Goal: Complete application form

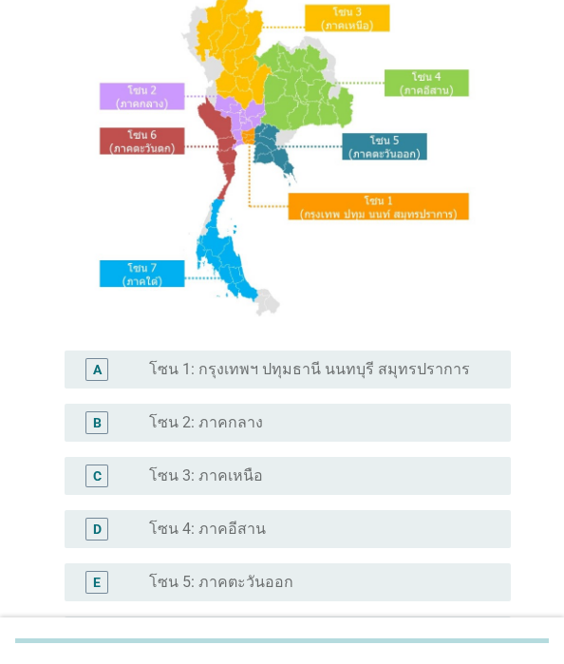
scroll to position [190, 0]
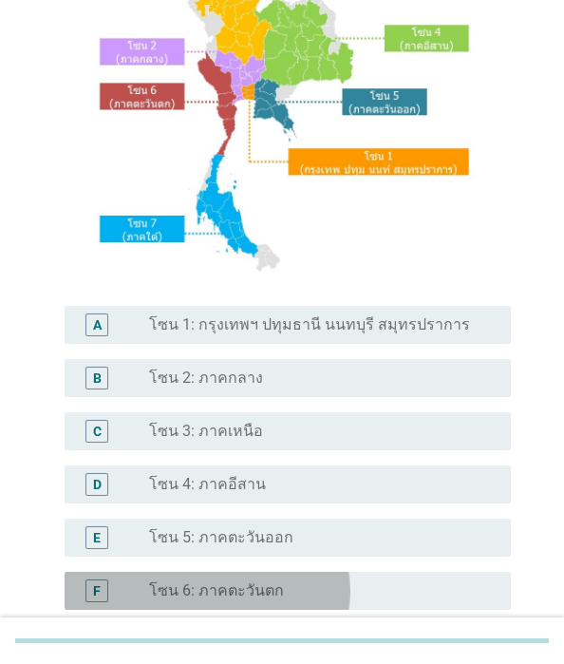
click at [283, 581] on label "โซน 6: ภาคตะวันตก" at bounding box center [216, 590] width 135 height 19
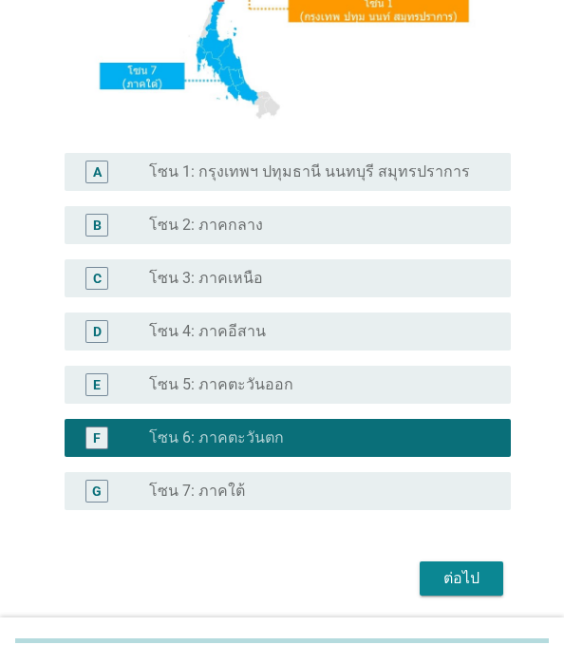
scroll to position [407, 0]
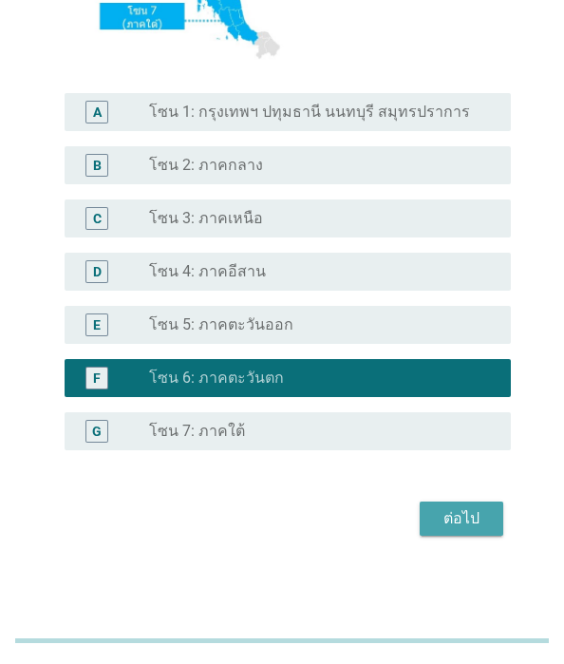
click at [435, 514] on div "ต่อไป" at bounding box center [461, 518] width 53 height 23
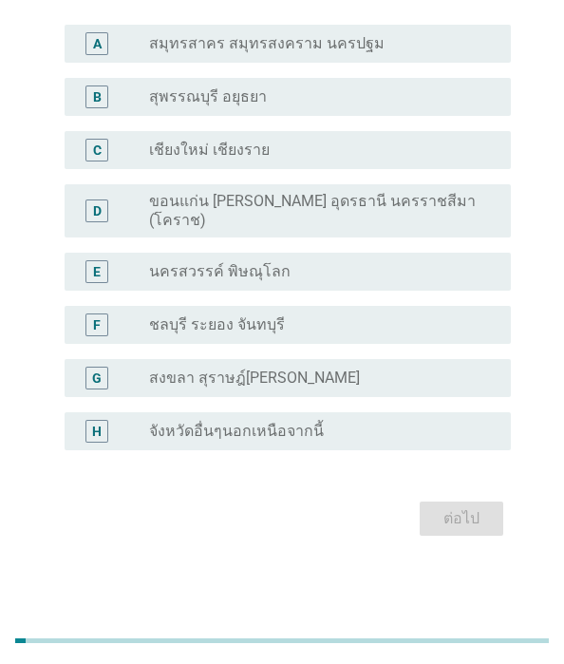
scroll to position [128, 0]
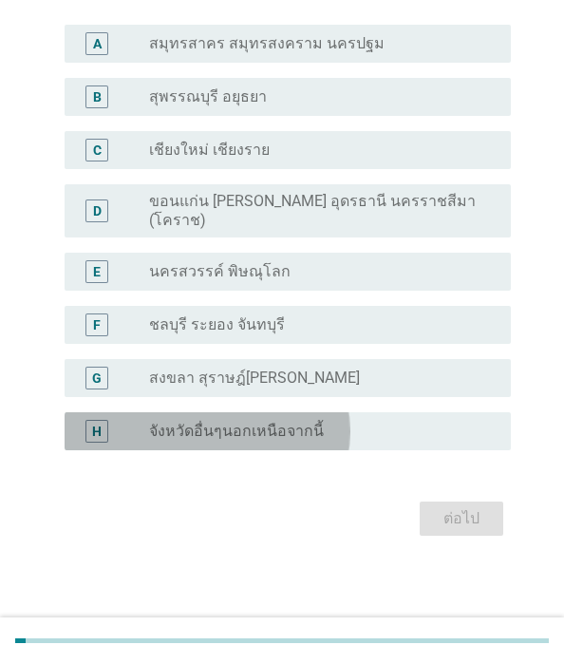
click at [324, 441] on label "จังหวัดอื่นๆนอกเหนือจากนี้" at bounding box center [236, 431] width 175 height 19
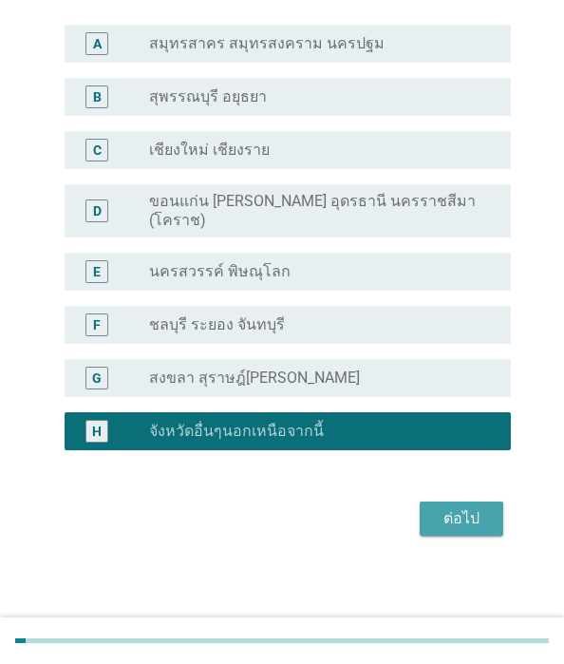
click at [435, 530] on div "ต่อไป" at bounding box center [461, 518] width 53 height 23
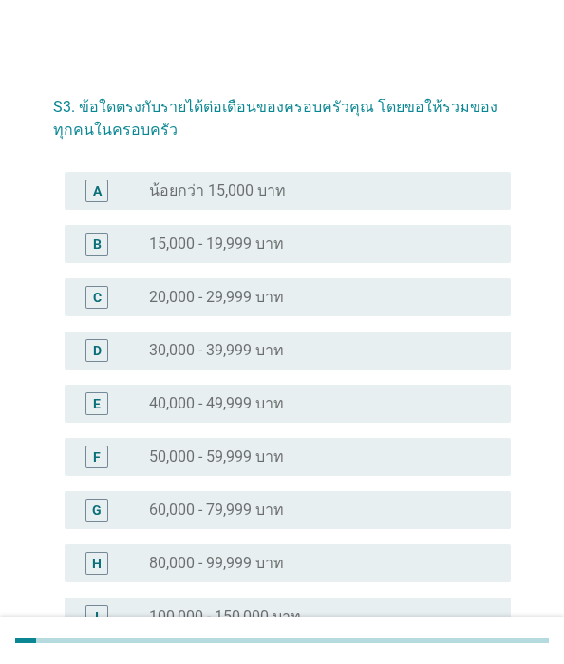
click at [264, 307] on label "20,000 - 29,999 บาท" at bounding box center [216, 297] width 135 height 19
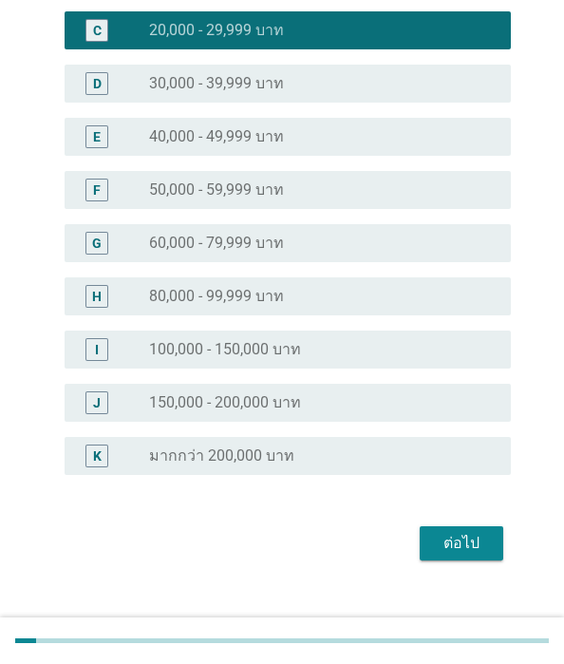
scroll to position [371, 0]
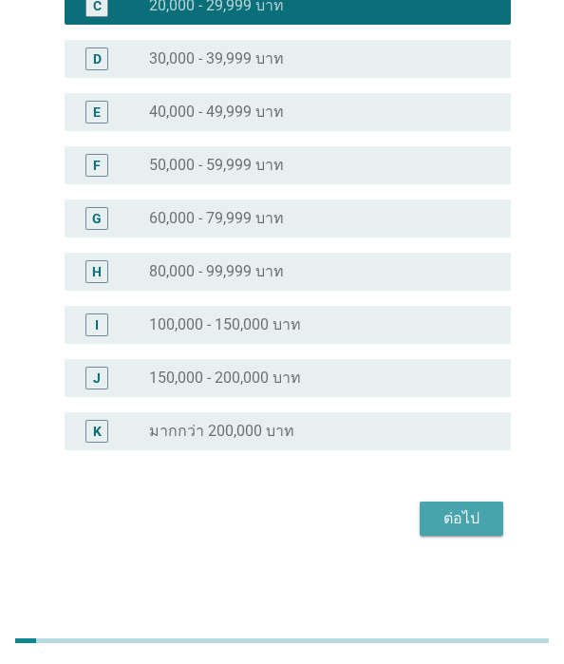
click at [435, 511] on div "ต่อไป" at bounding box center [461, 518] width 53 height 23
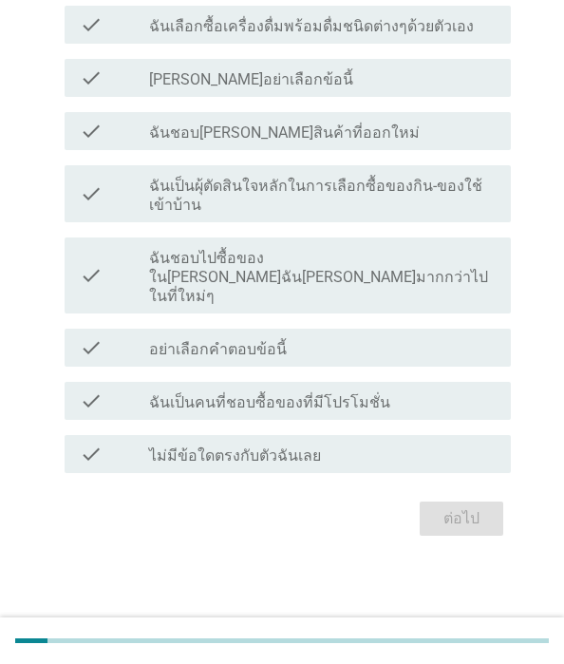
scroll to position [0, 0]
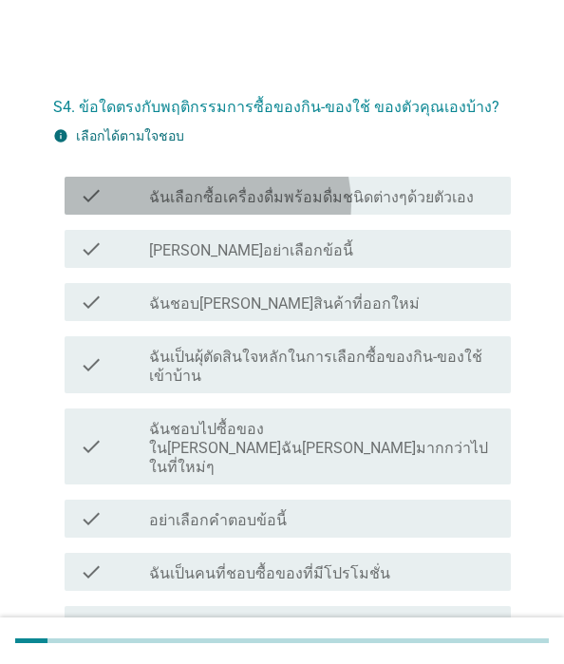
click at [317, 207] on label "ฉันเลือกซื้อเครื่องดื่มพร้อมดื่มชนิดต่างๆด้วยตัวเอง" at bounding box center [311, 197] width 325 height 19
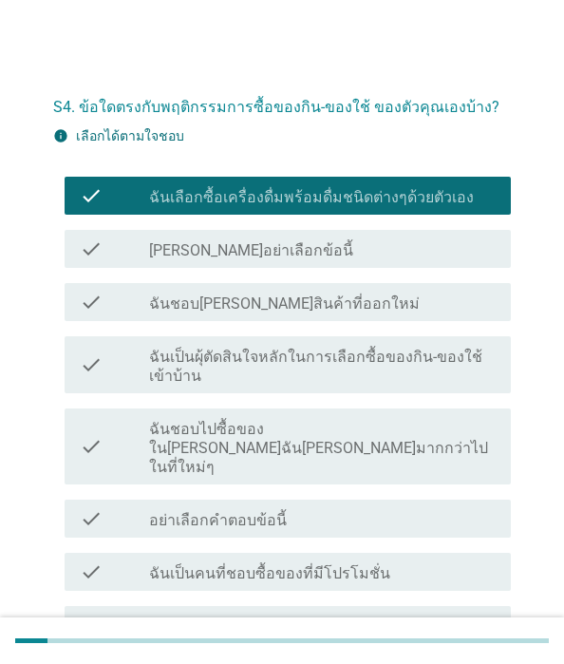
click at [350, 313] on label "ฉันชอบ[PERSON_NAME]สินค้าที่ออกใหม่" at bounding box center [284, 303] width 271 height 19
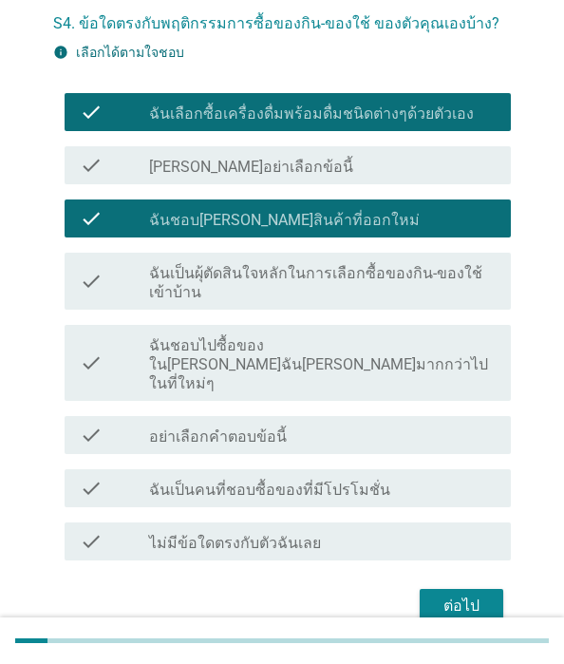
scroll to position [190, 0]
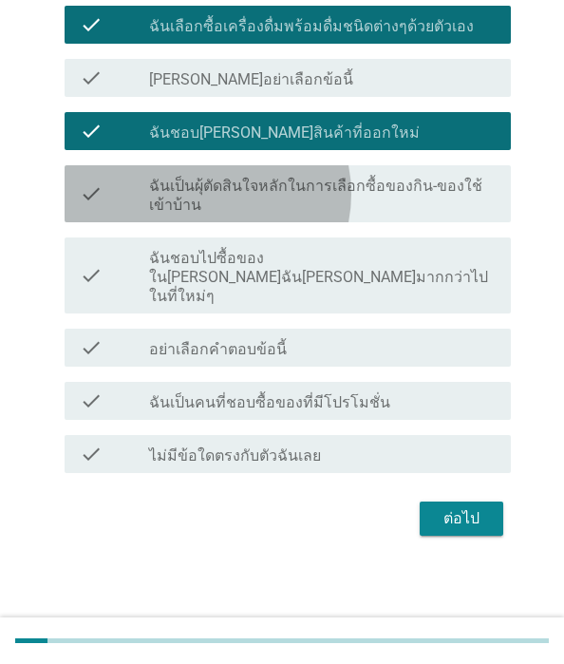
click at [357, 215] on label "ฉันเป็นผุ้ตัดสินใจหลักในการเลือกซื้อของกิน-ของใช้เข้าบ้าน" at bounding box center [322, 196] width 347 height 38
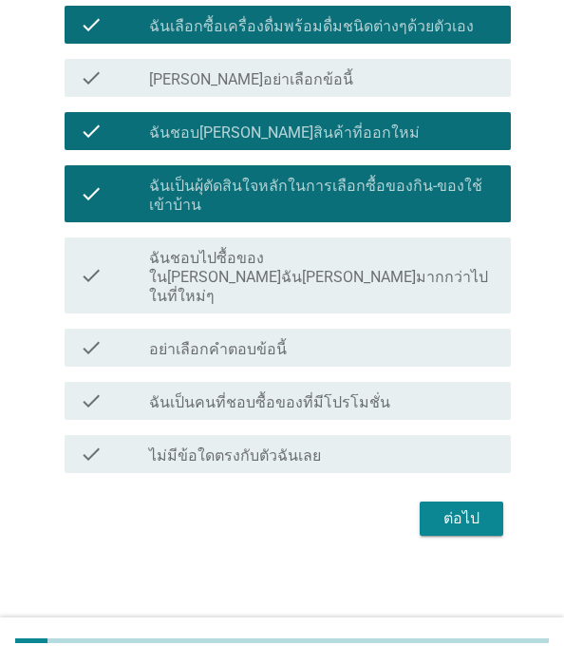
click at [363, 412] on label "ฉันเป็นคนที่ชอบซื้อของที่มีโปรโมชั่น" at bounding box center [269, 402] width 241 height 19
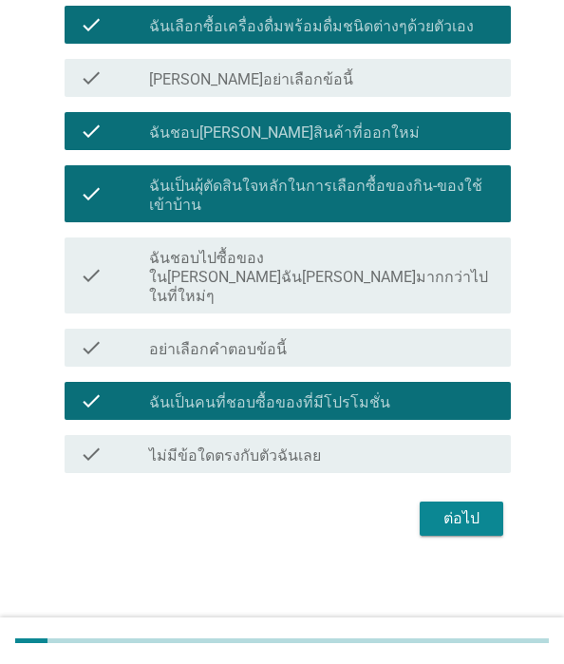
scroll to position [293, 0]
click at [435, 512] on div "ต่อไป" at bounding box center [461, 518] width 53 height 23
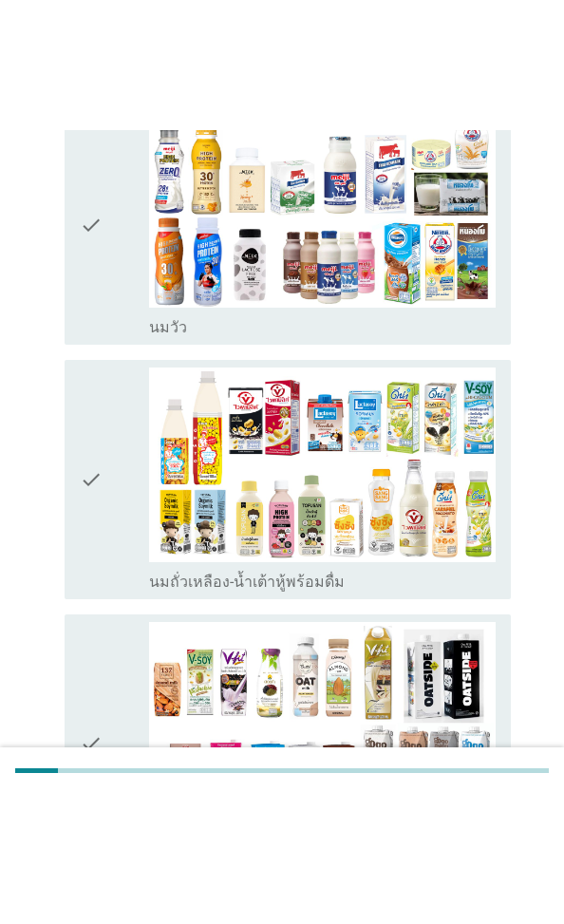
scroll to position [0, 0]
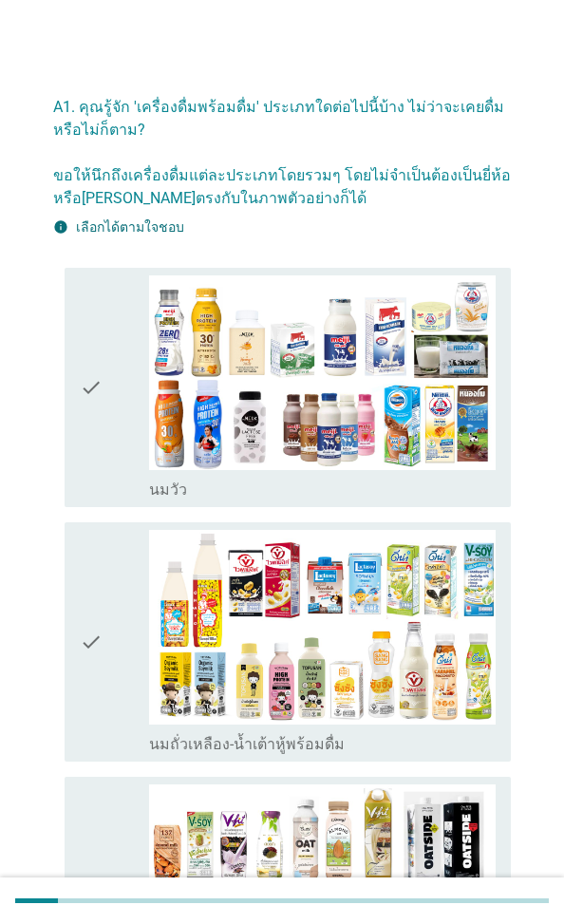
drag, startPoint x: 171, startPoint y: 514, endPoint x: 161, endPoint y: 550, distance: 37.6
click at [103, 500] on icon "check" at bounding box center [91, 387] width 23 height 224
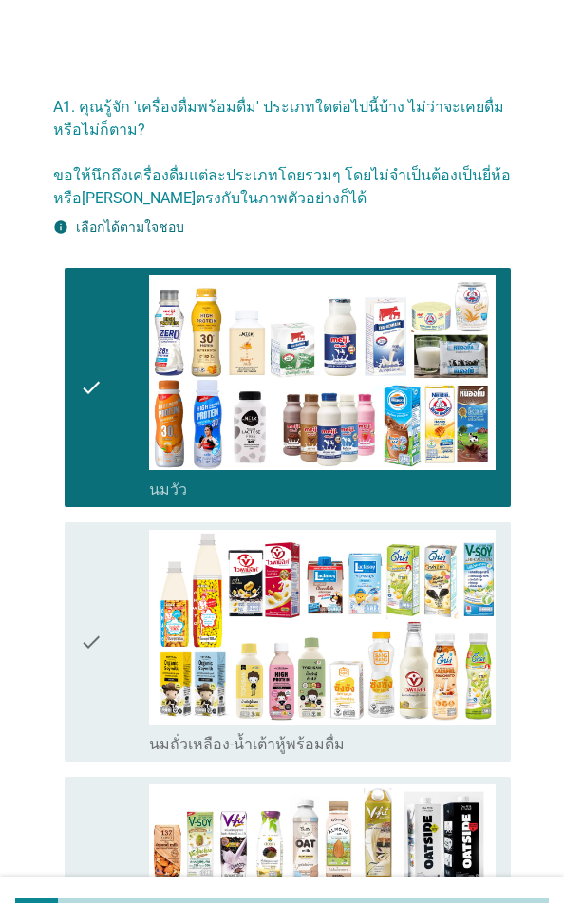
click at [103, 663] on icon "check" at bounding box center [91, 642] width 23 height 224
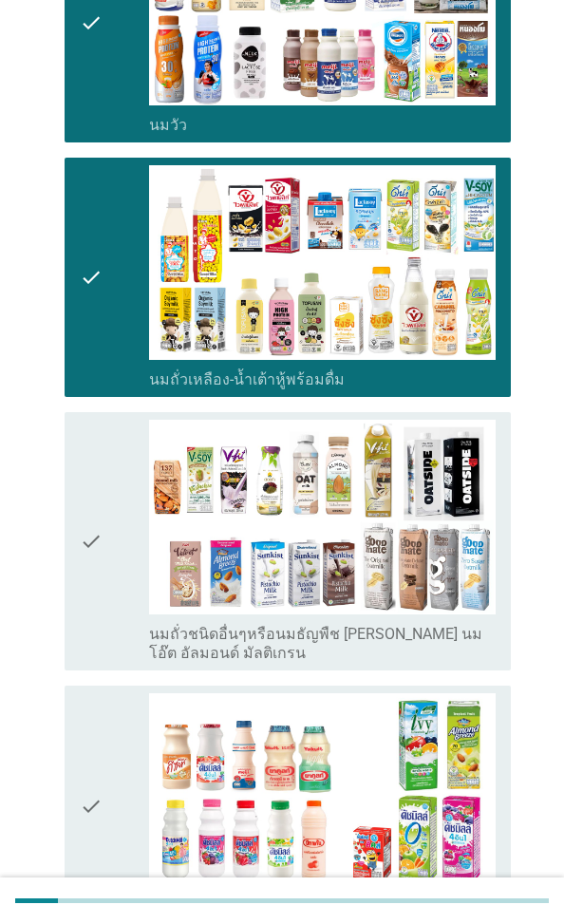
scroll to position [380, 0]
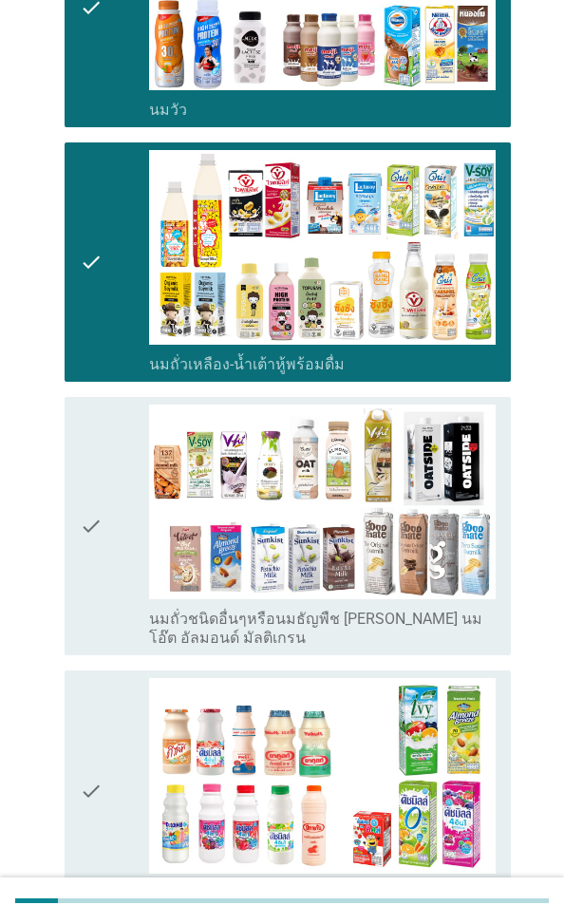
drag, startPoint x: 180, startPoint y: 480, endPoint x: 180, endPoint y: 512, distance: 32.3
click at [103, 481] on icon "check" at bounding box center [91, 526] width 23 height 243
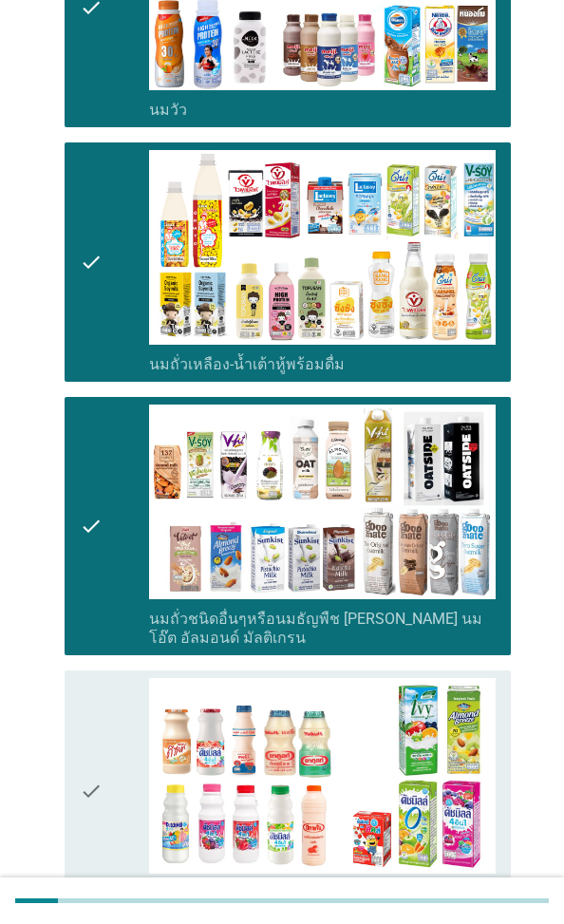
click at [103, 663] on icon "check" at bounding box center [91, 790] width 23 height 224
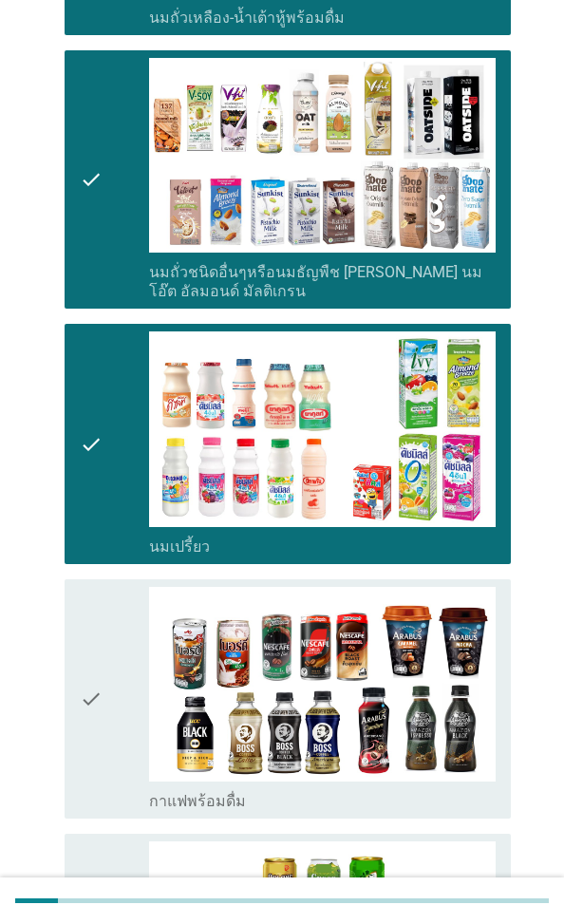
scroll to position [760, 0]
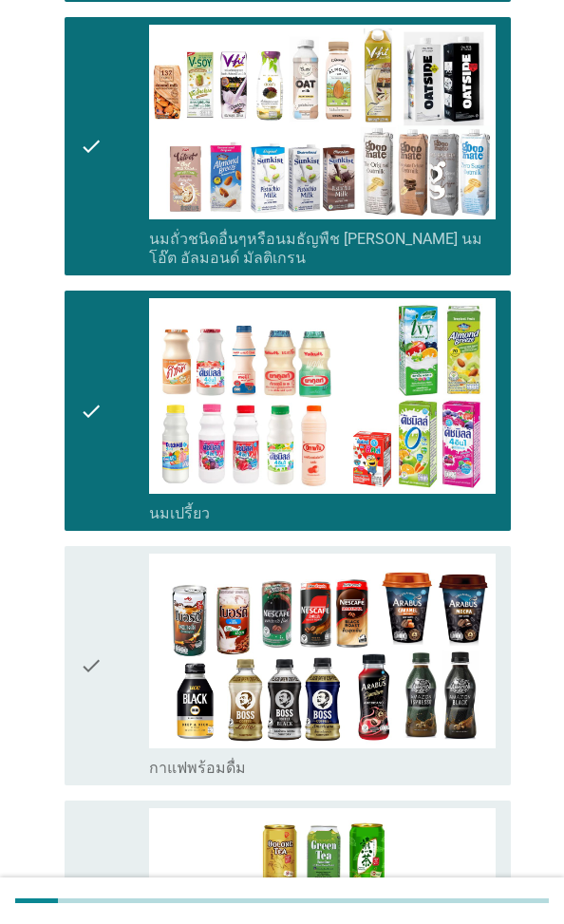
click at [103, 663] on icon "check" at bounding box center [91, 920] width 23 height 224
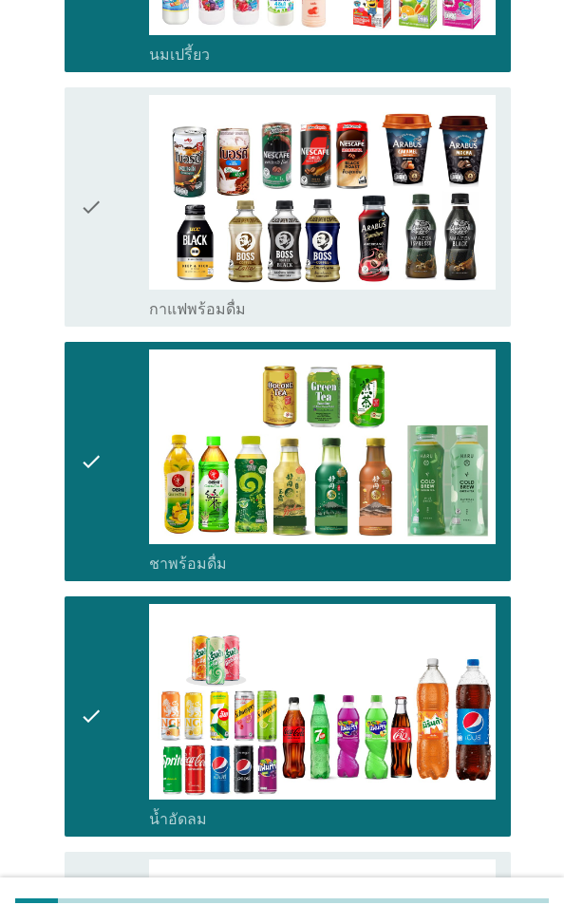
scroll to position [1235, 0]
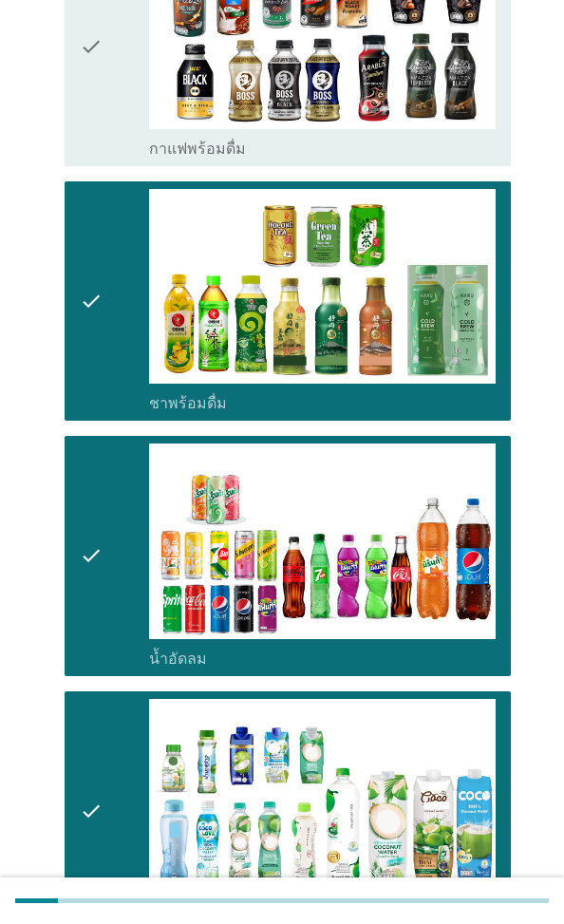
scroll to position [1520, 0]
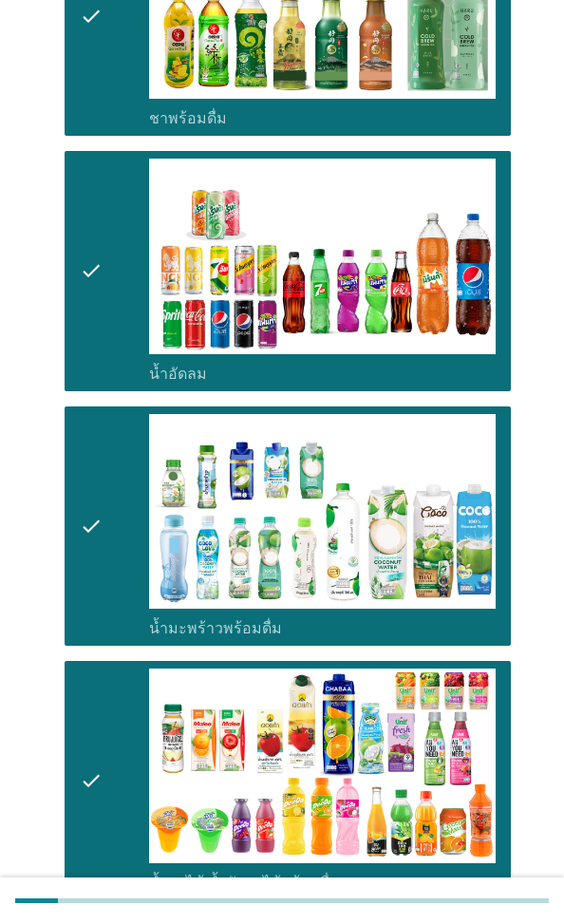
scroll to position [1805, 0]
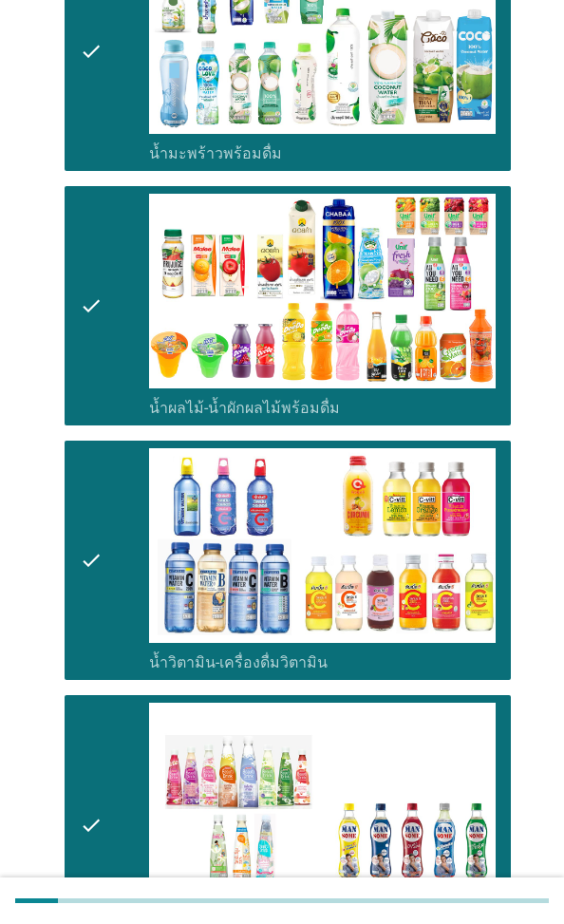
scroll to position [2185, 0]
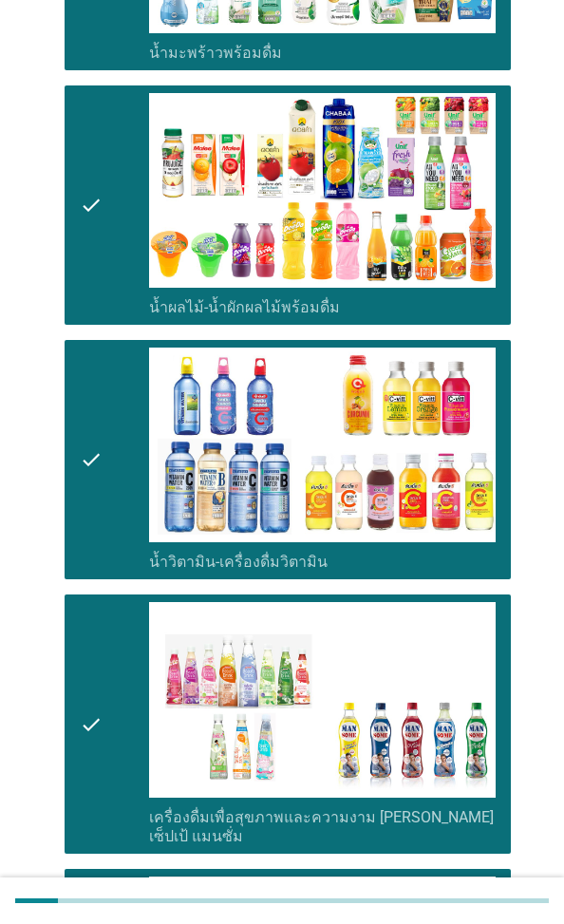
scroll to position [2293, 0]
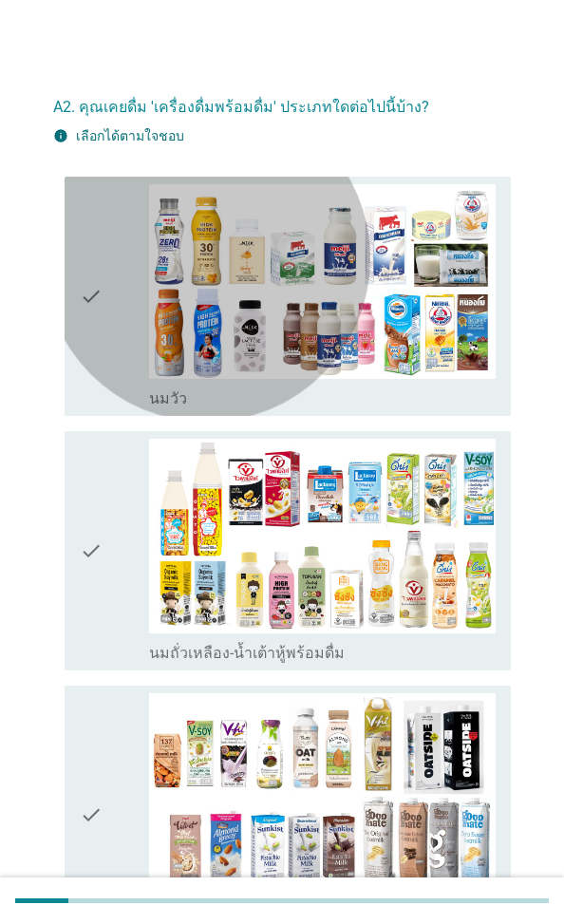
click at [103, 317] on icon "check" at bounding box center [91, 296] width 23 height 224
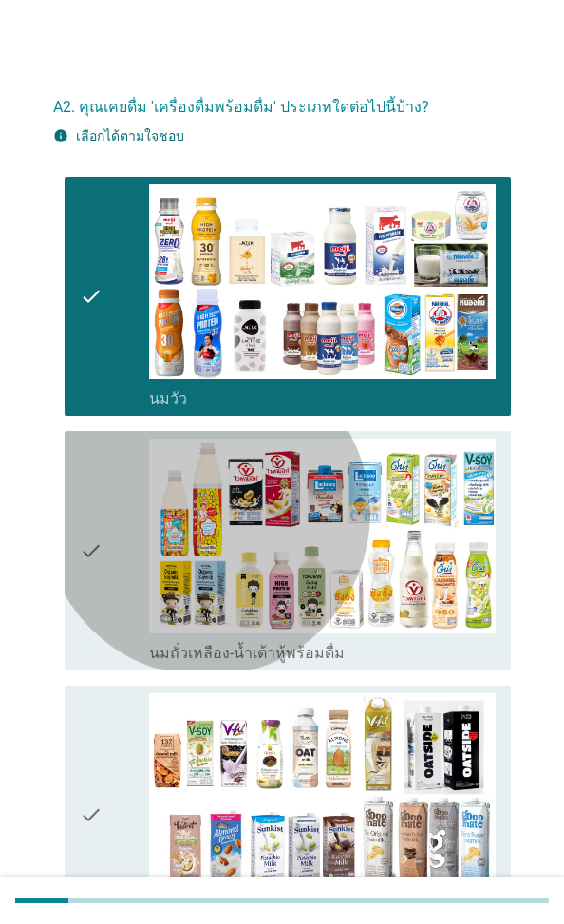
drag, startPoint x: 159, startPoint y: 454, endPoint x: 160, endPoint y: 555, distance: 100.7
click at [159, 455] on div "check check_box_outline_blank นมถั่วเหลือง-น้ำเต้าหู้พร้อมดื่ม" at bounding box center [288, 550] width 446 height 239
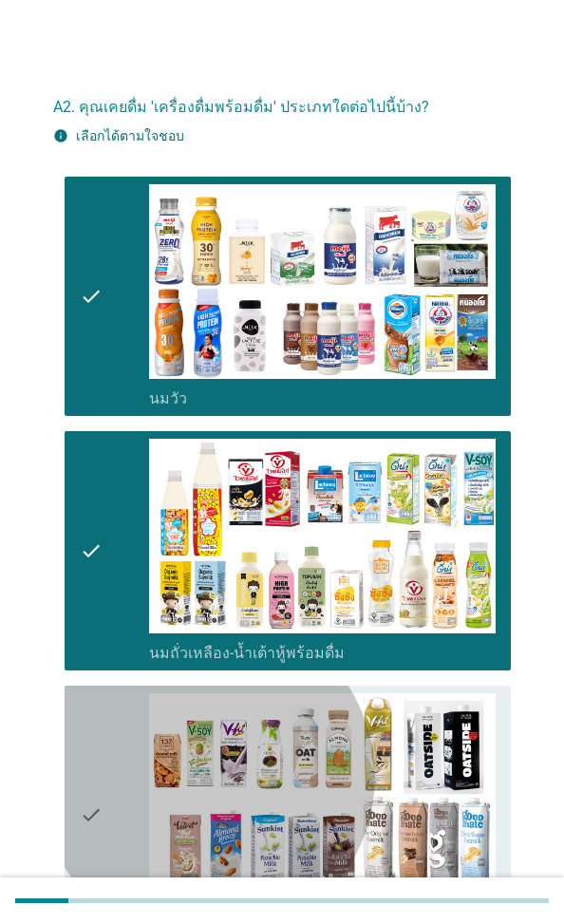
drag, startPoint x: 169, startPoint y: 615, endPoint x: 173, endPoint y: 669, distance: 53.3
click at [103, 663] on icon "check" at bounding box center [91, 814] width 23 height 243
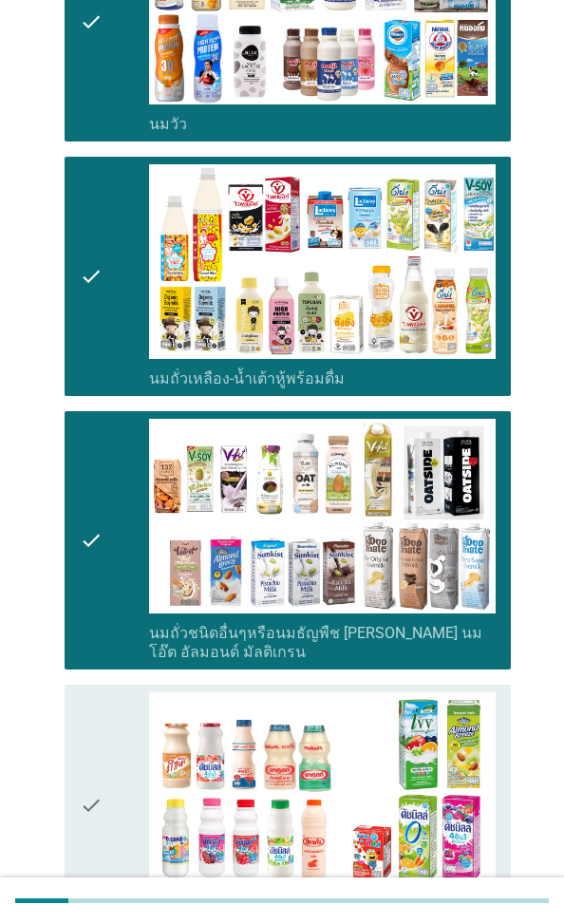
scroll to position [285, 0]
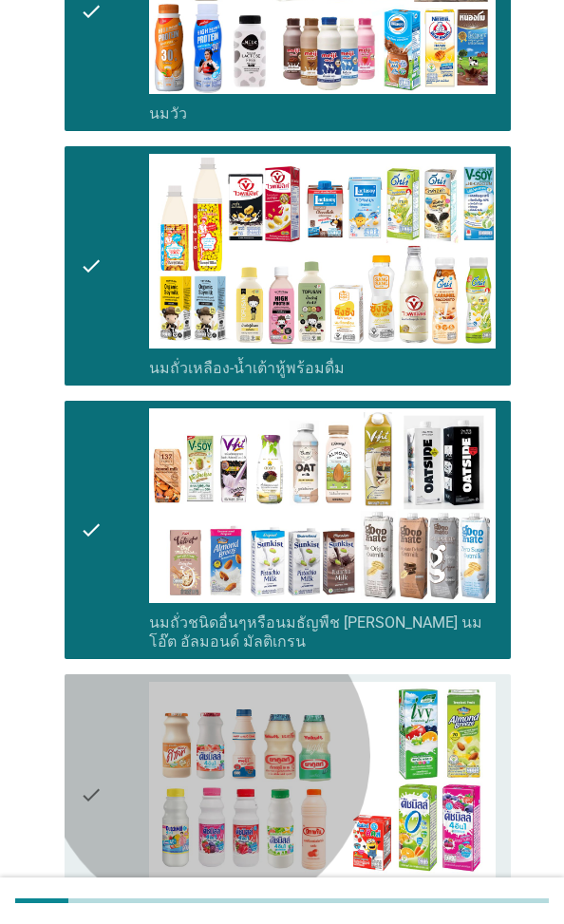
click at [103, 663] on icon "check" at bounding box center [91, 794] width 23 height 224
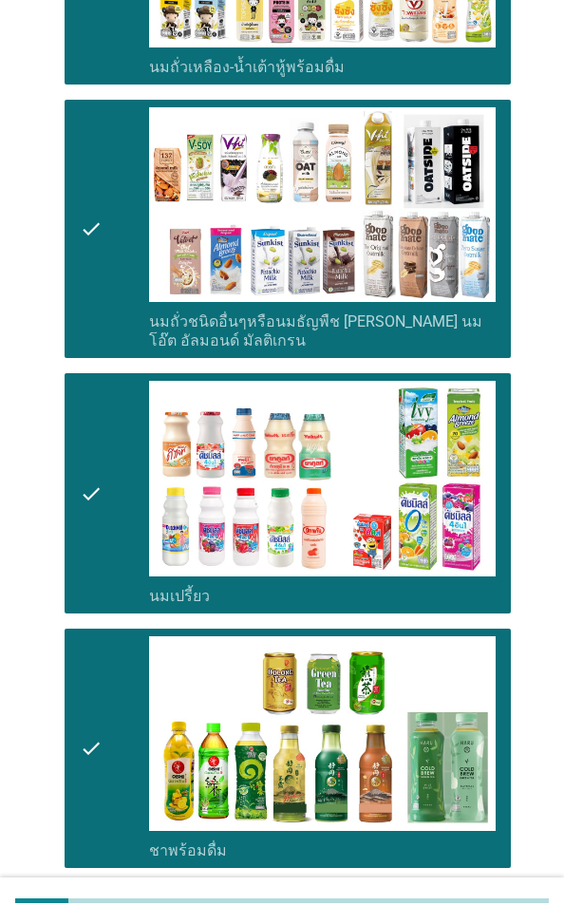
scroll to position [760, 0]
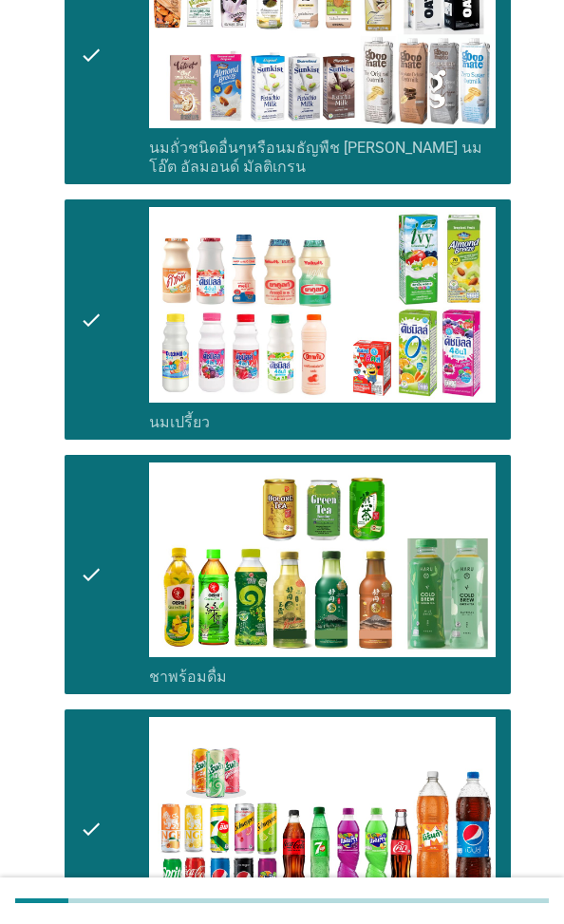
drag, startPoint x: 180, startPoint y: 655, endPoint x: 177, endPoint y: 726, distance: 70.4
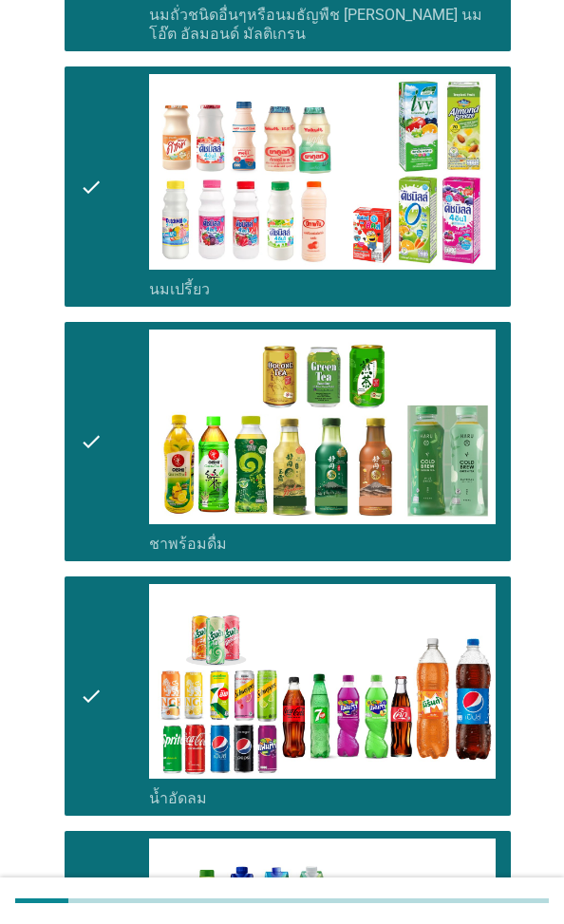
scroll to position [1045, 0]
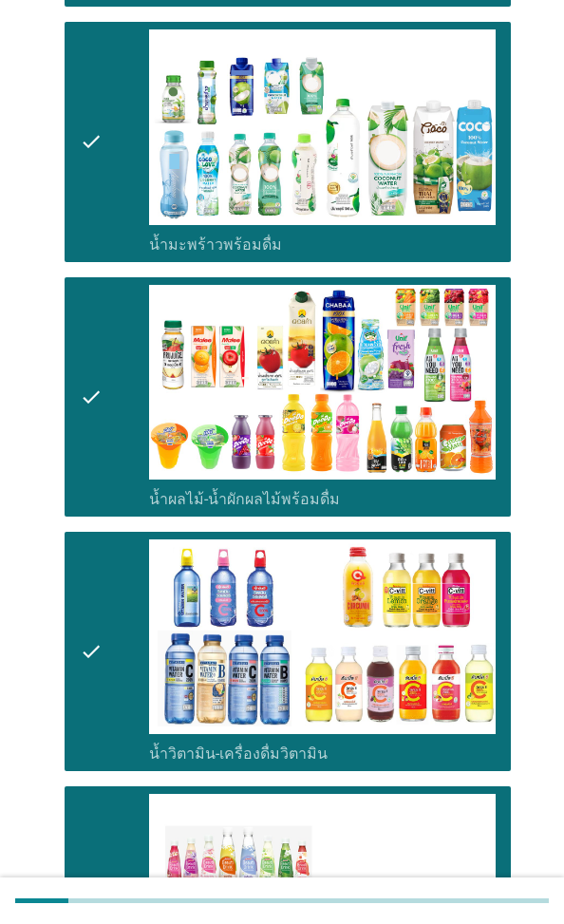
scroll to position [1710, 0]
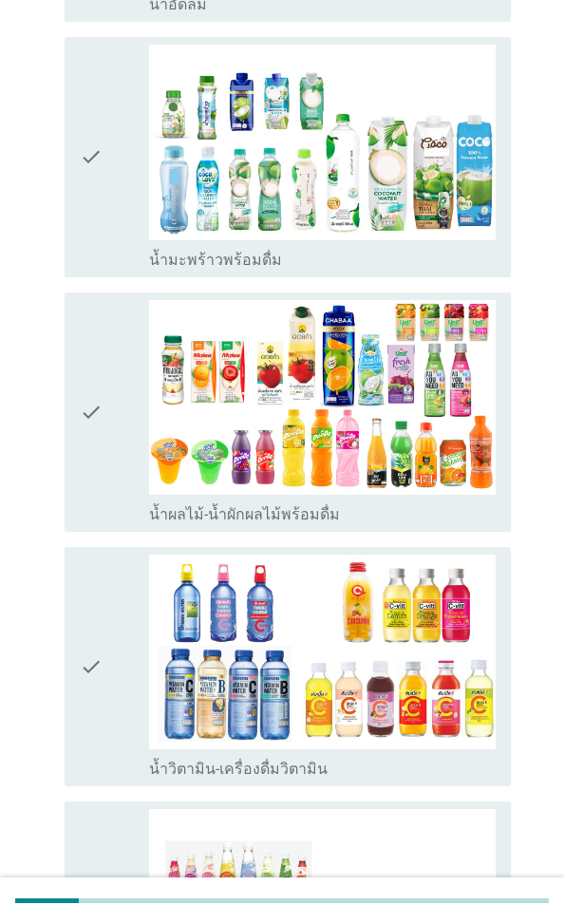
scroll to position [0, 0]
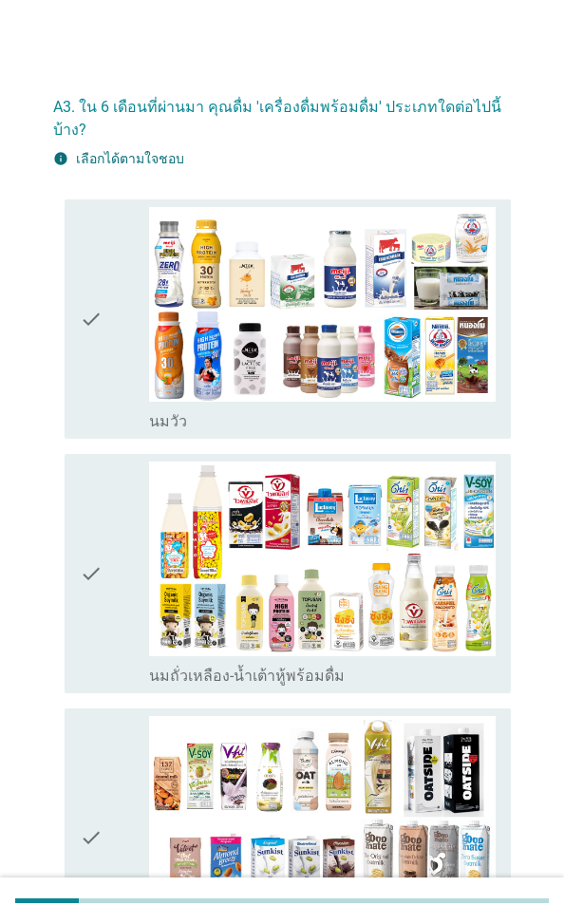
click at [103, 370] on icon "check" at bounding box center [91, 319] width 23 height 224
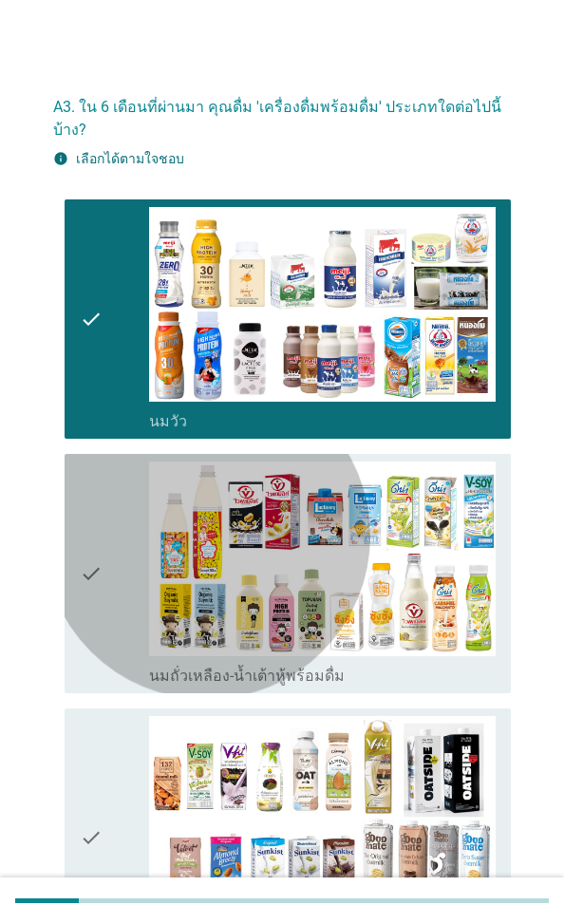
click at [103, 515] on icon "check" at bounding box center [91, 574] width 23 height 224
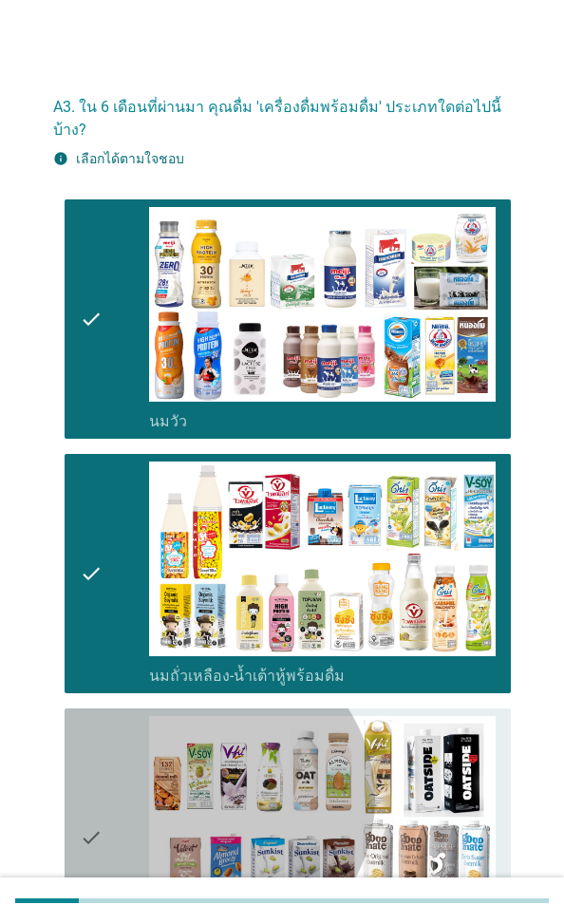
click at [103, 663] on icon "check" at bounding box center [91, 837] width 23 height 243
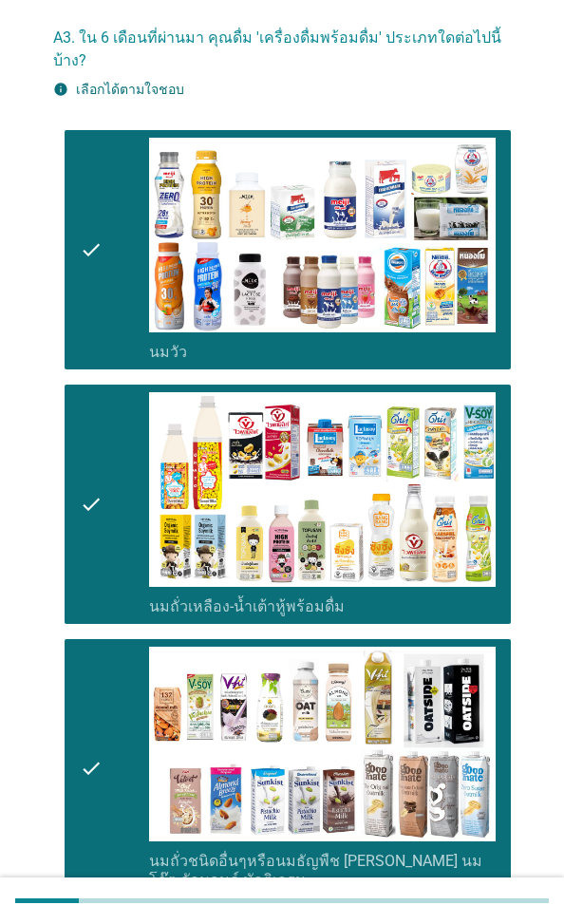
scroll to position [95, 0]
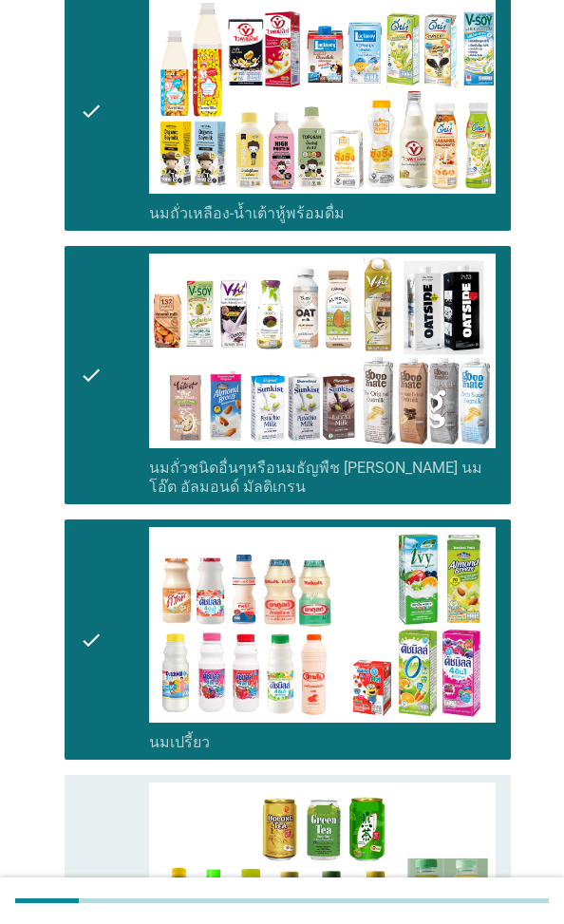
scroll to position [475, 0]
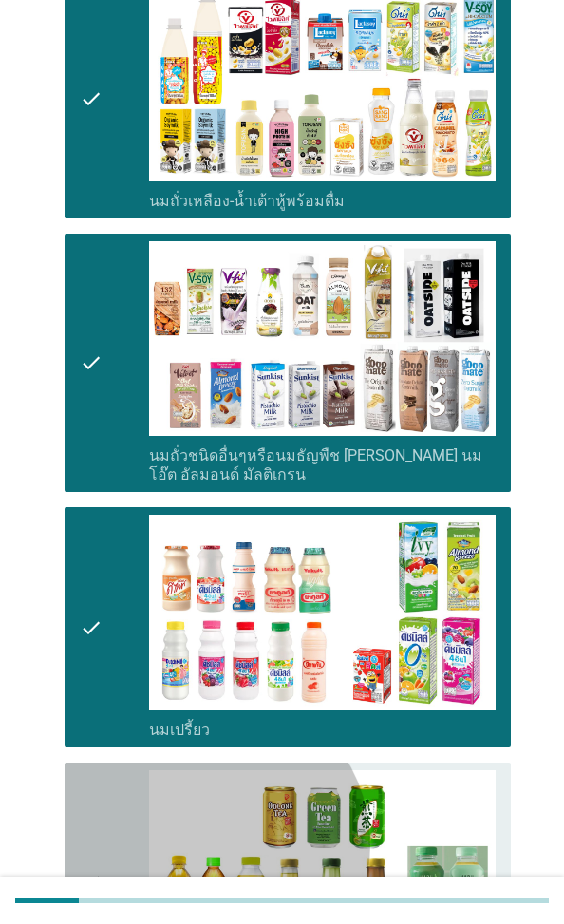
click at [103, 663] on icon "check" at bounding box center [91, 882] width 23 height 224
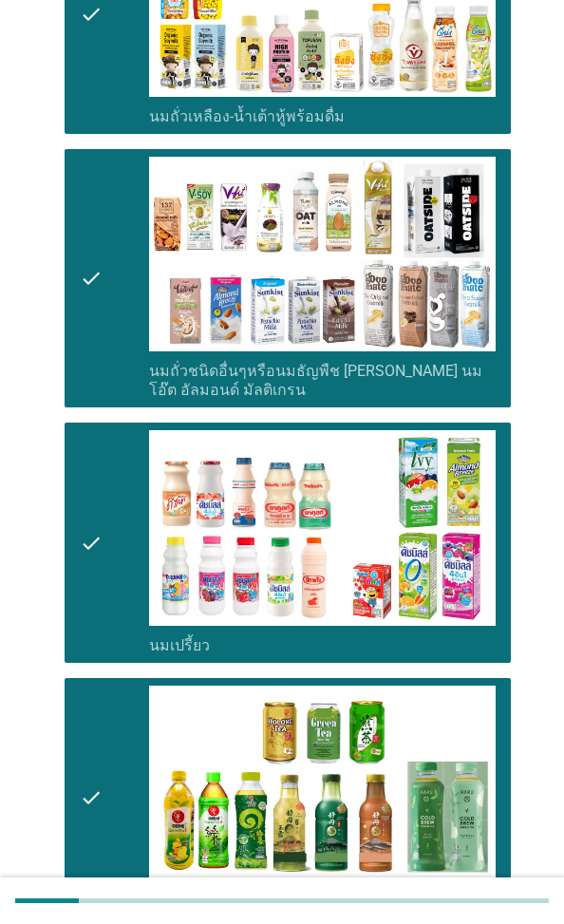
scroll to position [760, 0]
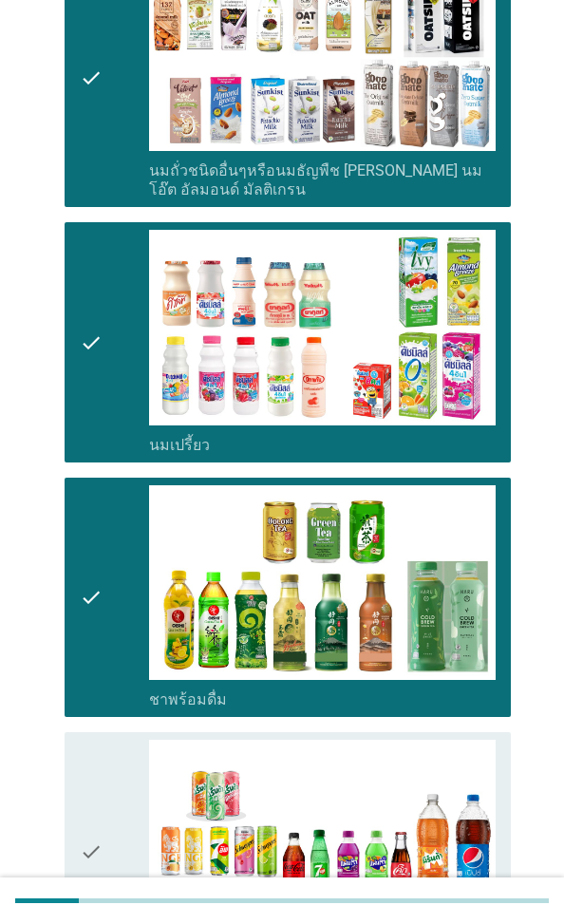
click at [103, 663] on icon "check" at bounding box center [91, 852] width 23 height 224
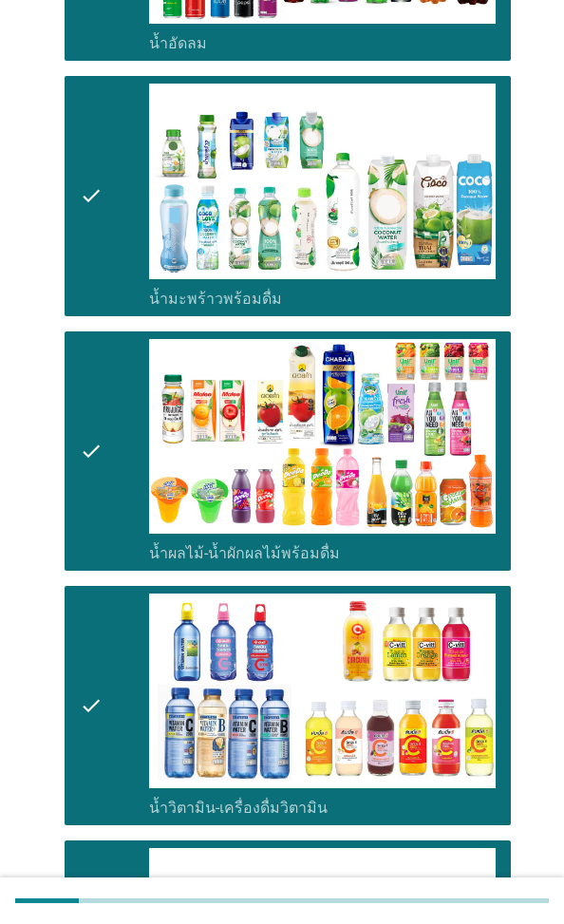
scroll to position [1710, 0]
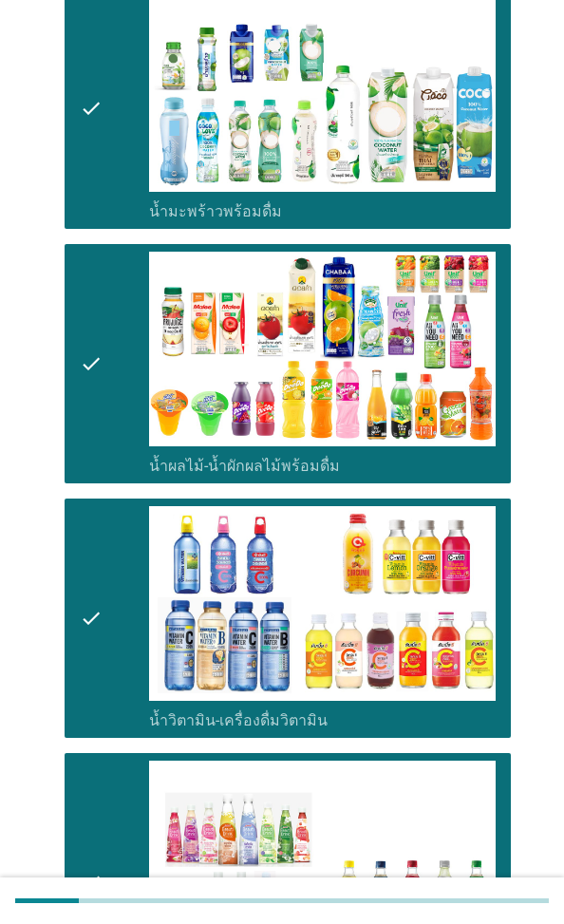
scroll to position [1784, 0]
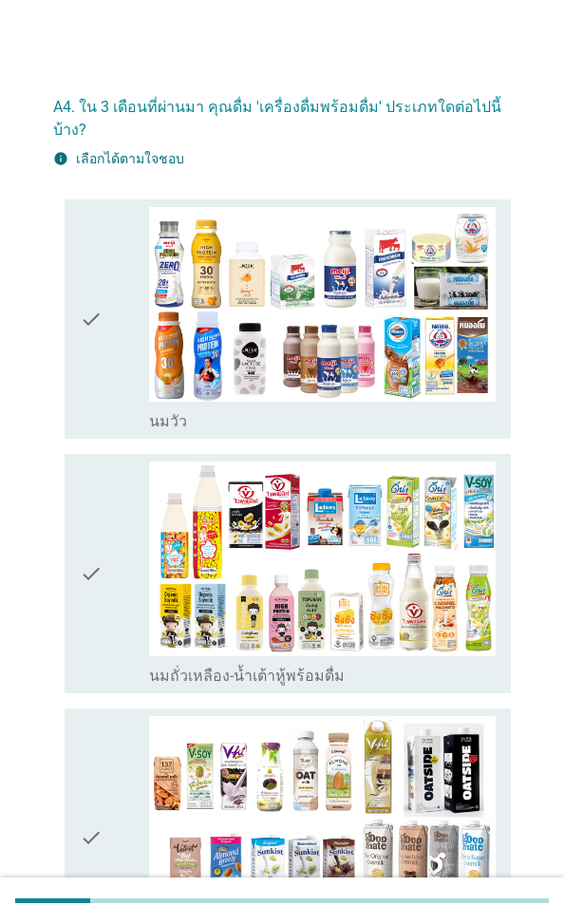
click at [103, 358] on icon "check" at bounding box center [91, 319] width 23 height 224
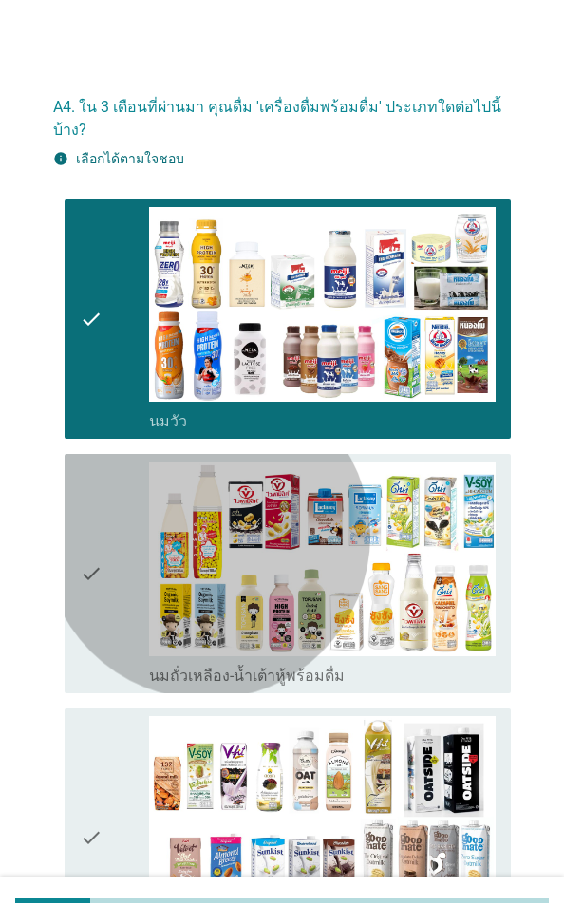
click at [103, 515] on icon "check" at bounding box center [91, 574] width 23 height 224
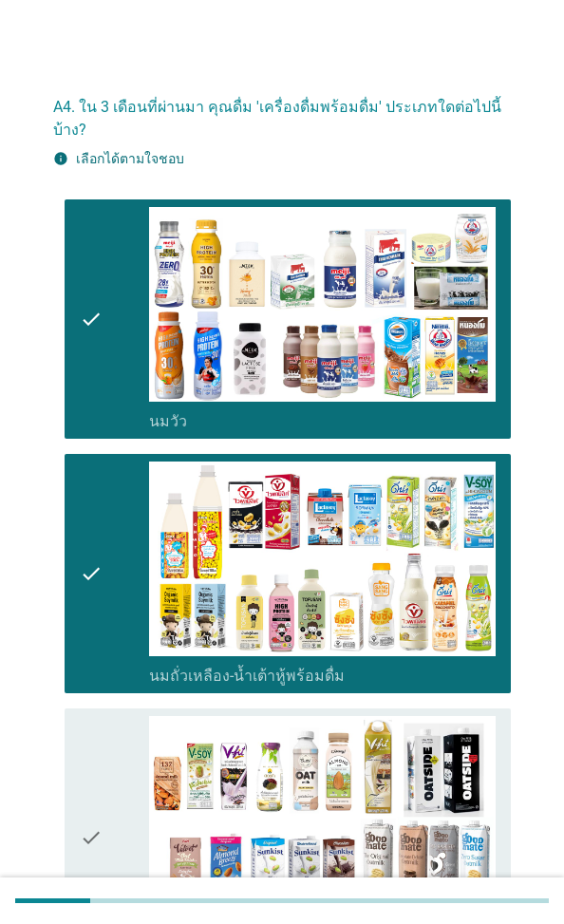
click at [103, 663] on icon "check" at bounding box center [91, 837] width 23 height 243
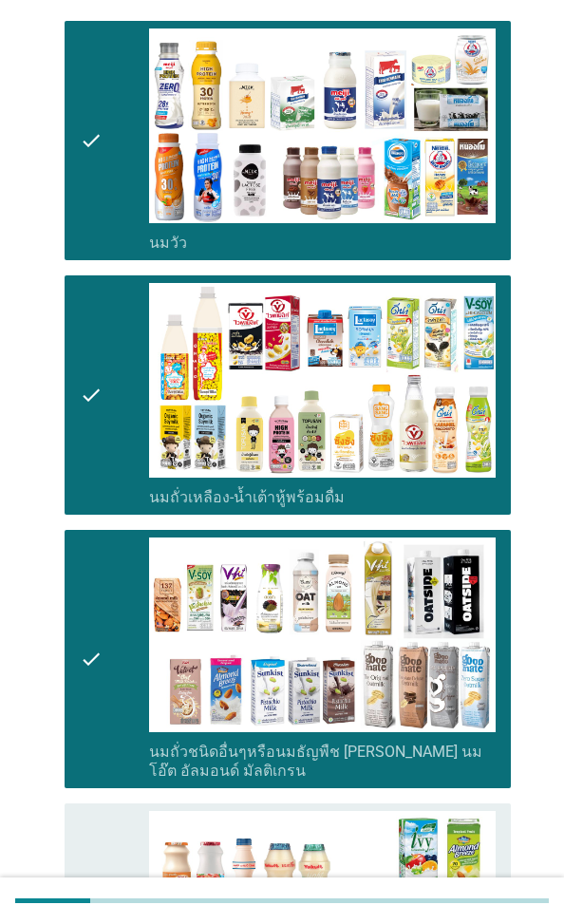
scroll to position [190, 0]
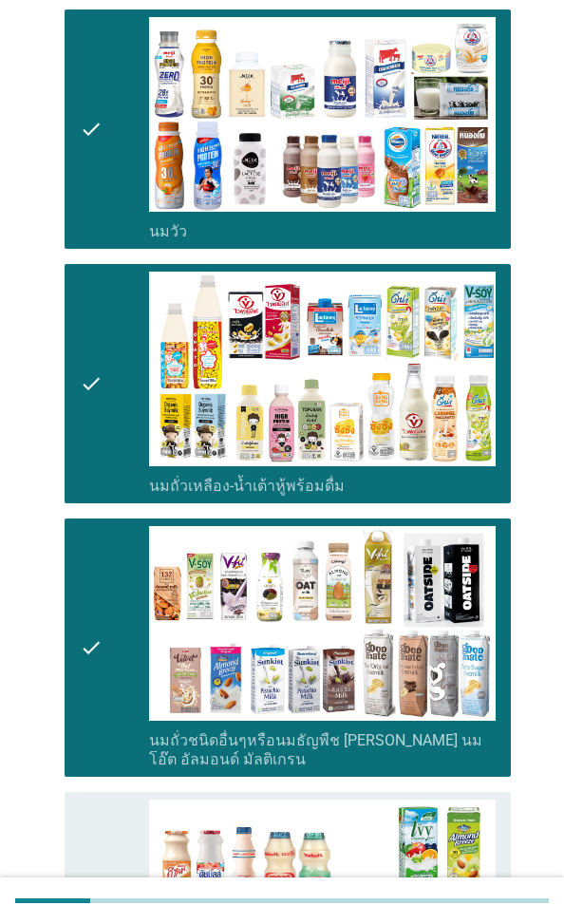
click at [103, 663] on icon "check" at bounding box center [91, 912] width 23 height 224
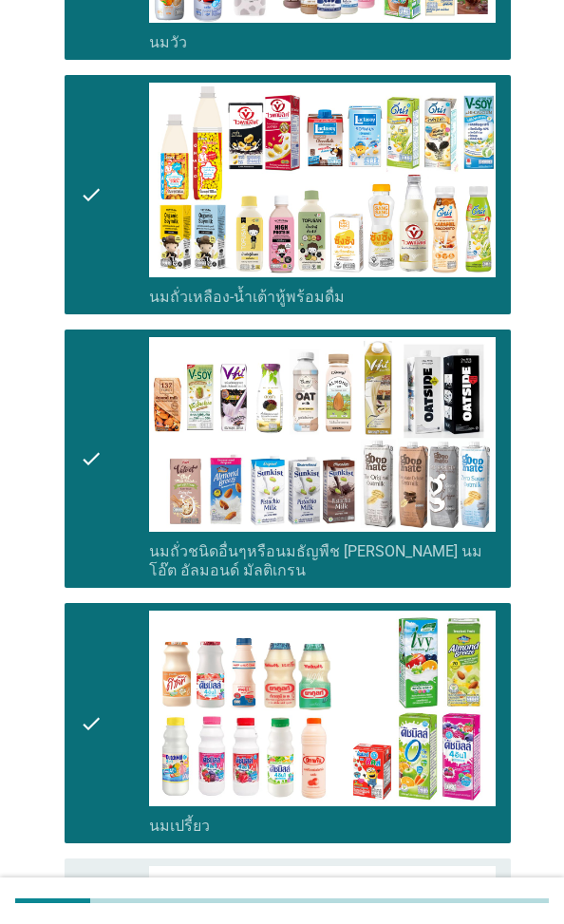
scroll to position [380, 0]
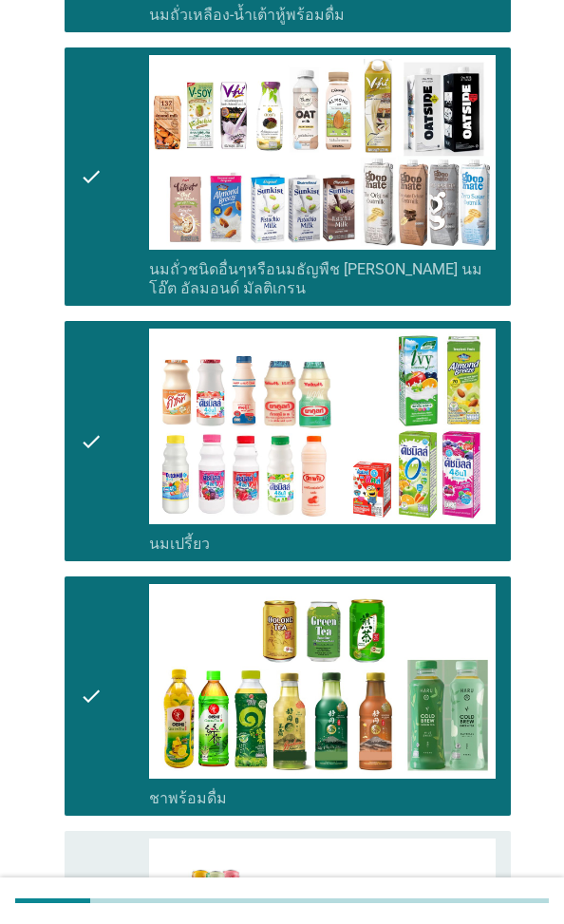
scroll to position [665, 0]
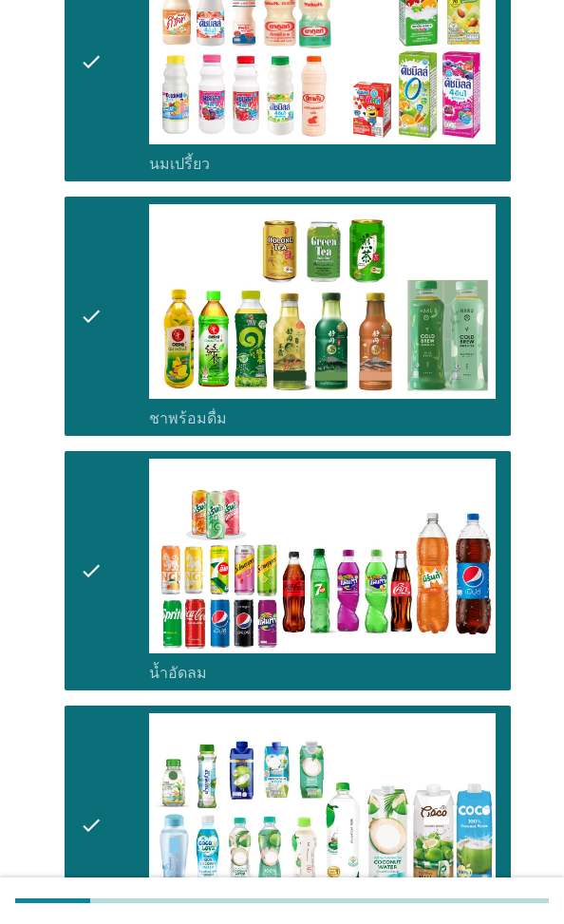
scroll to position [1045, 0]
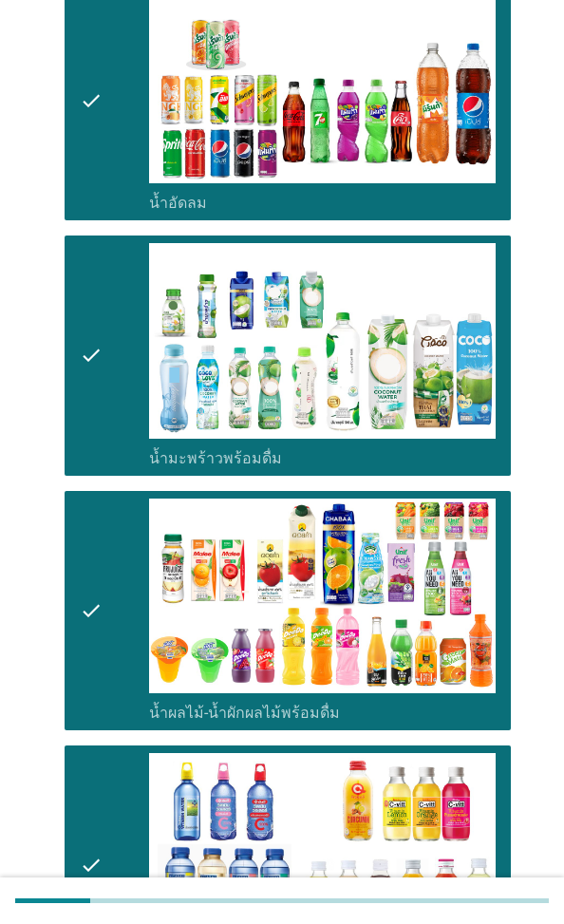
scroll to position [1520, 0]
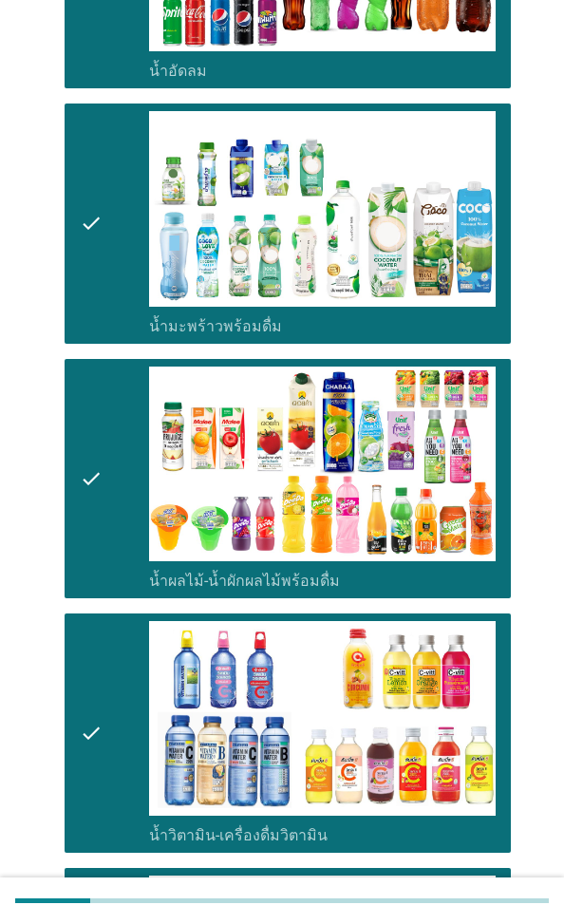
scroll to position [1784, 0]
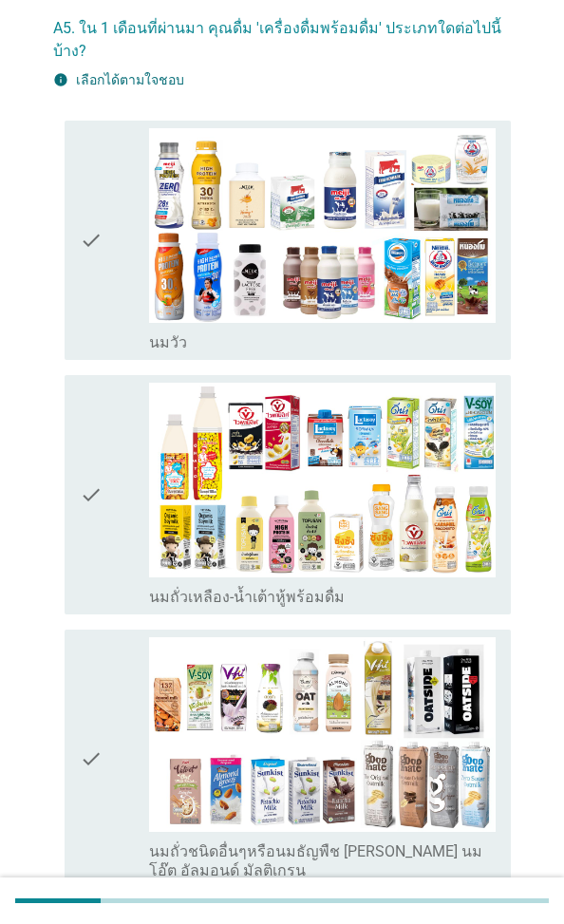
scroll to position [0, 0]
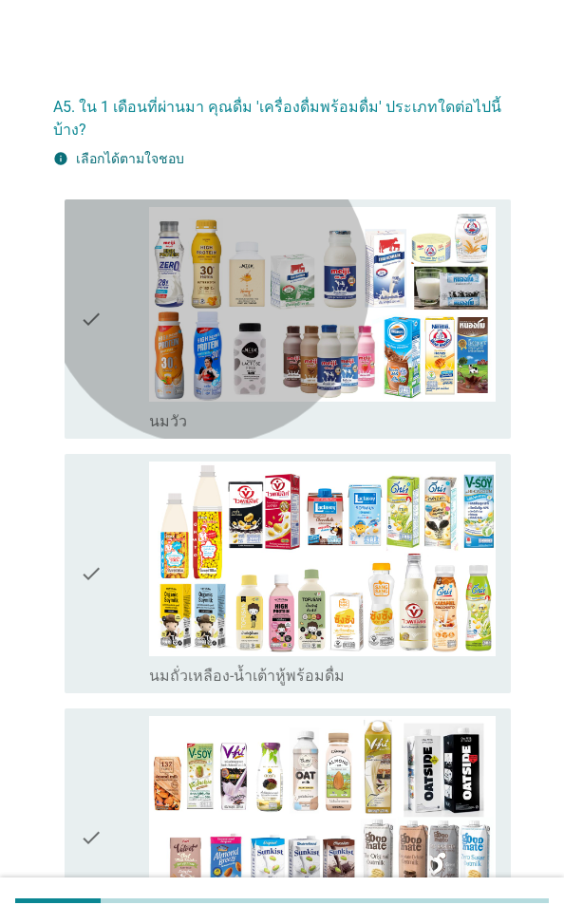
click at [149, 323] on div "check" at bounding box center [114, 319] width 69 height 224
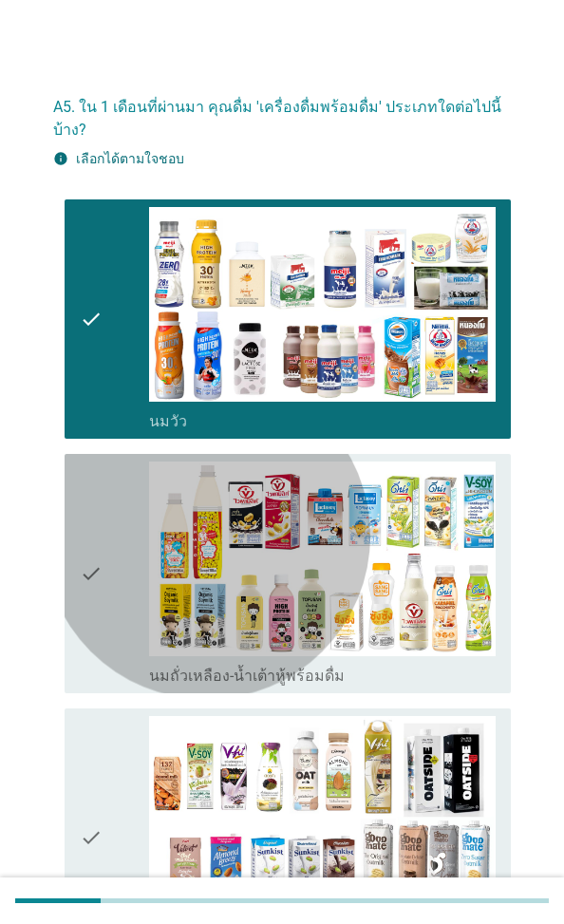
click at [103, 482] on icon "check" at bounding box center [91, 574] width 23 height 224
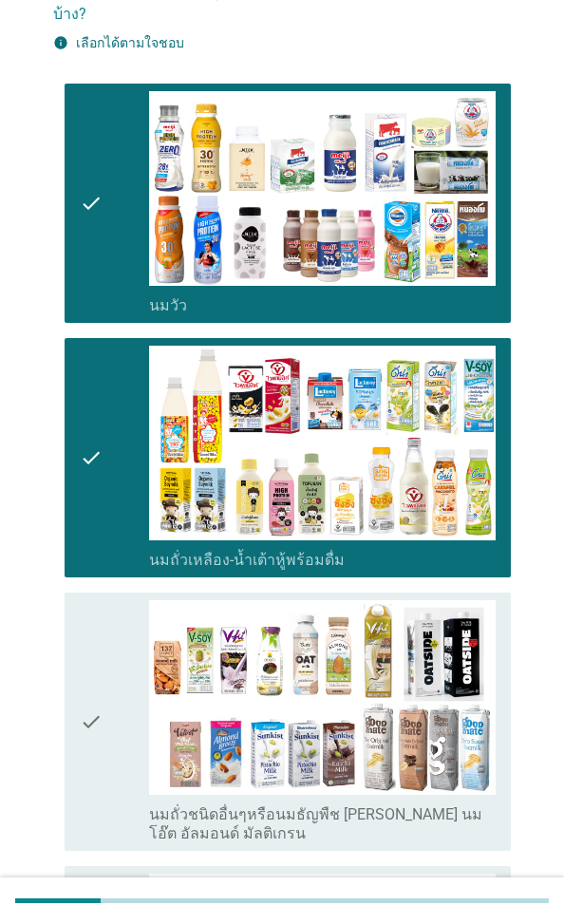
scroll to position [285, 0]
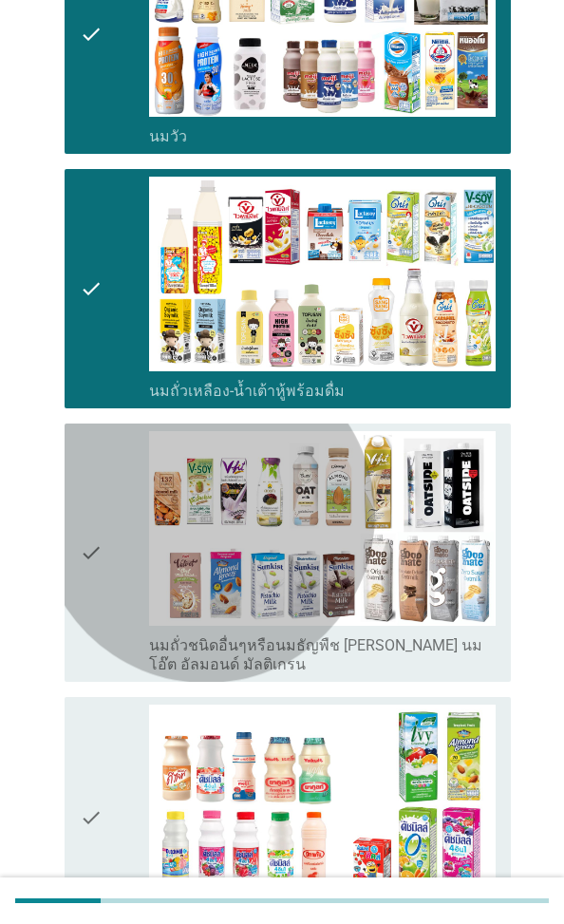
click at [103, 453] on icon "check" at bounding box center [91, 552] width 23 height 243
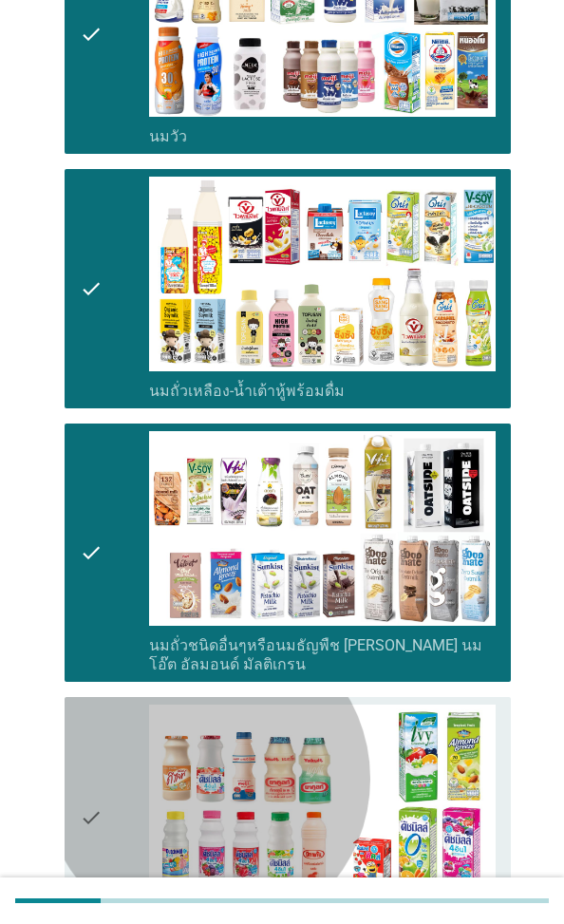
click at [103, 663] on icon "check" at bounding box center [91, 817] width 23 height 224
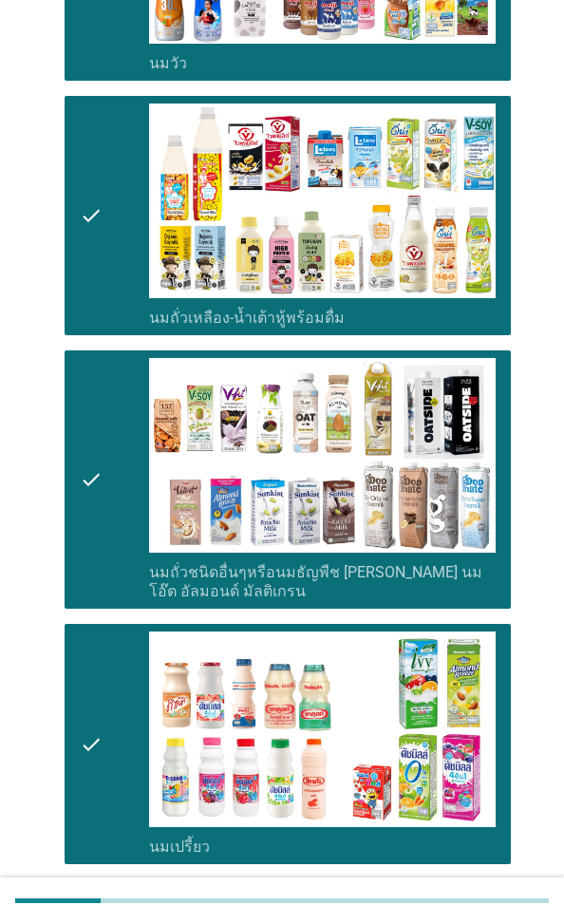
scroll to position [380, 0]
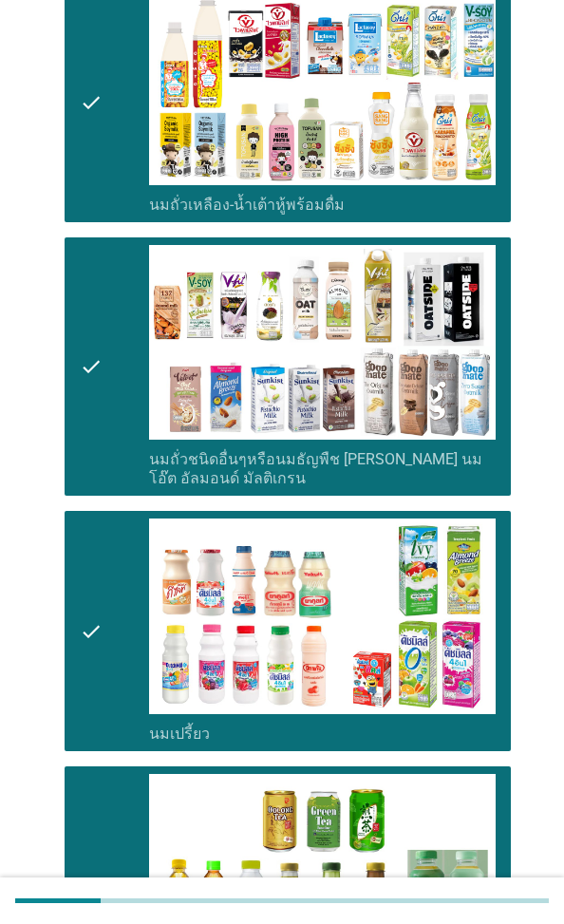
scroll to position [570, 0]
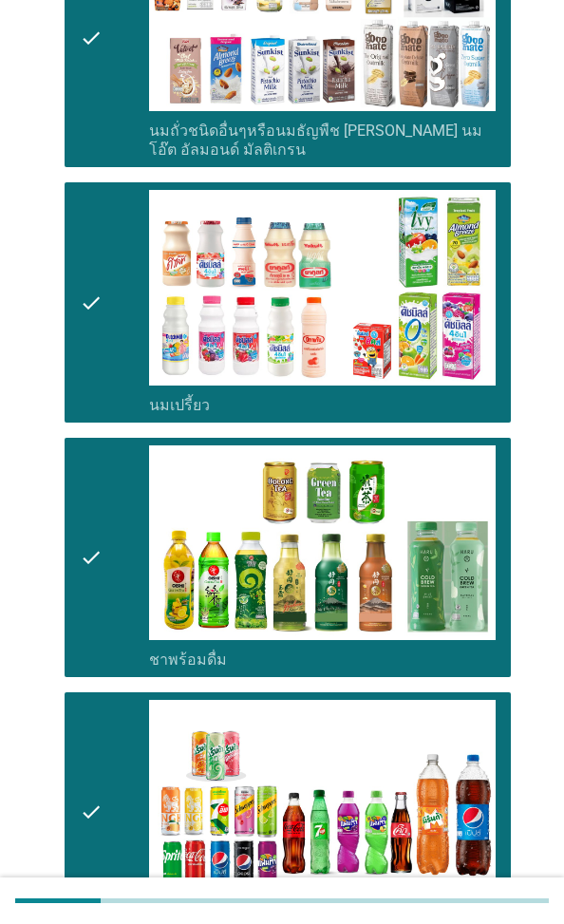
scroll to position [1045, 0]
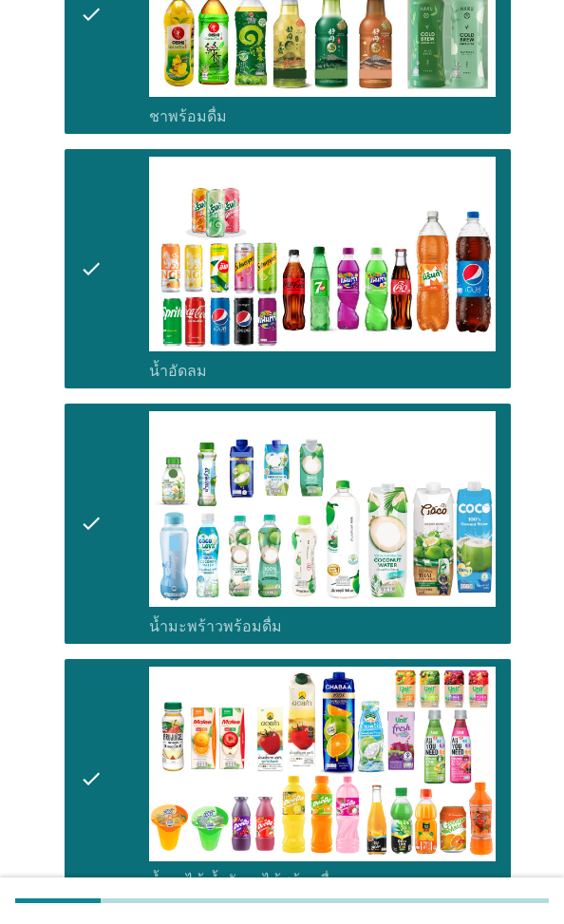
scroll to position [1520, 0]
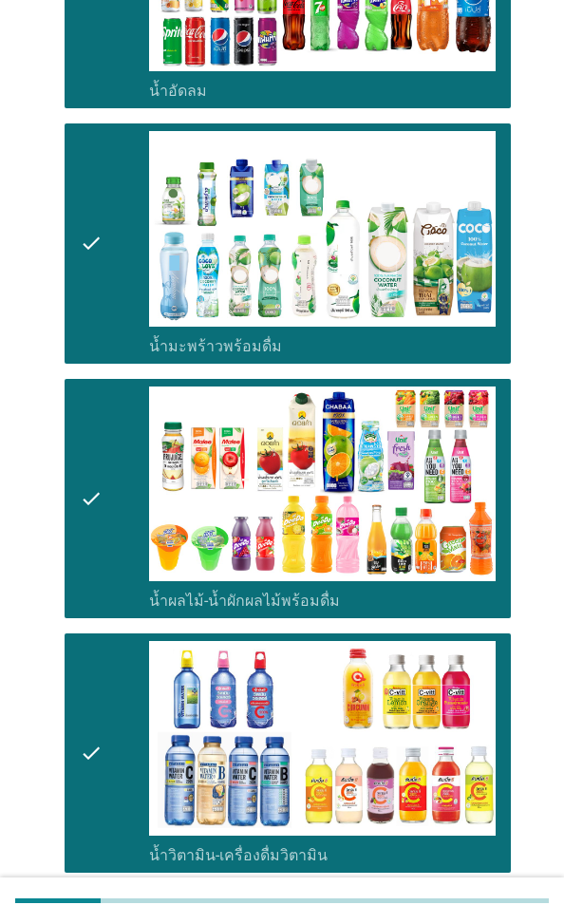
scroll to position [1784, 0]
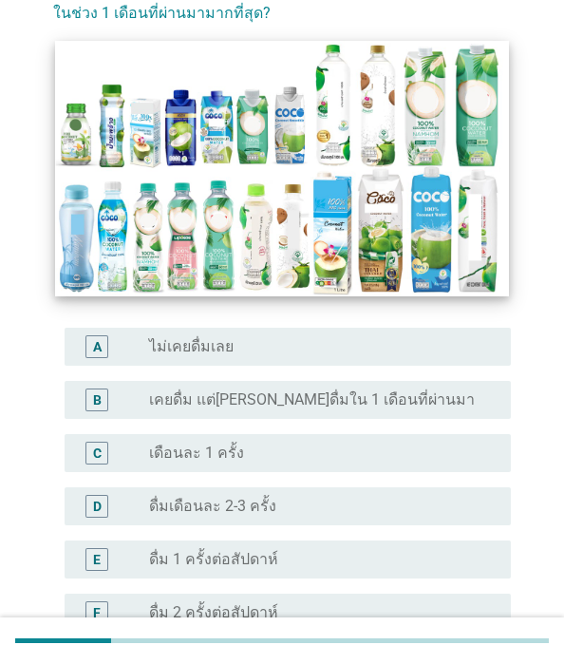
scroll to position [190, 0]
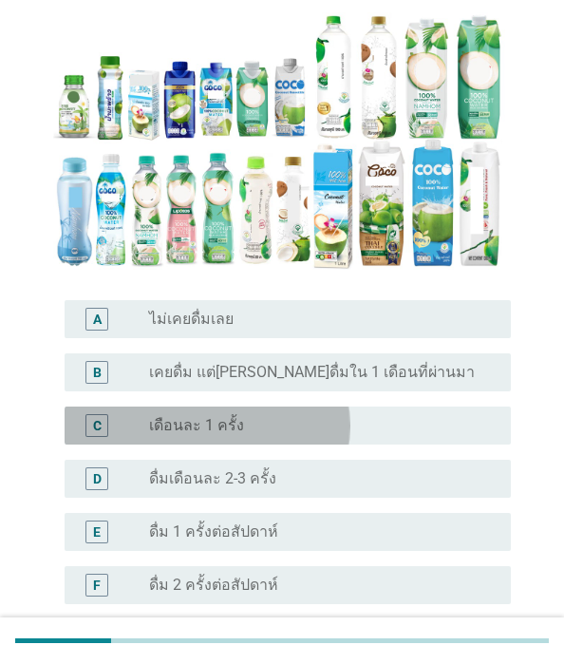
click at [316, 435] on div "radio_button_unchecked เดือนละ 1 ครั้ง" at bounding box center [314, 425] width 331 height 19
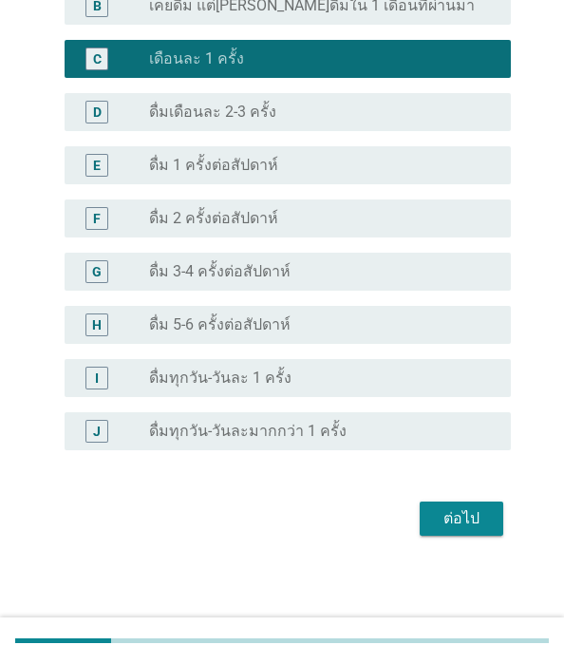
scroll to position [652, 0]
click at [435, 516] on div "ต่อไป" at bounding box center [461, 518] width 53 height 23
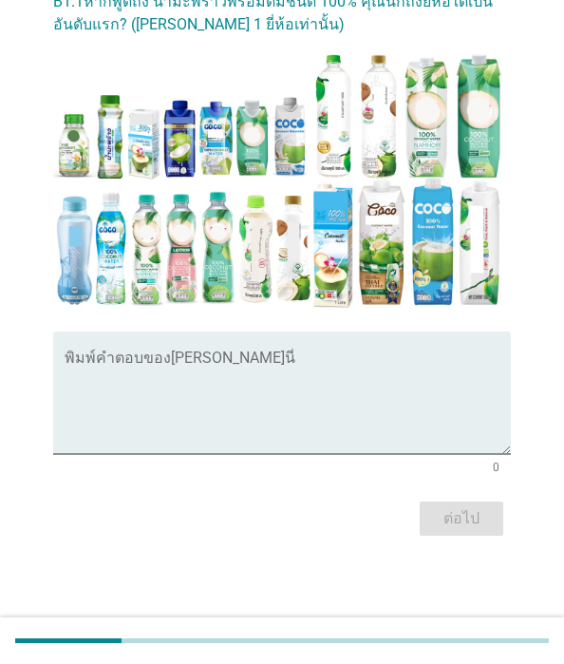
scroll to position [322, 0]
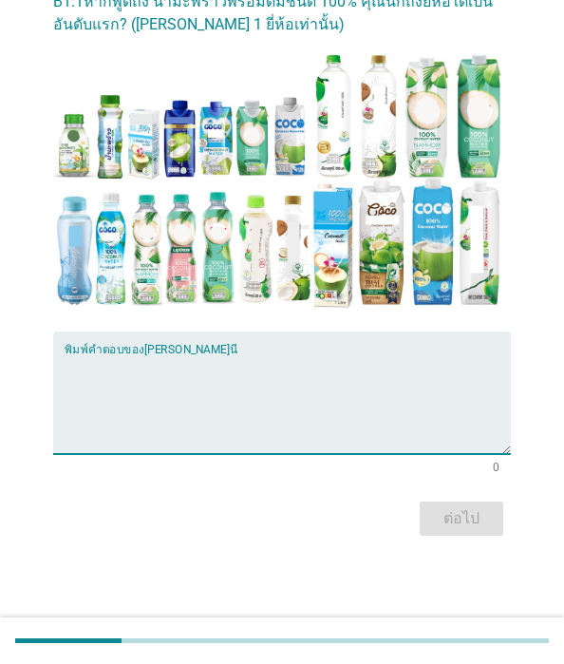
click at [182, 454] on textarea "พิมพ์คำตอบของคุณ ที่นี่" at bounding box center [288, 404] width 446 height 100
type textarea "coco max"
click at [435, 513] on div "ต่อไป" at bounding box center [461, 518] width 53 height 23
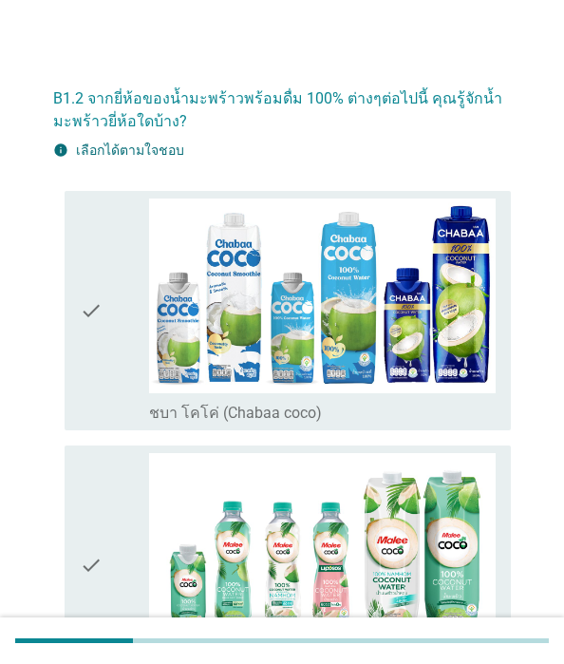
scroll to position [0, 0]
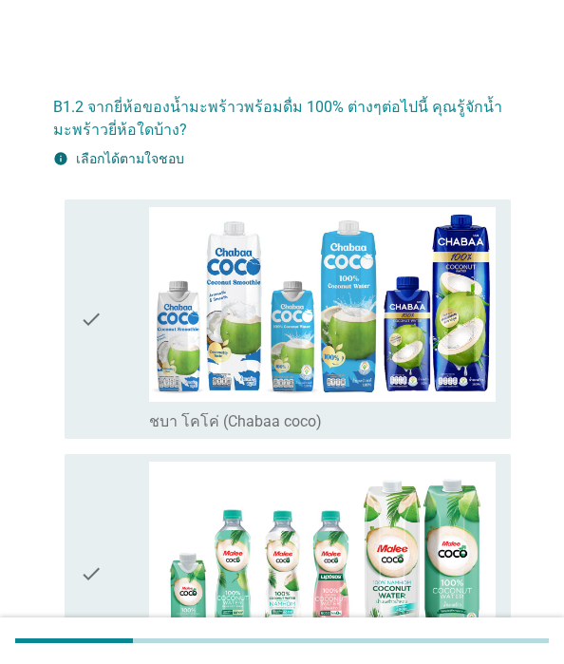
click at [103, 376] on icon "check" at bounding box center [91, 319] width 23 height 224
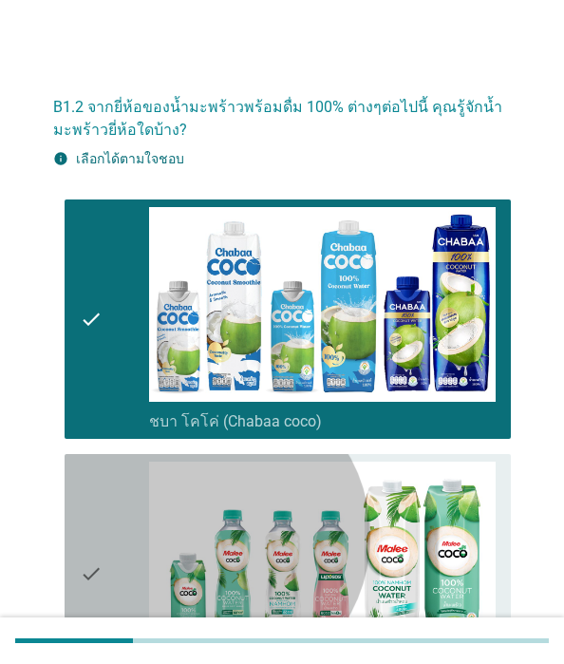
click at [103, 510] on icon "check" at bounding box center [91, 574] width 23 height 224
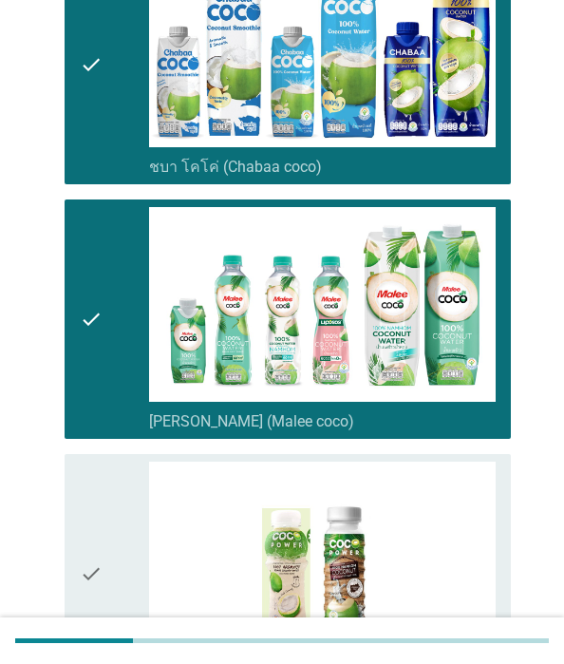
scroll to position [285, 0]
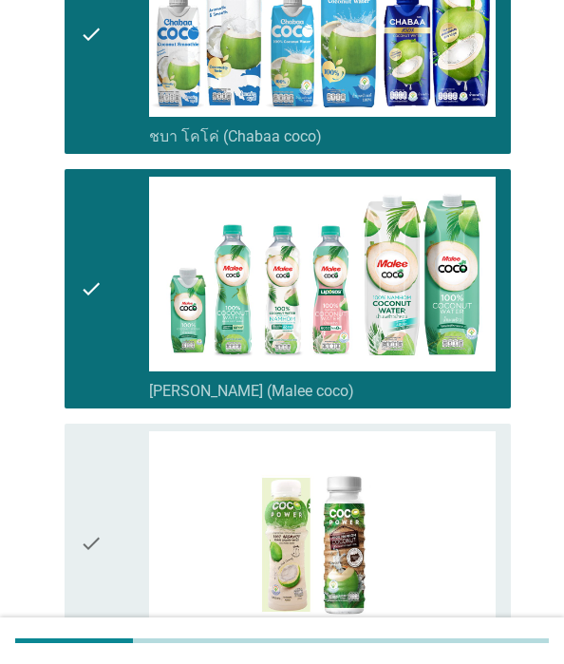
click at [103, 439] on icon "check" at bounding box center [91, 543] width 23 height 224
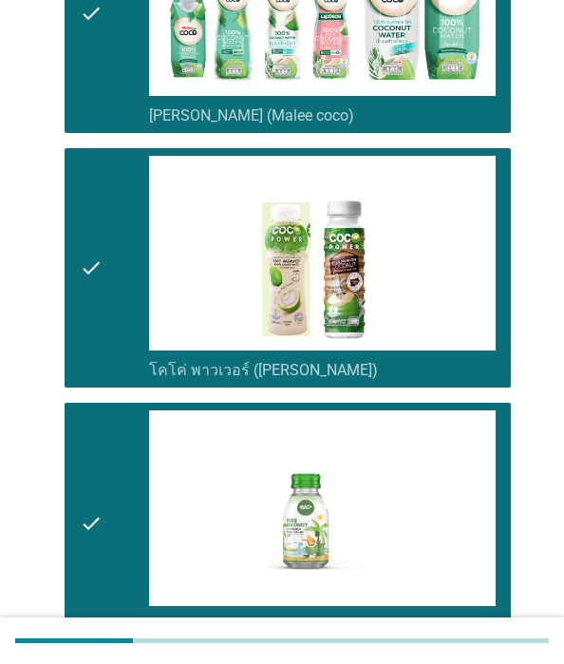
scroll to position [570, 0]
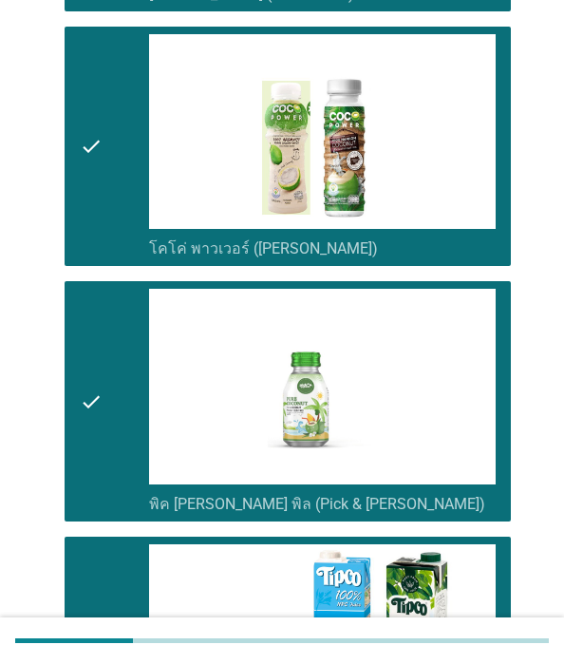
scroll to position [855, 0]
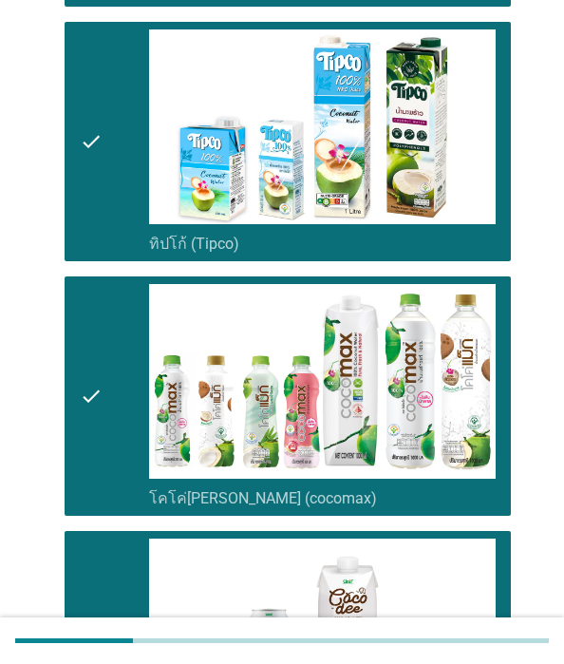
scroll to position [1235, 0]
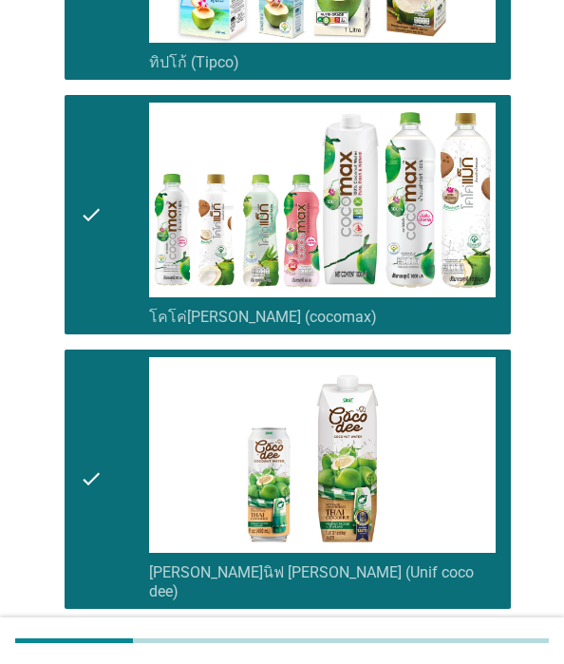
scroll to position [1520, 0]
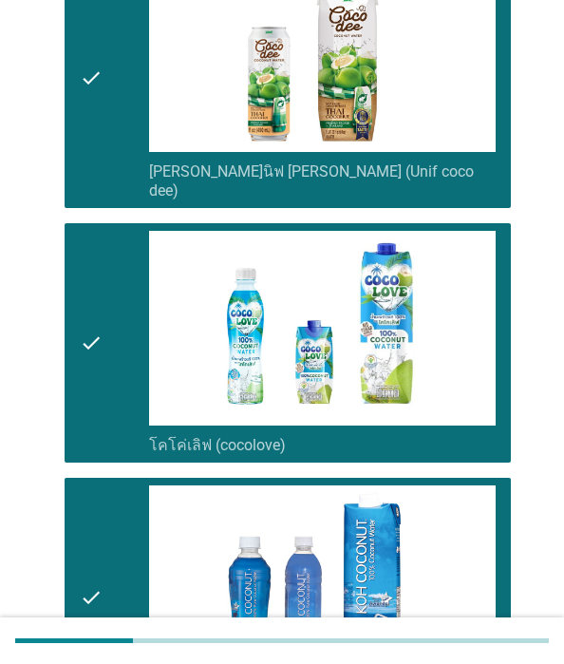
scroll to position [1805, 0]
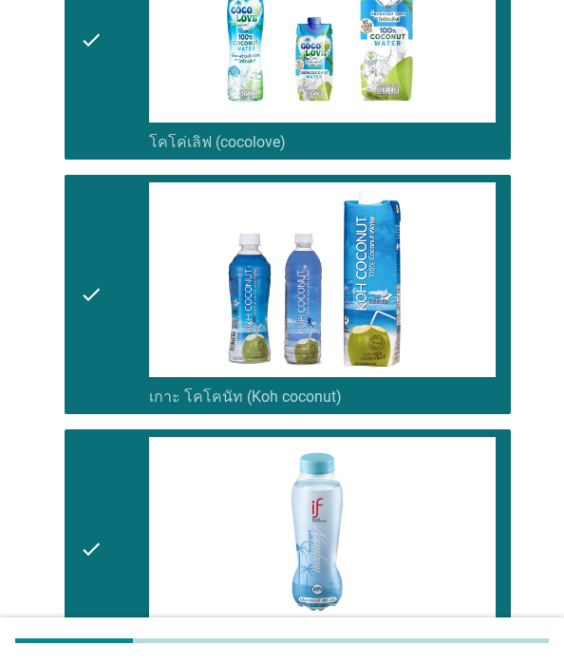
scroll to position [2090, 0]
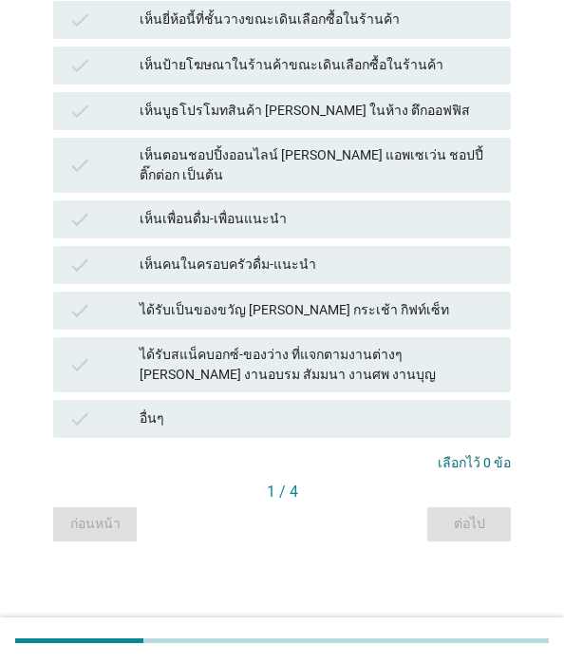
scroll to position [0, 0]
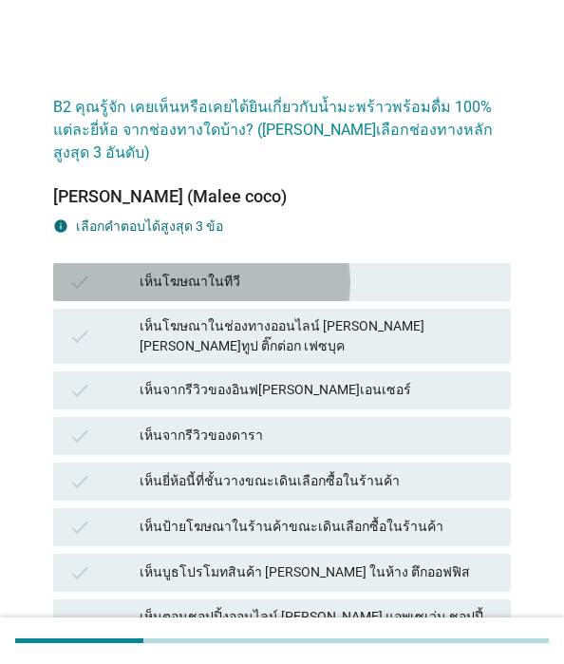
click at [91, 293] on icon "check" at bounding box center [79, 282] width 23 height 23
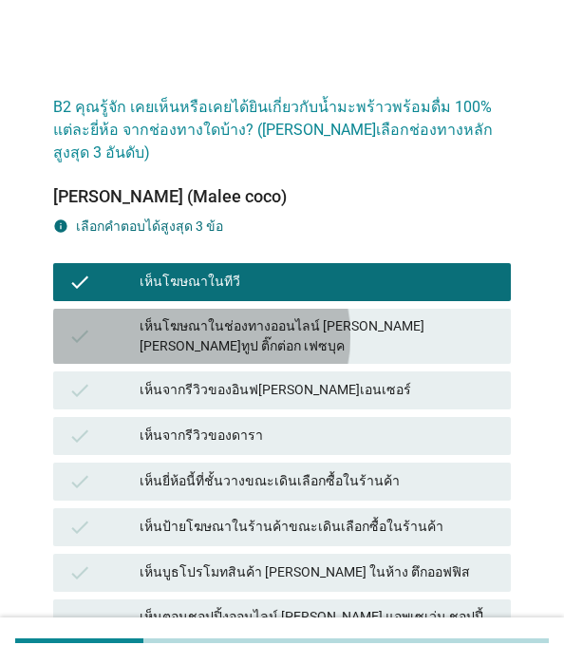
click at [91, 356] on icon "check" at bounding box center [79, 336] width 23 height 40
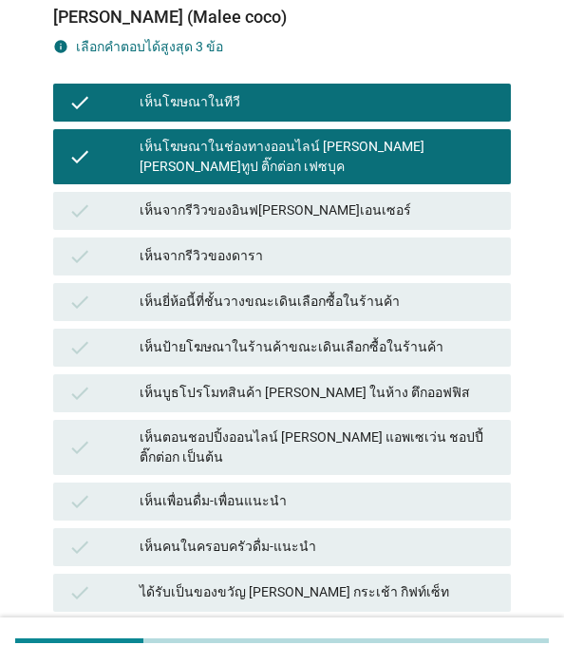
scroll to position [190, 0]
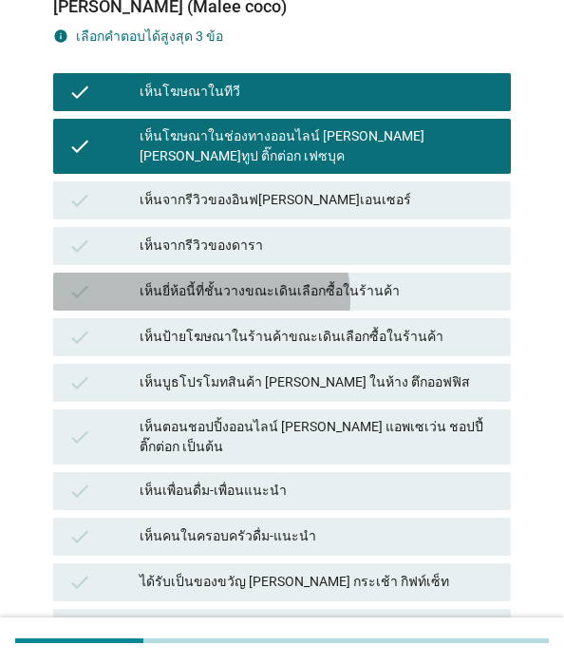
click at [91, 303] on icon "check" at bounding box center [79, 291] width 23 height 23
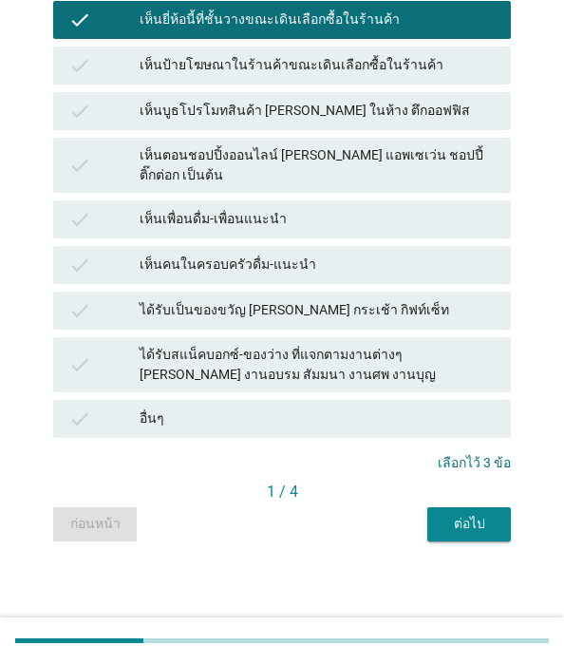
scroll to position [635, 0]
click at [443, 523] on div "ต่อไป" at bounding box center [469, 524] width 53 height 20
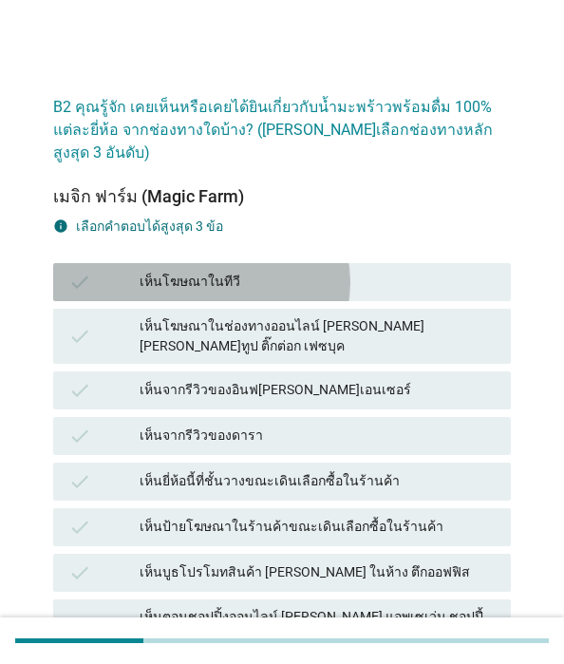
click at [91, 293] on icon "check" at bounding box center [79, 282] width 23 height 23
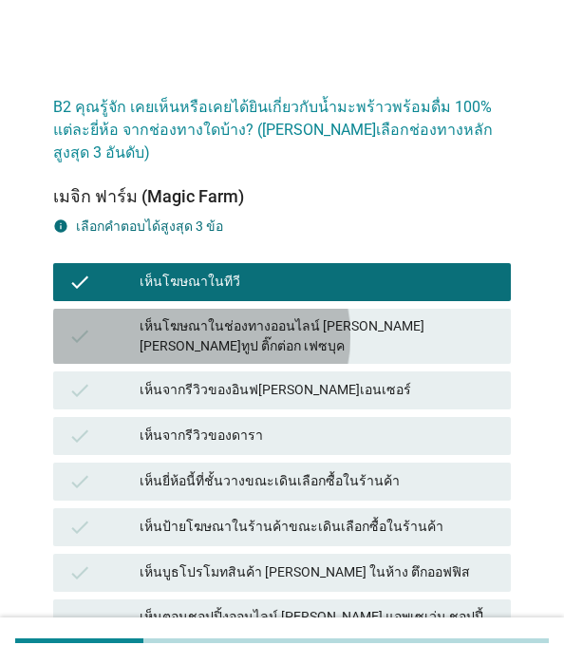
click at [91, 356] on icon "check" at bounding box center [79, 336] width 23 height 40
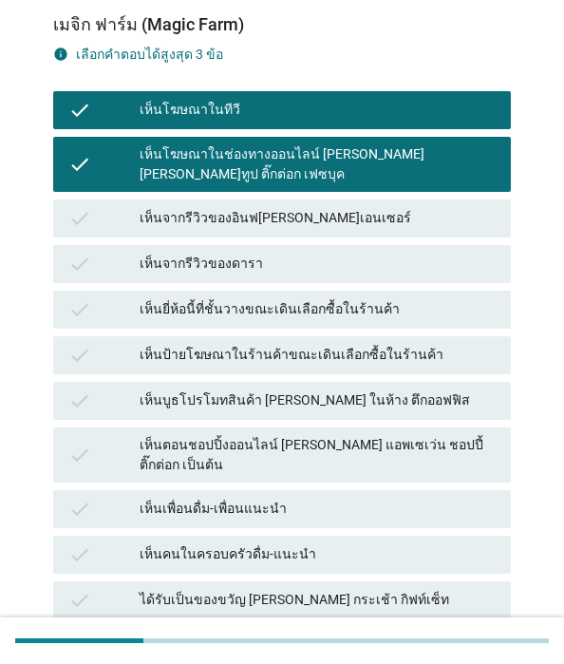
scroll to position [285, 0]
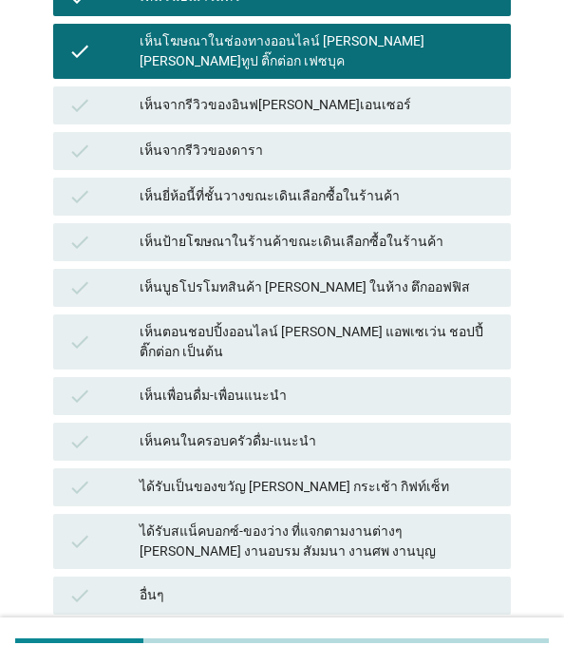
click at [91, 208] on icon "check" at bounding box center [79, 196] width 23 height 23
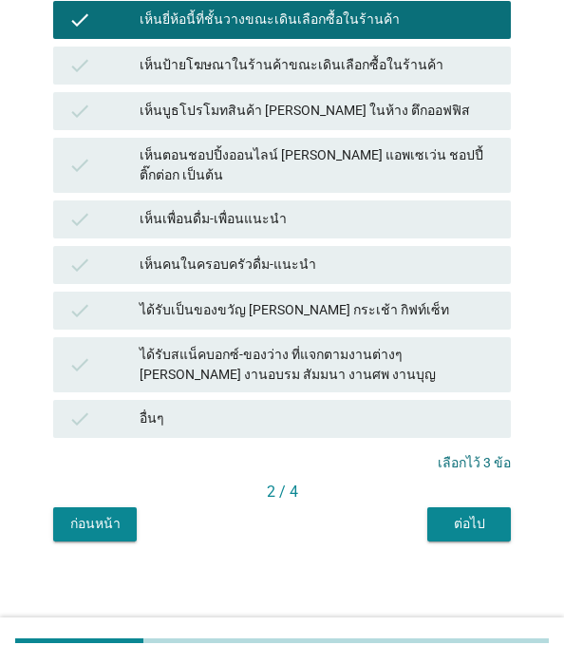
scroll to position [635, 0]
click at [443, 524] on div "ต่อไป" at bounding box center [469, 524] width 53 height 20
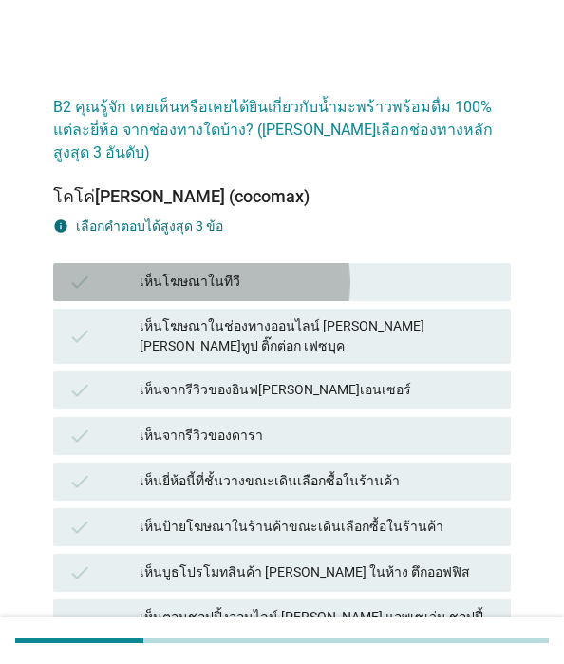
click at [91, 293] on icon "check" at bounding box center [79, 282] width 23 height 23
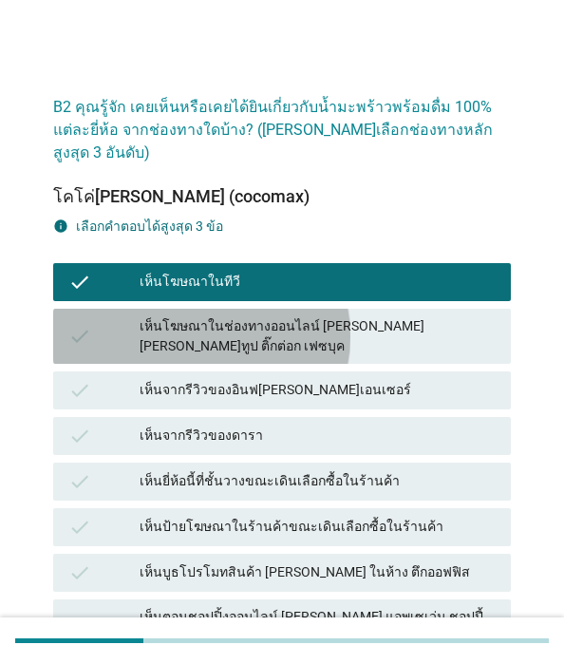
click at [91, 356] on icon "check" at bounding box center [79, 336] width 23 height 40
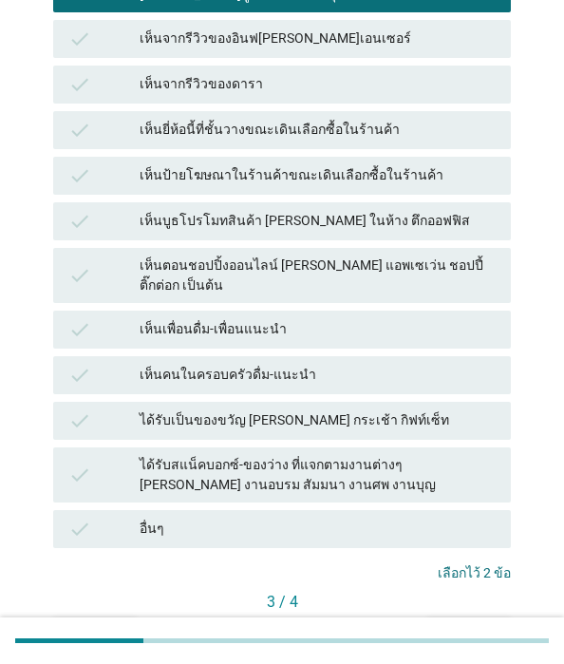
scroll to position [475, 0]
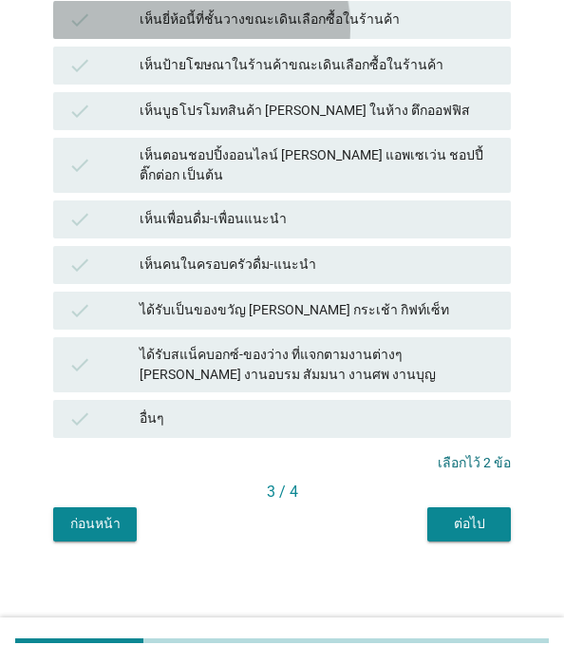
click at [91, 31] on icon "check" at bounding box center [79, 20] width 23 height 23
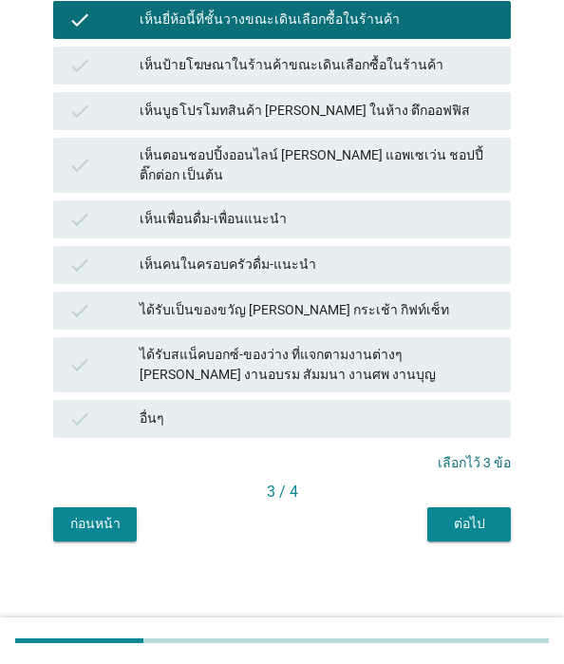
scroll to position [635, 0]
click at [443, 528] on div "ต่อไป" at bounding box center [469, 524] width 53 height 20
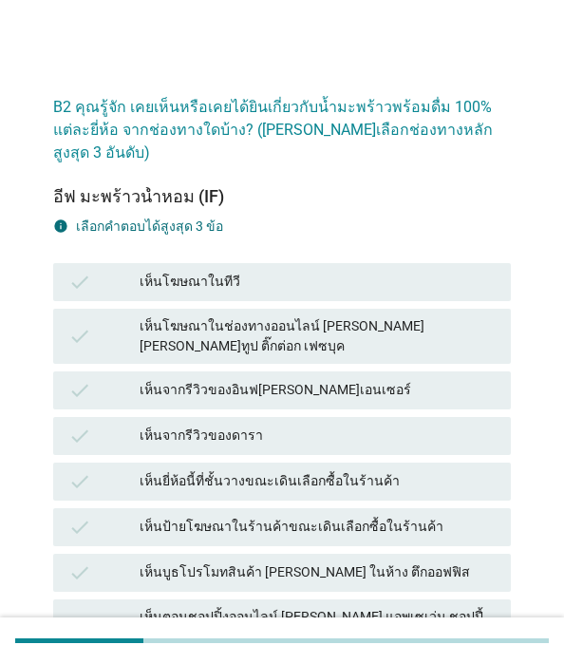
click at [91, 293] on icon "check" at bounding box center [79, 282] width 23 height 23
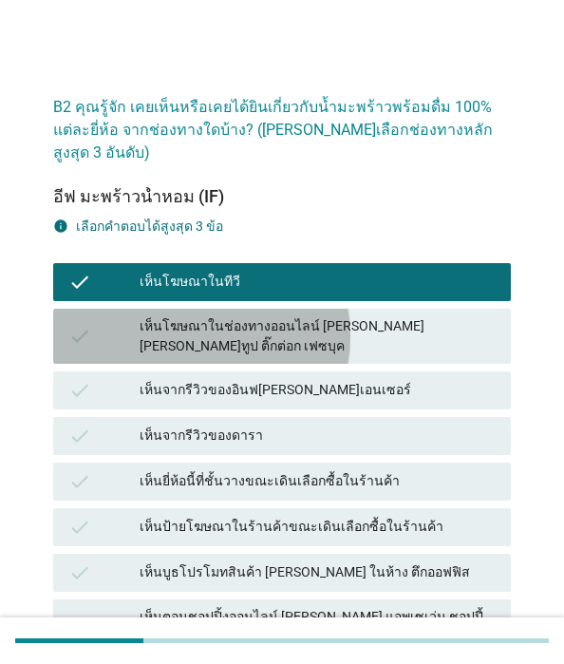
click at [91, 356] on icon "check" at bounding box center [79, 336] width 23 height 40
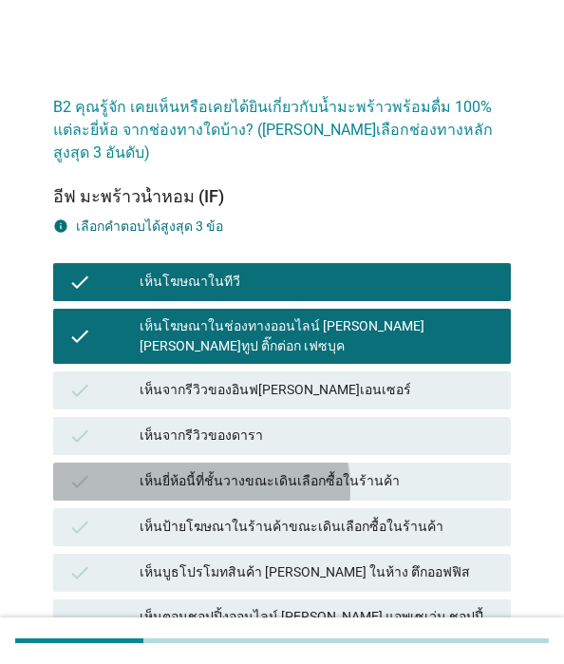
click at [91, 493] on icon "check" at bounding box center [79, 481] width 23 height 23
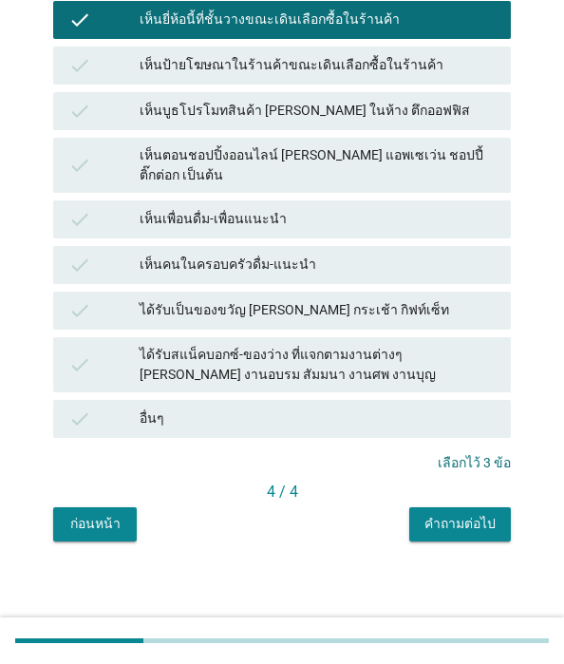
scroll to position [635, 0]
click at [425, 528] on div "คำถามต่อไป" at bounding box center [460, 524] width 71 height 20
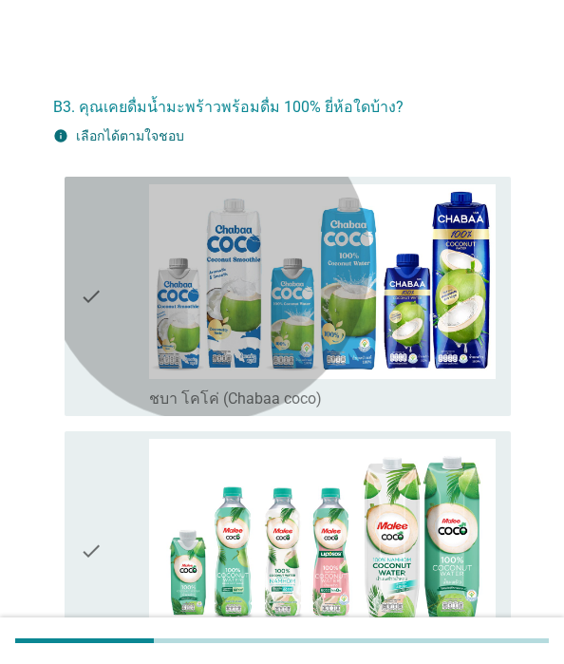
click at [103, 350] on icon "check" at bounding box center [91, 296] width 23 height 224
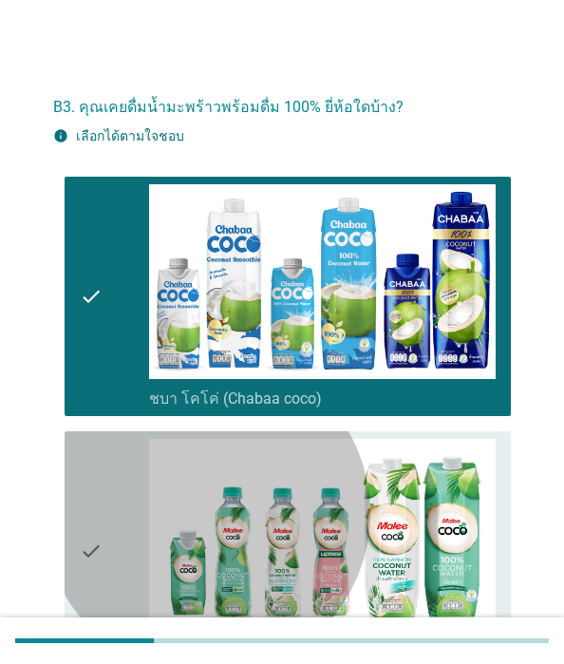
click at [103, 467] on icon "check" at bounding box center [91, 551] width 23 height 224
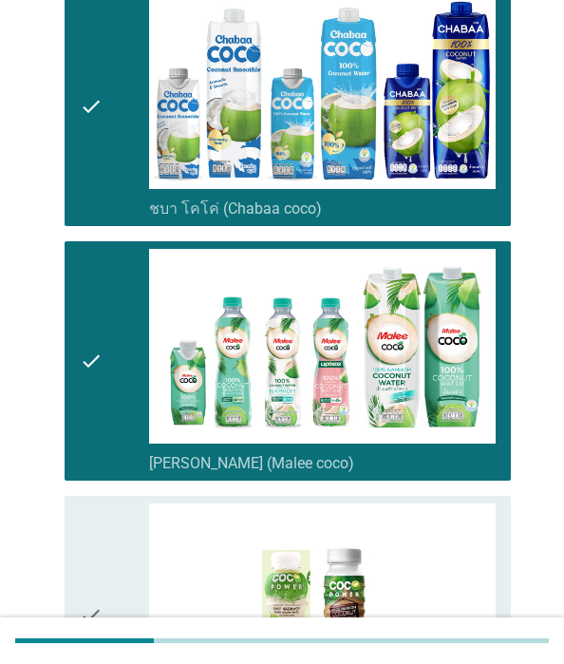
click at [103, 503] on icon "check" at bounding box center [91, 615] width 23 height 224
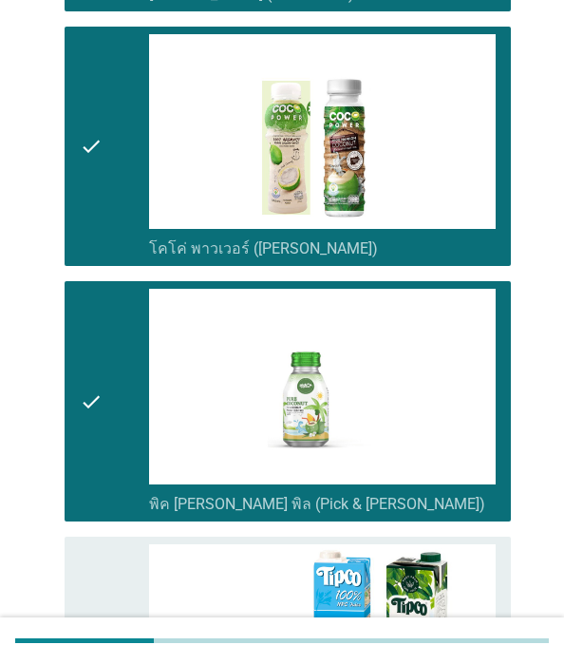
scroll to position [665, 0]
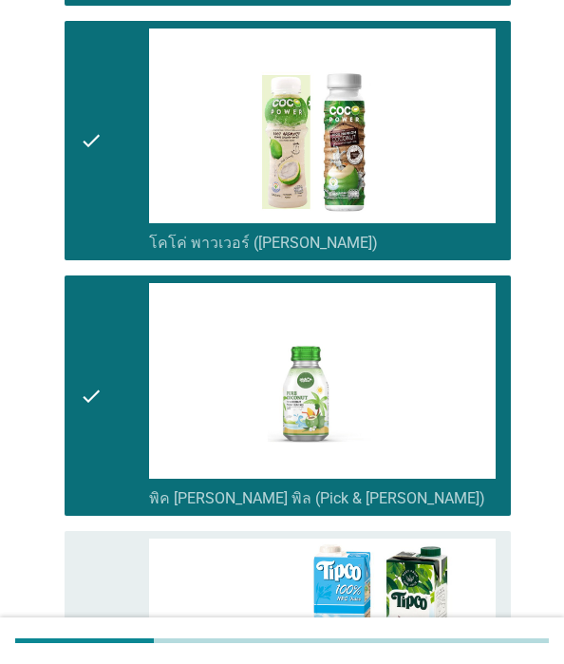
click at [156, 531] on div "check check_box_outline_blank ทิปโก้ (Tipco)" at bounding box center [288, 650] width 446 height 239
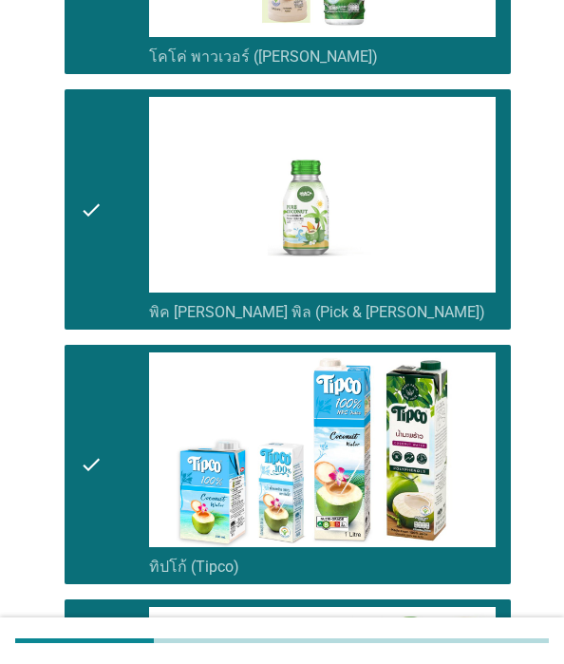
scroll to position [855, 0]
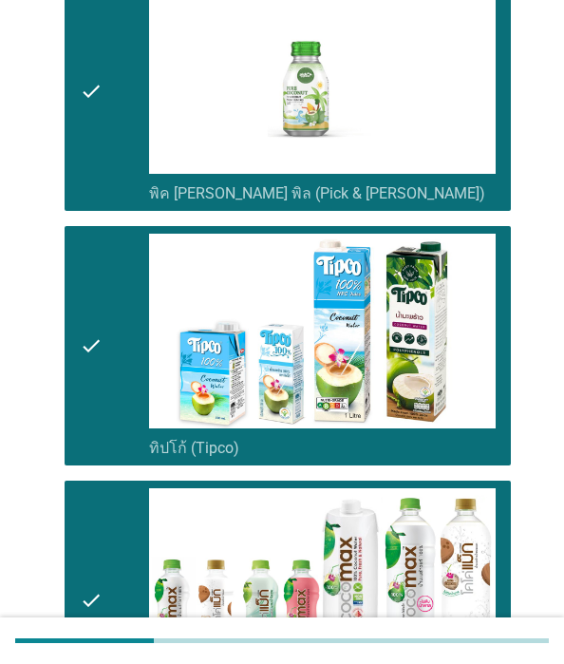
scroll to position [1140, 0]
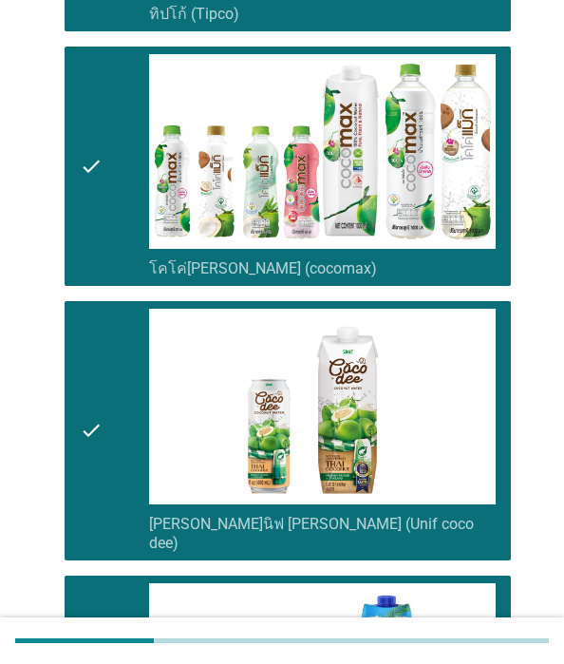
scroll to position [1520, 0]
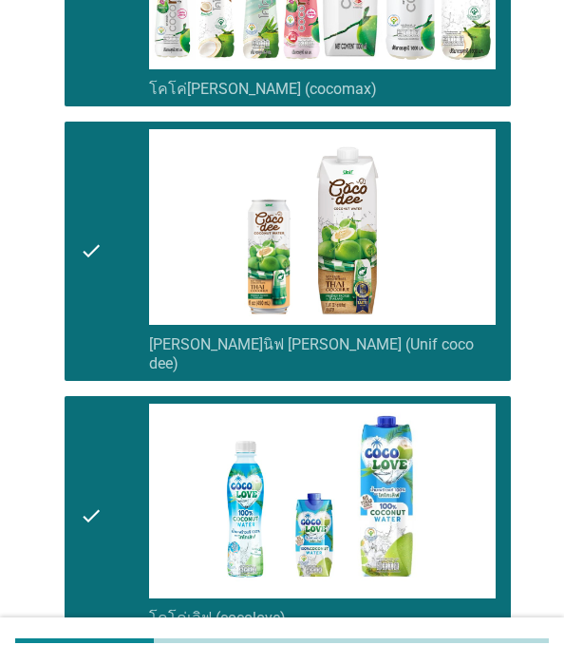
scroll to position [1710, 0]
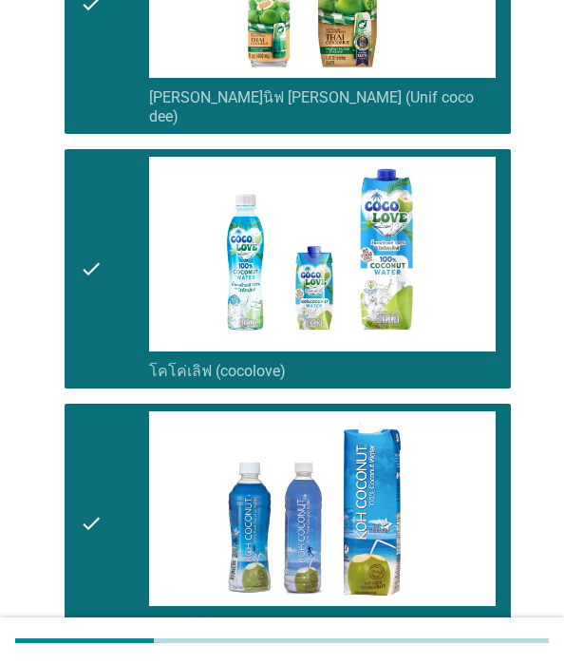
scroll to position [1995, 0]
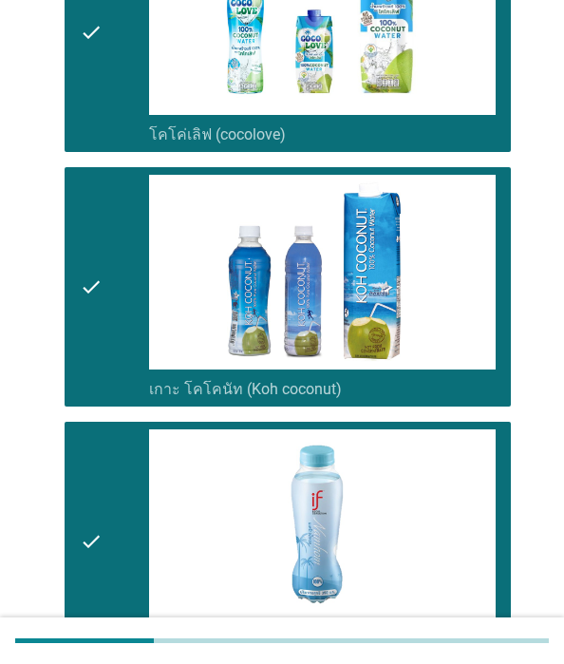
scroll to position [2131, 0]
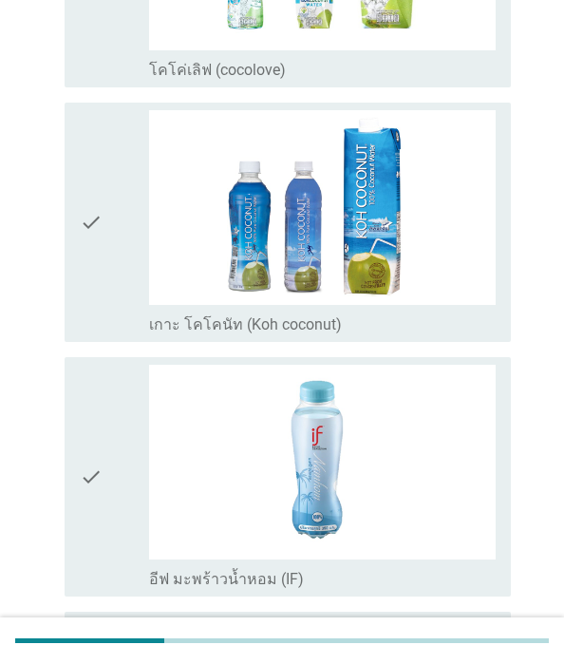
scroll to position [0, 0]
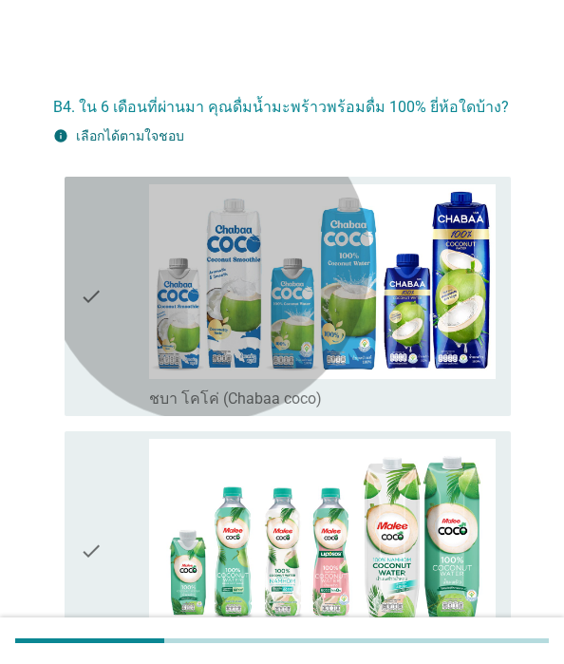
drag, startPoint x: 171, startPoint y: 350, endPoint x: 179, endPoint y: 423, distance: 73.5
click at [103, 350] on icon "check" at bounding box center [91, 296] width 23 height 224
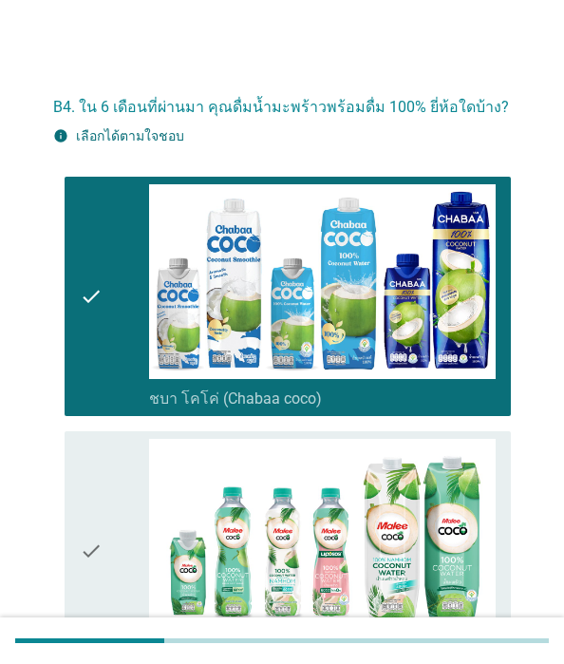
click at [103, 468] on icon "check" at bounding box center [91, 551] width 23 height 224
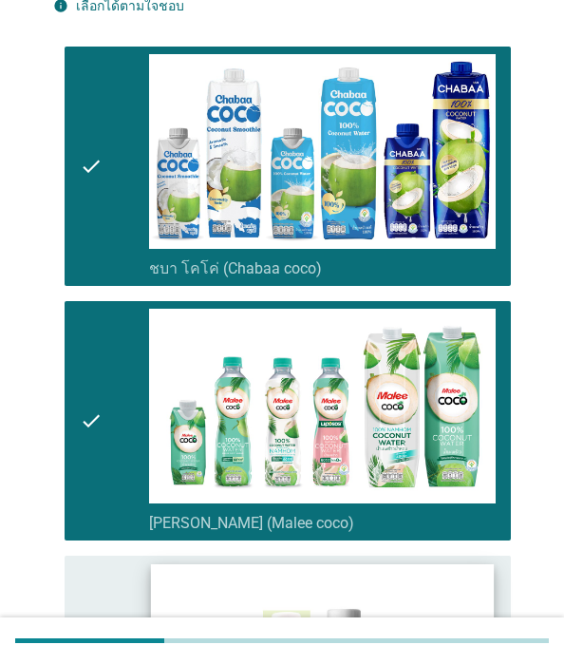
scroll to position [380, 0]
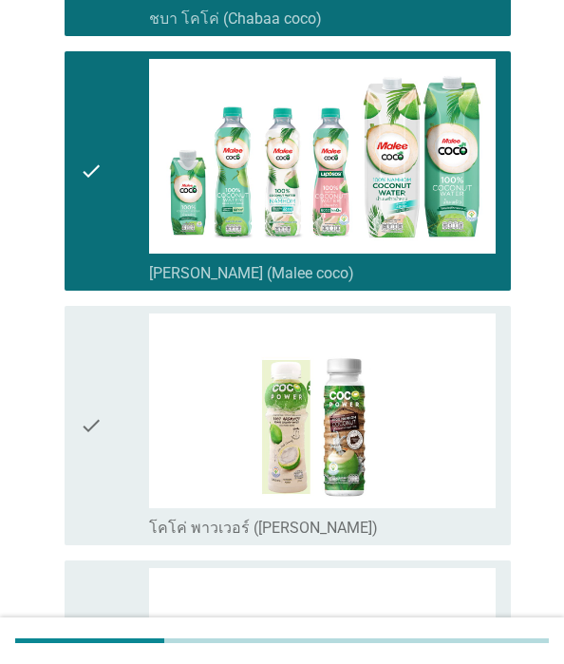
drag, startPoint x: 180, startPoint y: 351, endPoint x: 180, endPoint y: 385, distance: 33.3
click at [103, 351] on icon "check" at bounding box center [91, 425] width 23 height 224
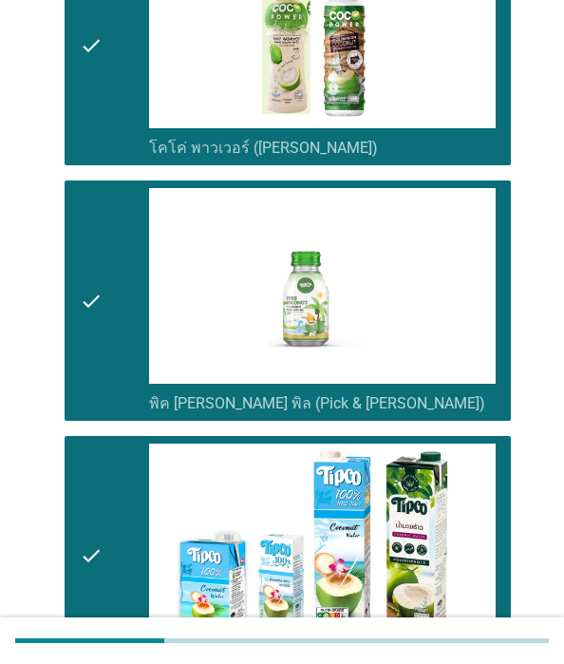
scroll to position [950, 0]
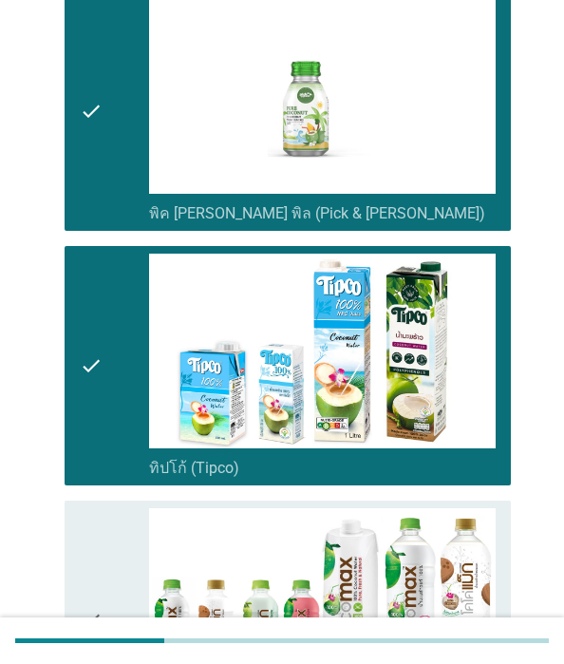
click at [103, 508] on icon "check" at bounding box center [91, 620] width 23 height 224
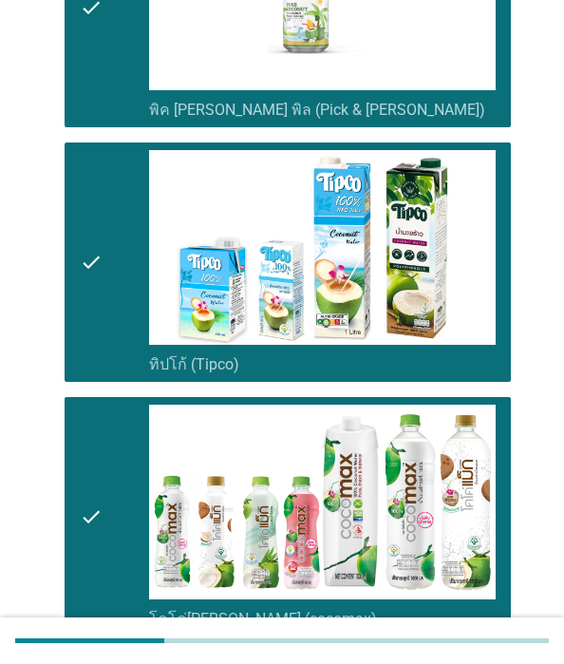
scroll to position [1235, 0]
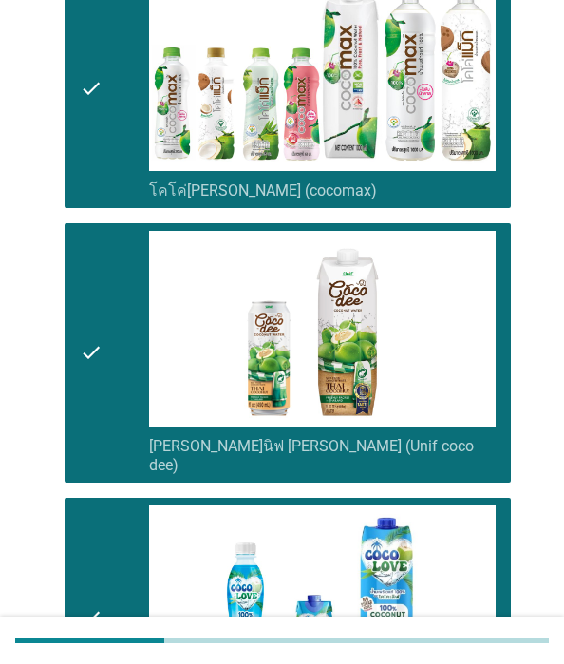
scroll to position [1520, 0]
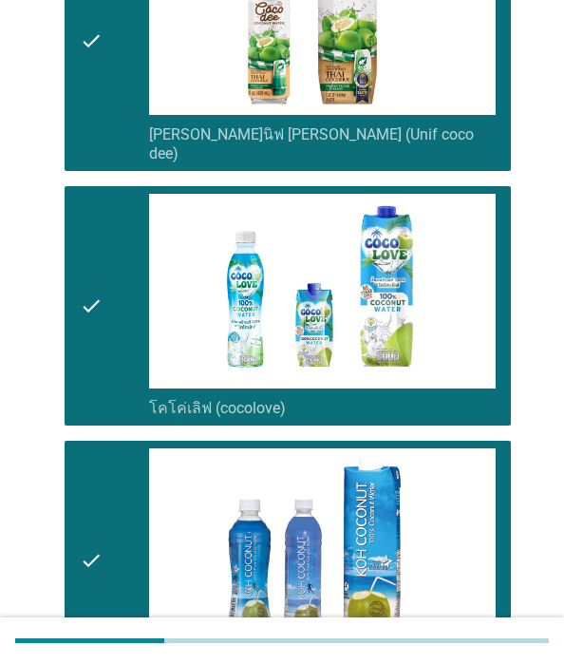
scroll to position [1805, 0]
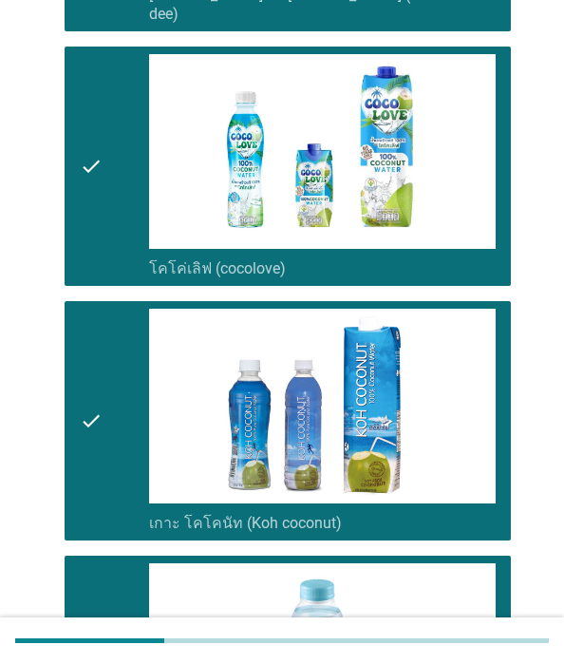
scroll to position [2090, 0]
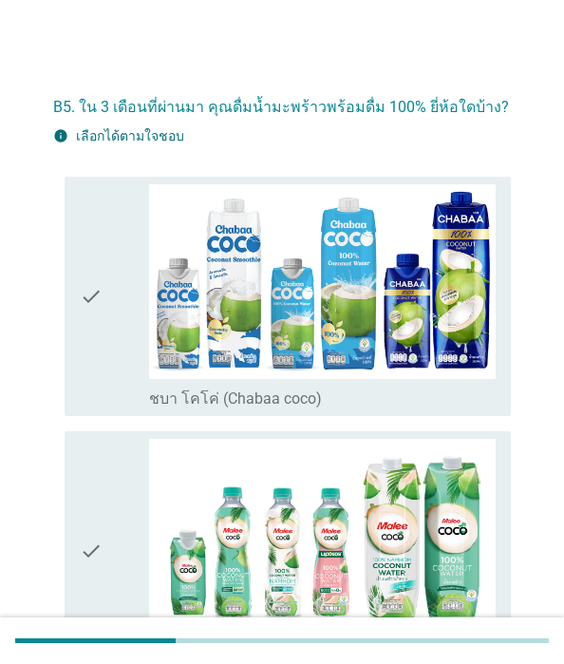
click at [149, 363] on div "check" at bounding box center [114, 296] width 69 height 224
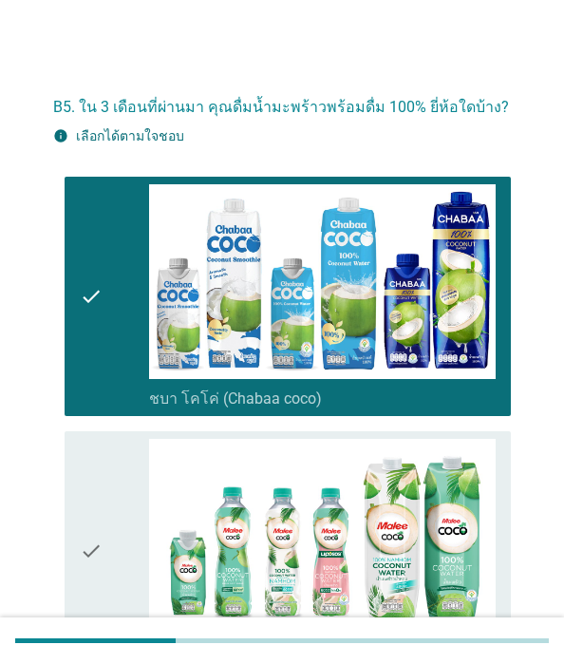
click at [149, 491] on div "check" at bounding box center [114, 551] width 69 height 224
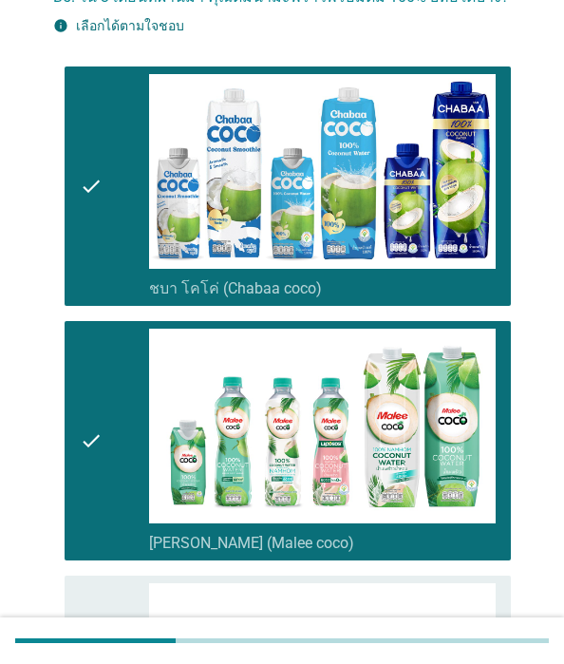
scroll to position [285, 0]
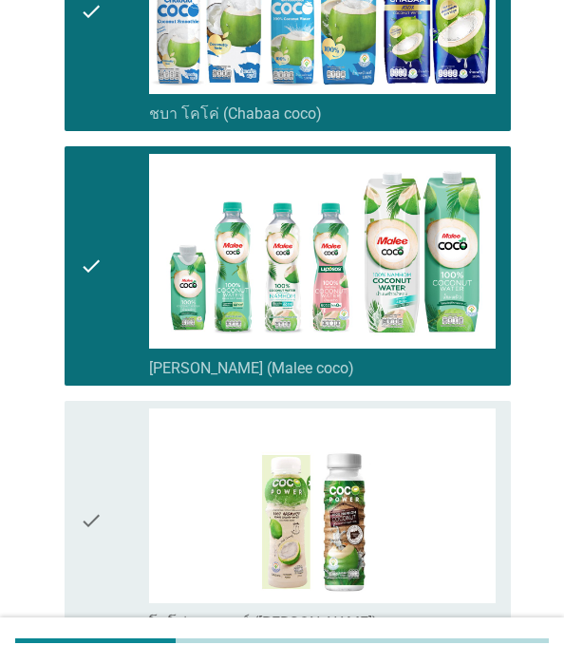
click at [103, 445] on icon "check" at bounding box center [91, 520] width 23 height 224
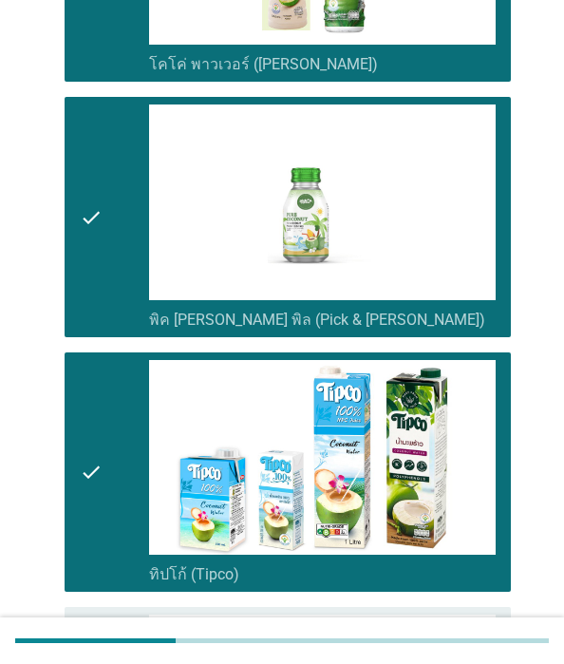
scroll to position [855, 0]
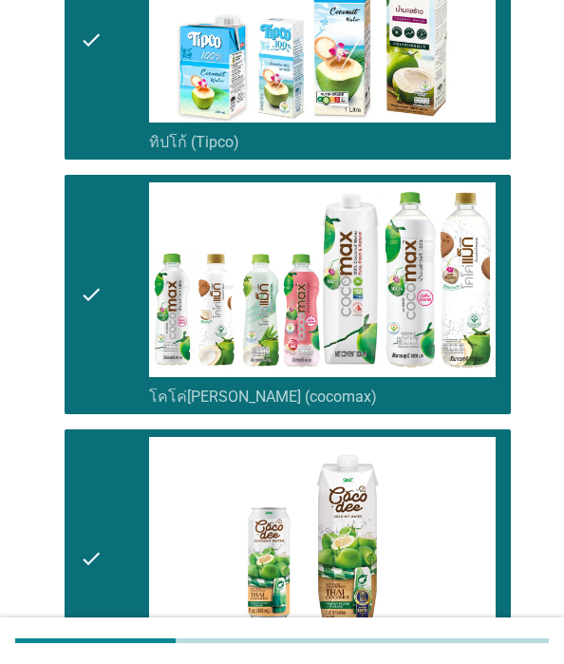
scroll to position [1330, 0]
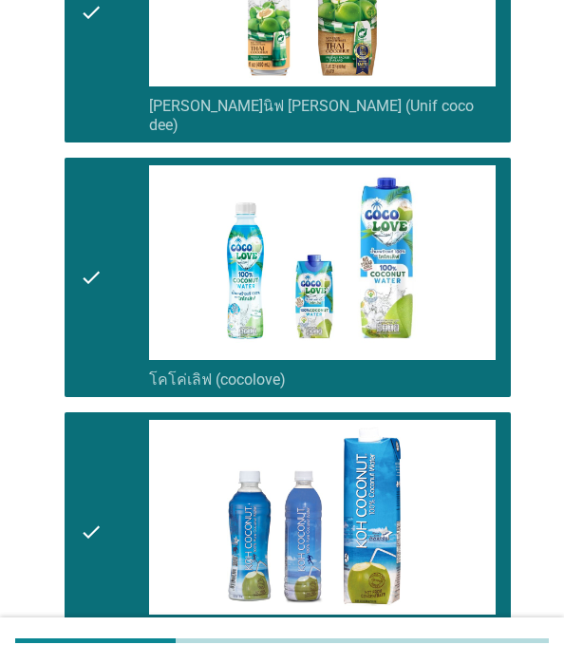
scroll to position [1900, 0]
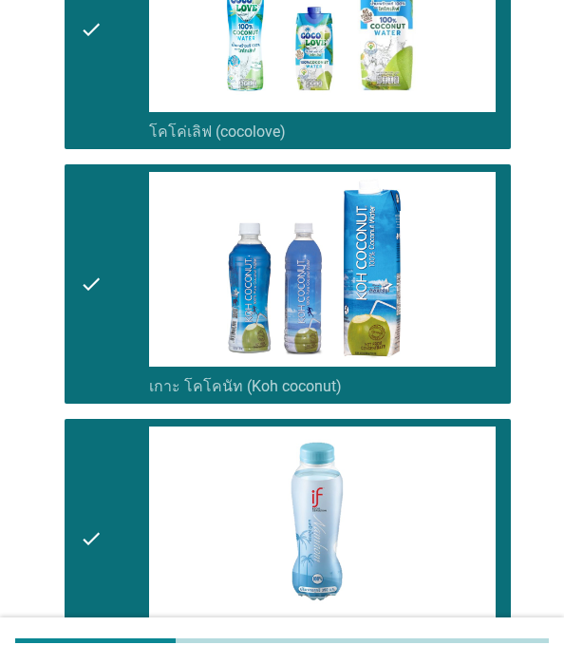
scroll to position [2166, 0]
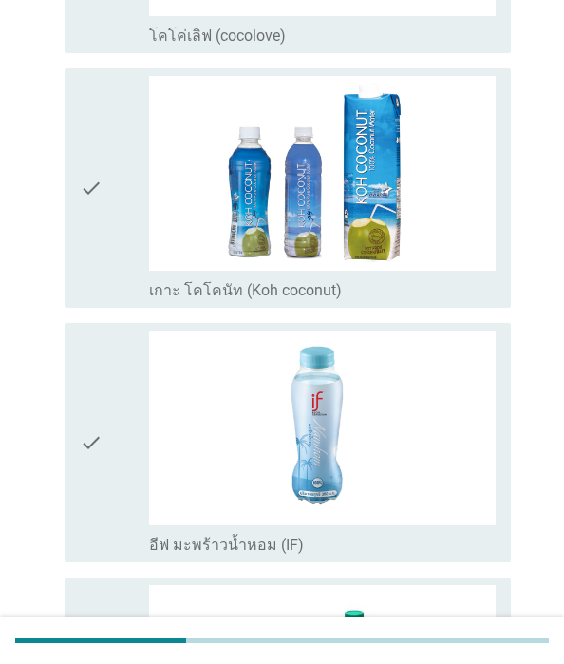
scroll to position [0, 0]
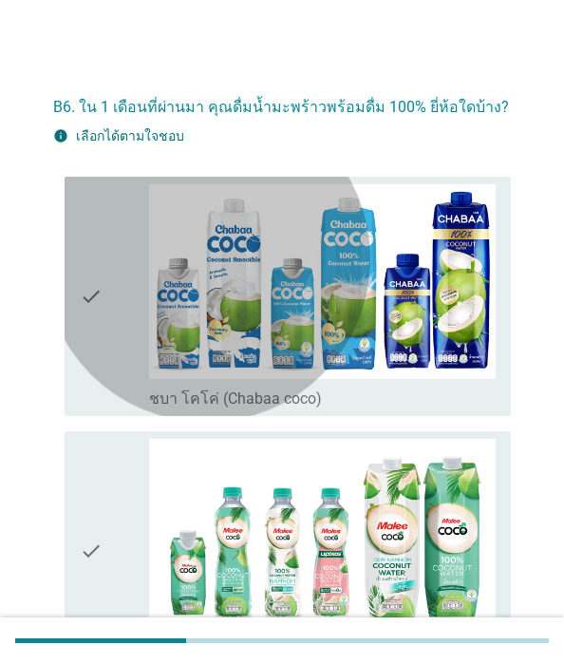
click at [103, 380] on icon "check" at bounding box center [91, 296] width 23 height 224
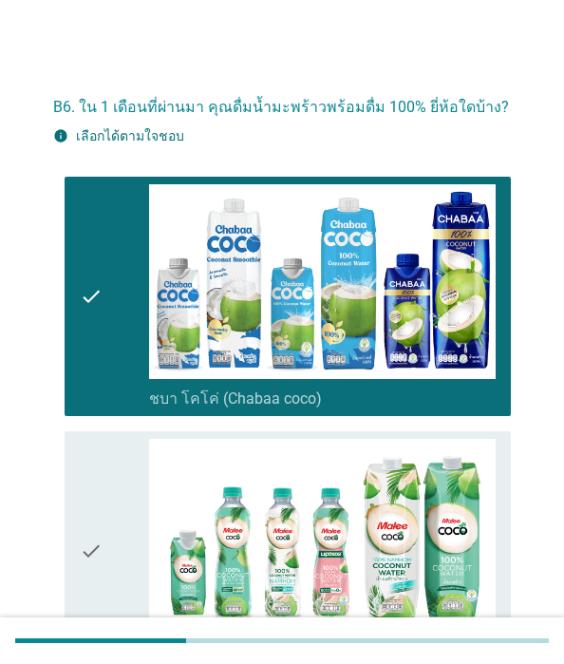
click at [103, 511] on icon "check" at bounding box center [91, 551] width 23 height 224
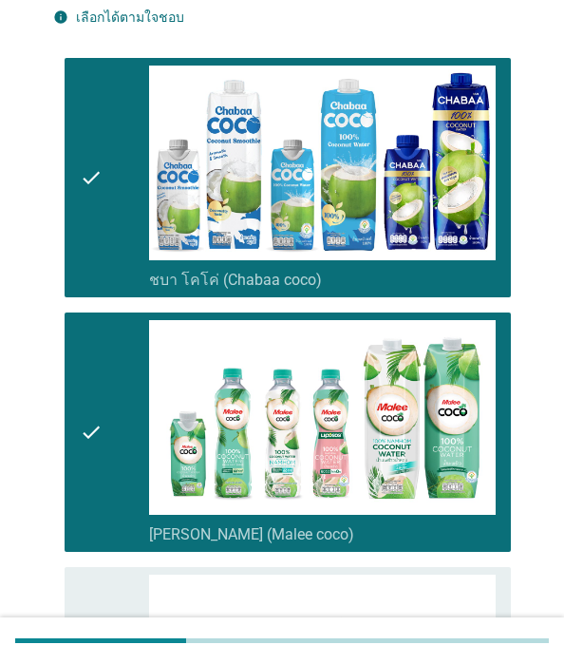
scroll to position [285, 0]
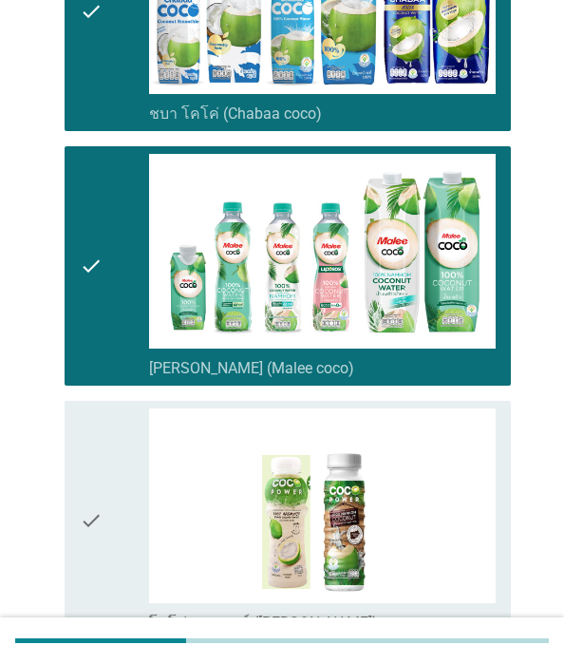
click at [103, 458] on icon "check" at bounding box center [91, 520] width 23 height 224
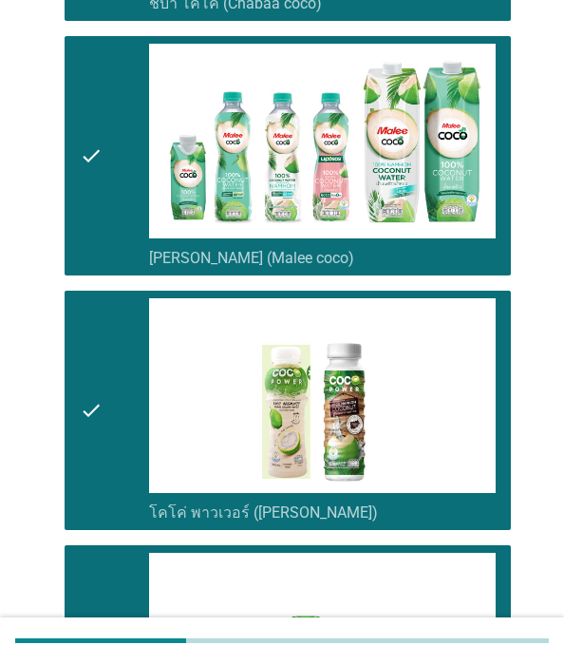
scroll to position [570, 0]
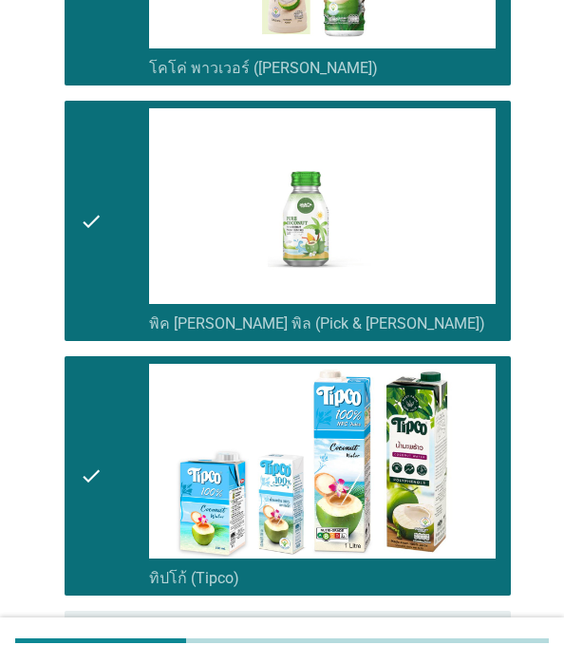
scroll to position [855, 0]
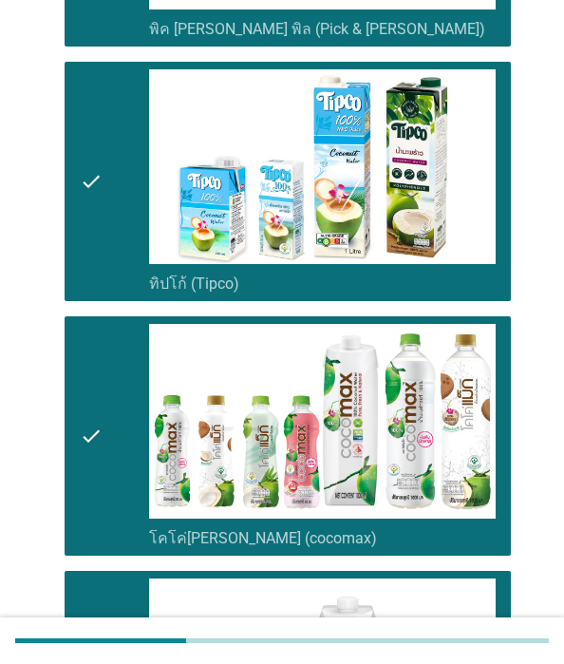
scroll to position [1140, 0]
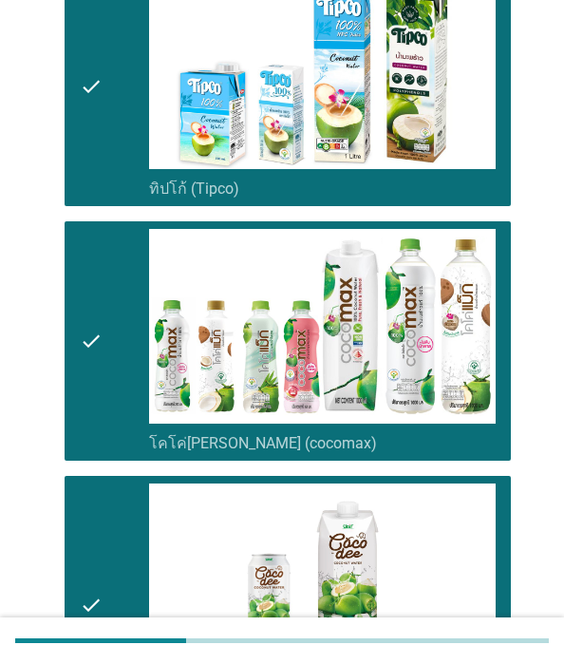
scroll to position [1330, 0]
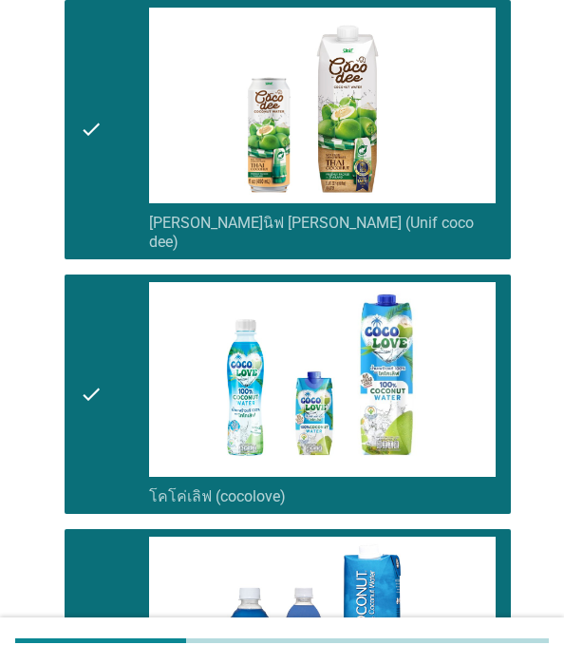
scroll to position [1710, 0]
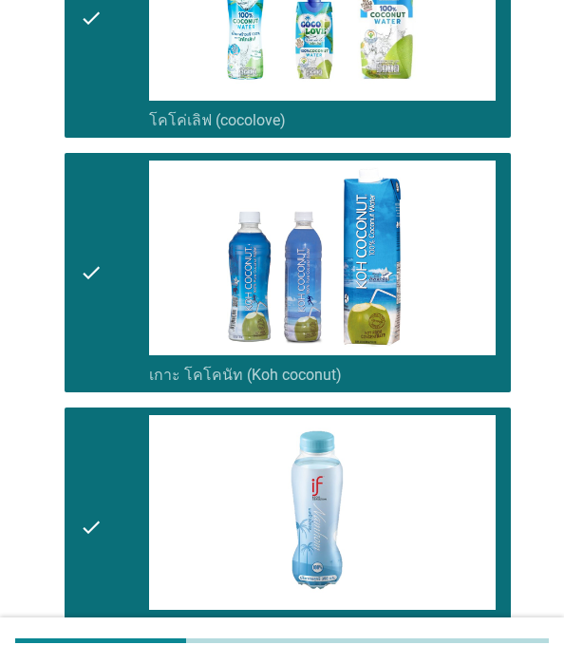
scroll to position [2090, 0]
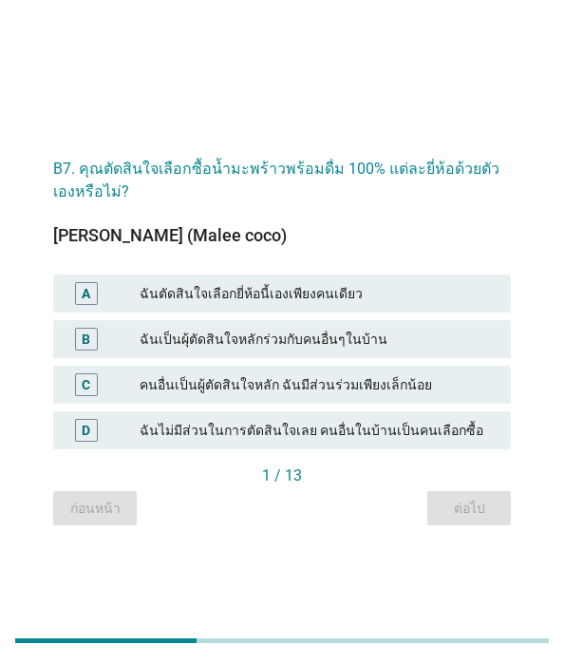
click at [98, 299] on div "A" at bounding box center [86, 293] width 23 height 23
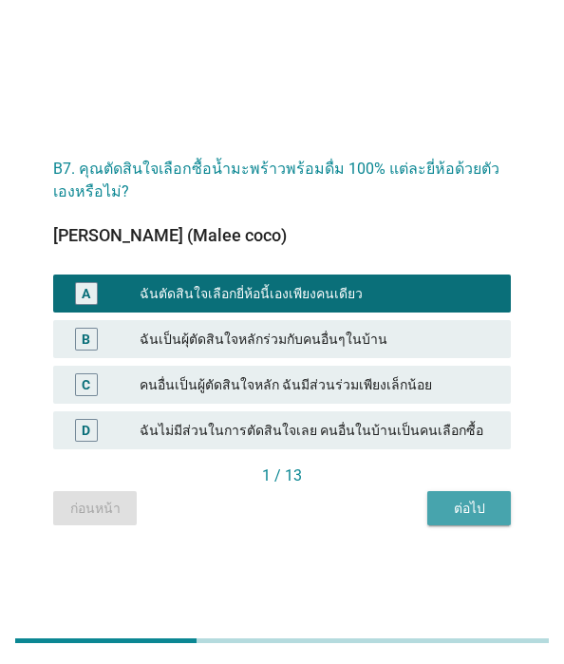
click at [443, 519] on div "ต่อไป" at bounding box center [469, 509] width 53 height 20
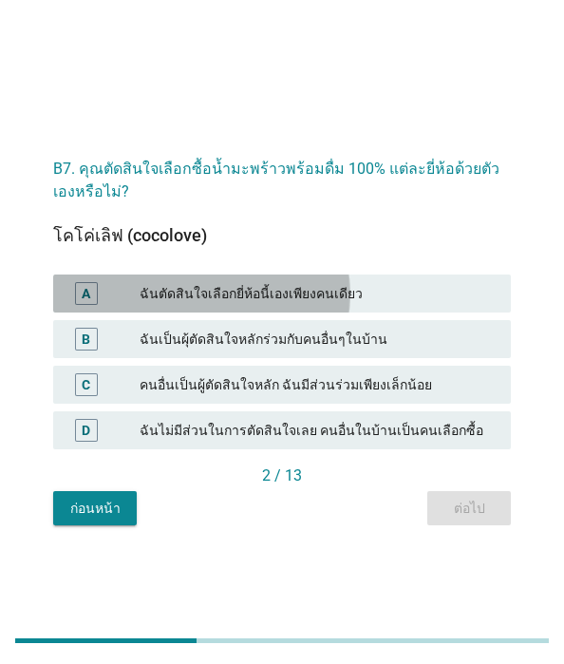
click at [98, 298] on div "A" at bounding box center [86, 293] width 23 height 23
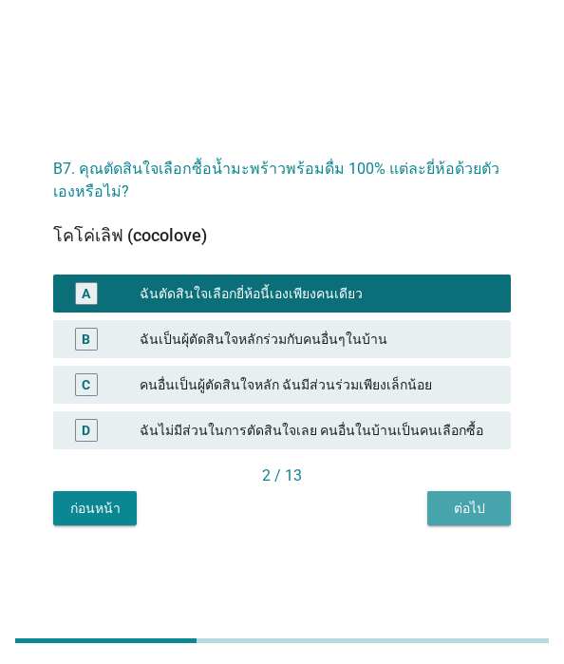
drag, startPoint x: 400, startPoint y: 563, endPoint x: 274, endPoint y: 428, distance: 184.1
click at [443, 519] on div "ต่อไป" at bounding box center [469, 509] width 53 height 20
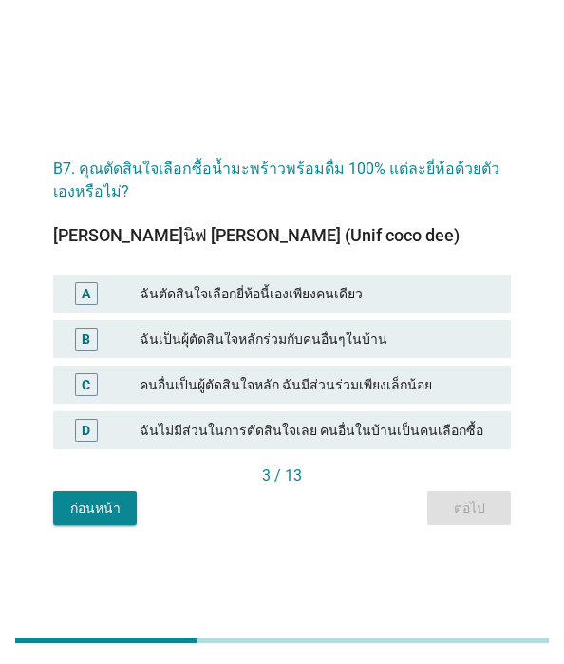
click at [98, 297] on div "A" at bounding box center [86, 293] width 23 height 23
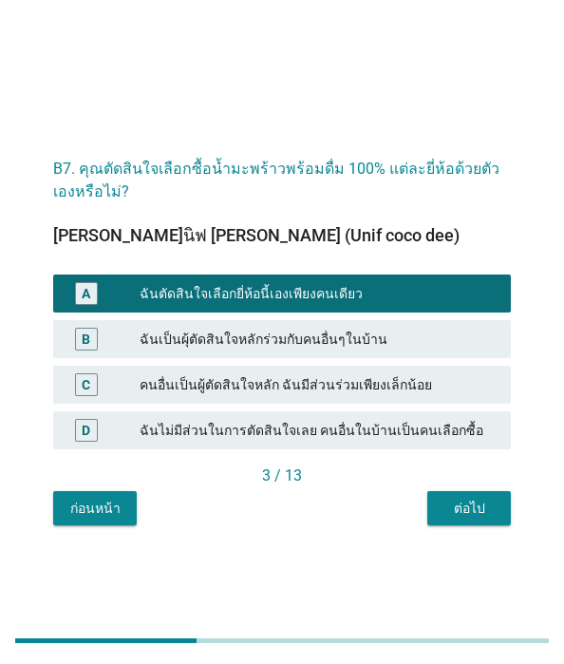
click at [443, 519] on div "ต่อไป" at bounding box center [469, 509] width 53 height 20
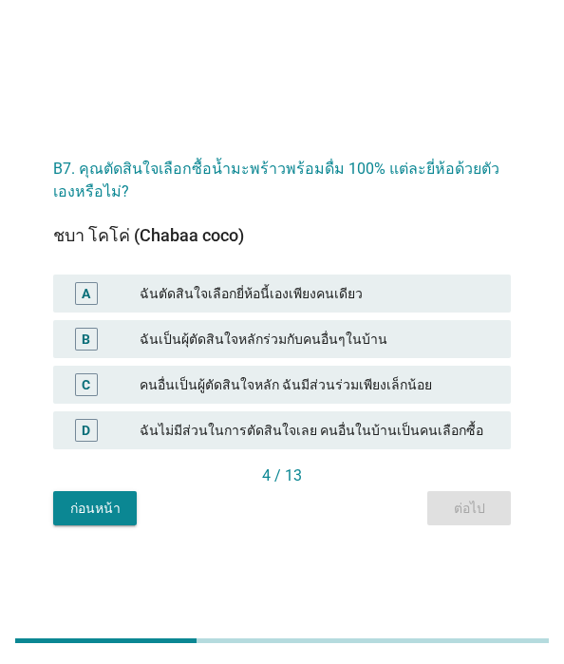
click at [90, 300] on div "A" at bounding box center [86, 294] width 9 height 20
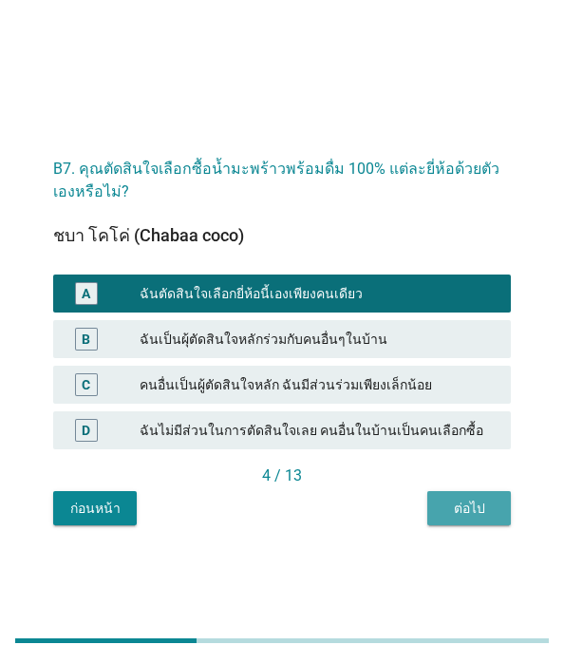
click at [443, 519] on div "ต่อไป" at bounding box center [469, 509] width 53 height 20
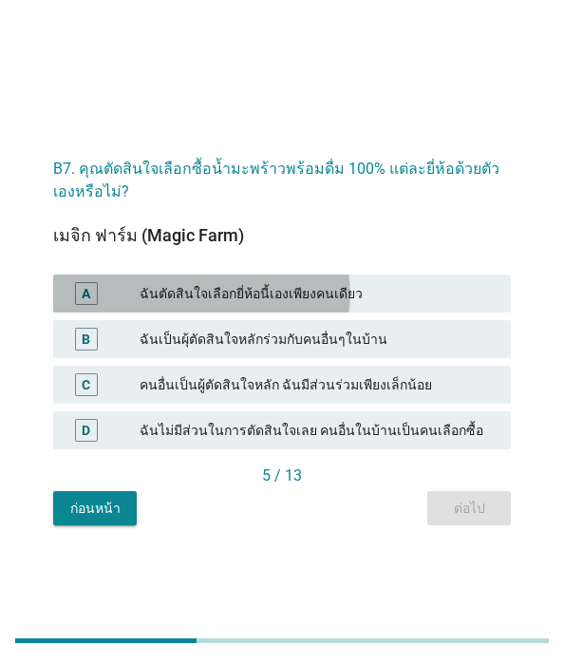
click at [90, 304] on div "A" at bounding box center [86, 294] width 9 height 20
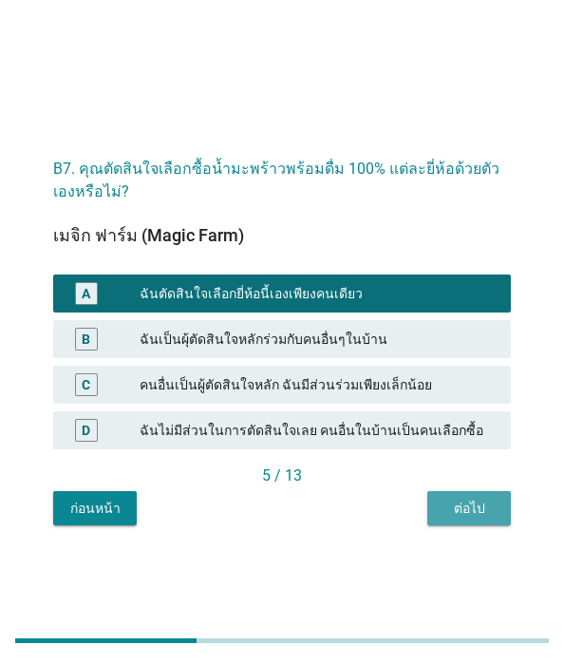
click at [443, 519] on div "ต่อไป" at bounding box center [469, 509] width 53 height 20
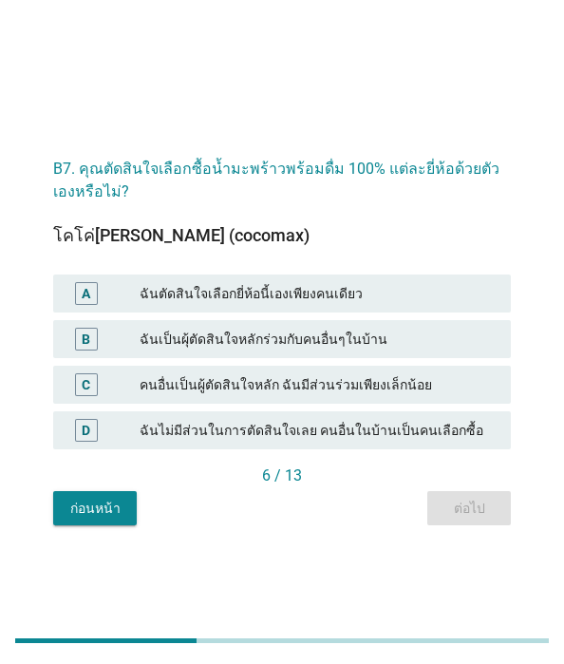
click at [98, 300] on div "A" at bounding box center [86, 293] width 23 height 23
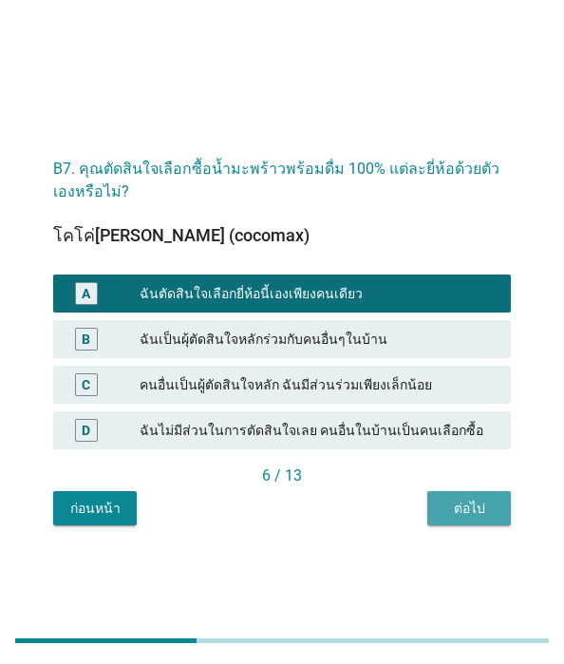
click at [443, 519] on div "ต่อไป" at bounding box center [469, 509] width 53 height 20
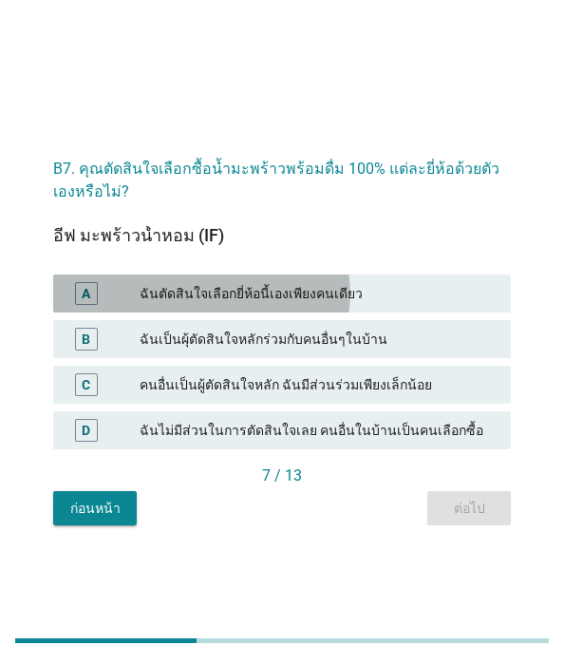
click at [98, 302] on div "A" at bounding box center [86, 293] width 23 height 23
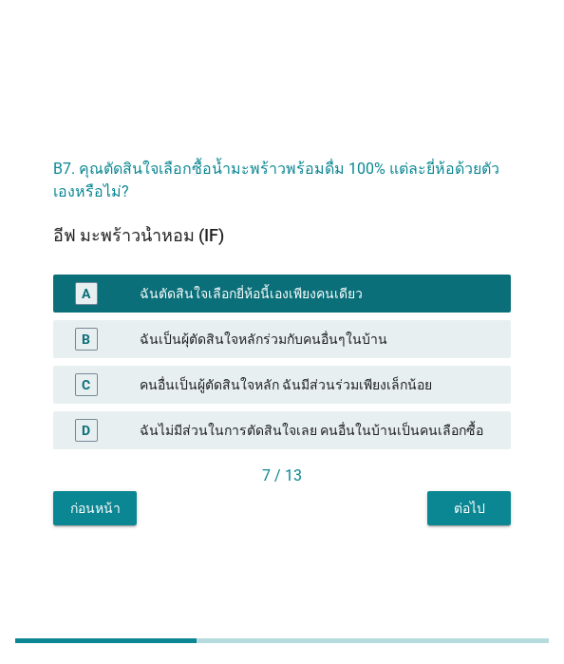
click at [443, 519] on div "ต่อไป" at bounding box center [469, 509] width 53 height 20
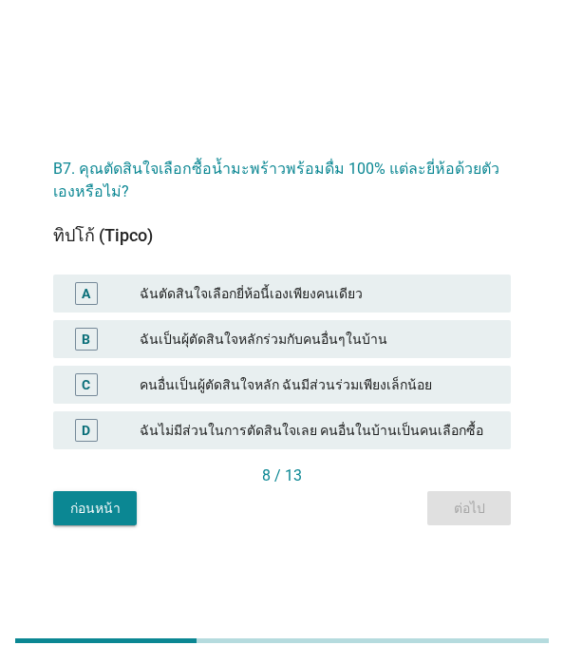
click at [98, 293] on div "A" at bounding box center [86, 293] width 23 height 23
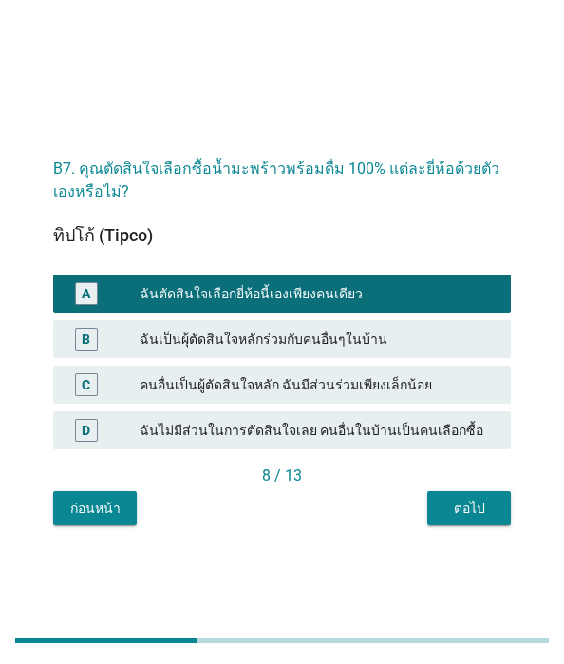
click at [443, 519] on div "ต่อไป" at bounding box center [469, 509] width 53 height 20
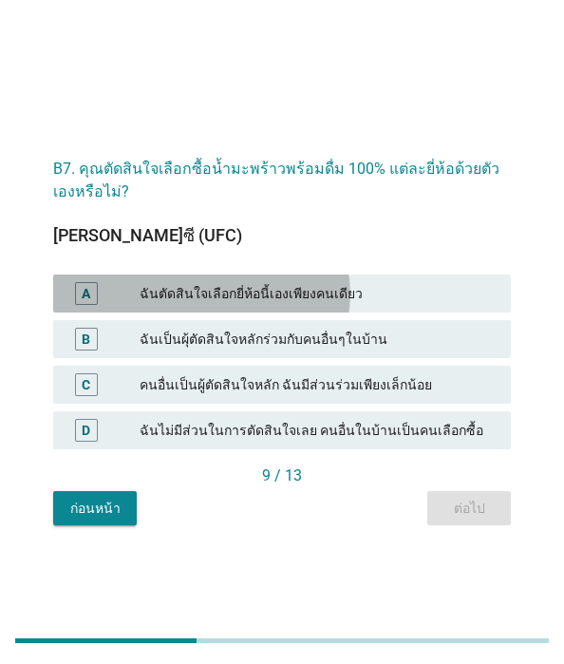
click at [98, 294] on div "A" at bounding box center [86, 293] width 23 height 23
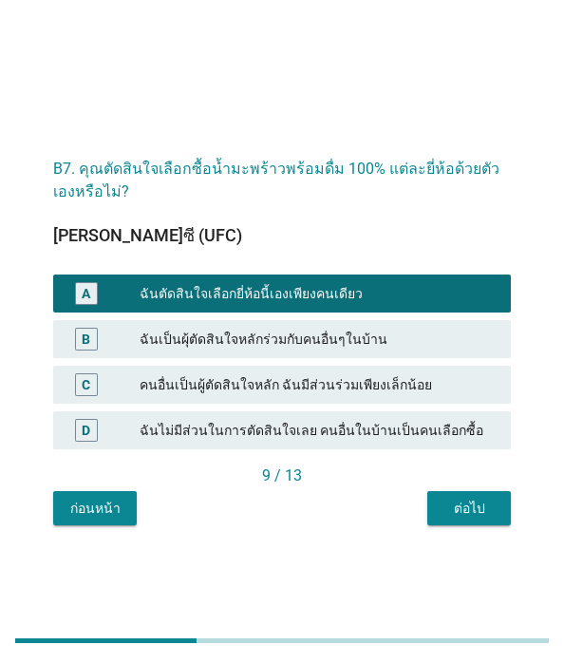
click at [443, 519] on div "ต่อไป" at bounding box center [469, 509] width 53 height 20
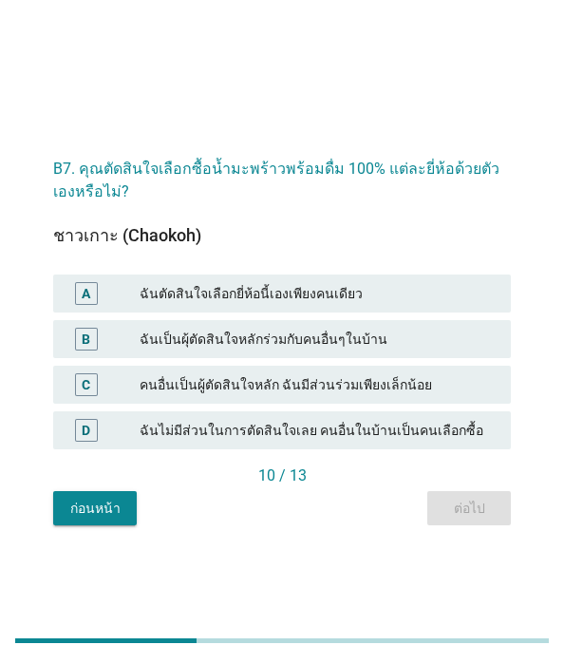
click at [98, 293] on div "A" at bounding box center [86, 293] width 23 height 23
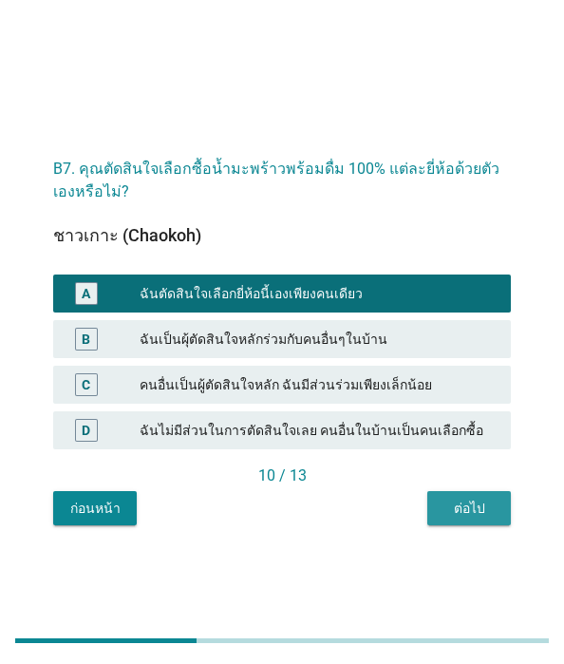
click at [443, 519] on div "ต่อไป" at bounding box center [469, 509] width 53 height 20
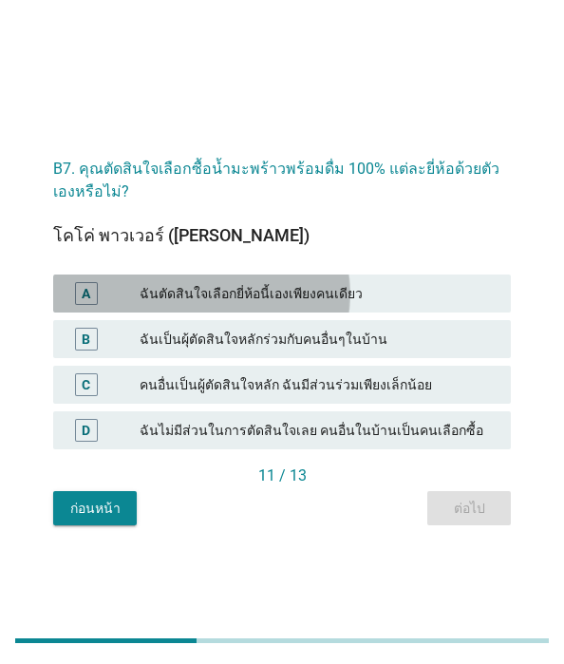
click at [90, 294] on div "A" at bounding box center [86, 294] width 9 height 20
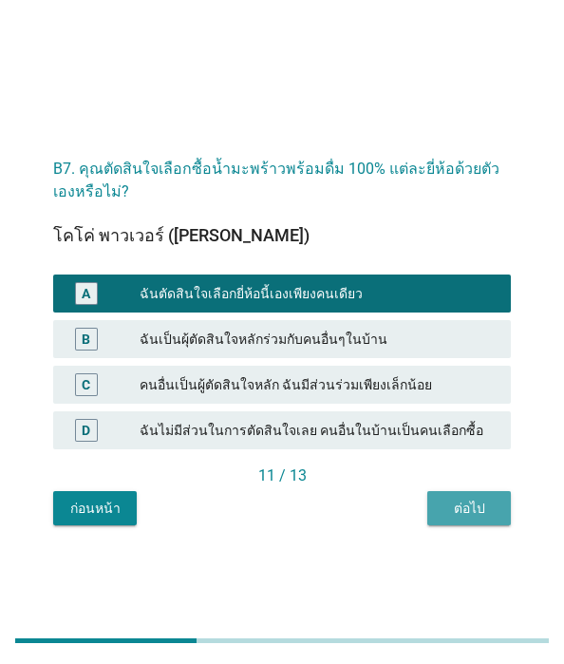
click at [443, 519] on div "ต่อไป" at bounding box center [469, 509] width 53 height 20
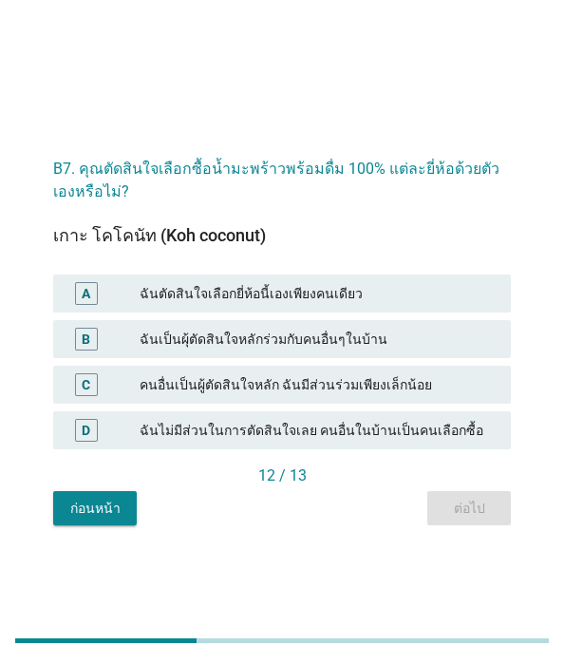
click at [90, 304] on div "A" at bounding box center [86, 294] width 9 height 20
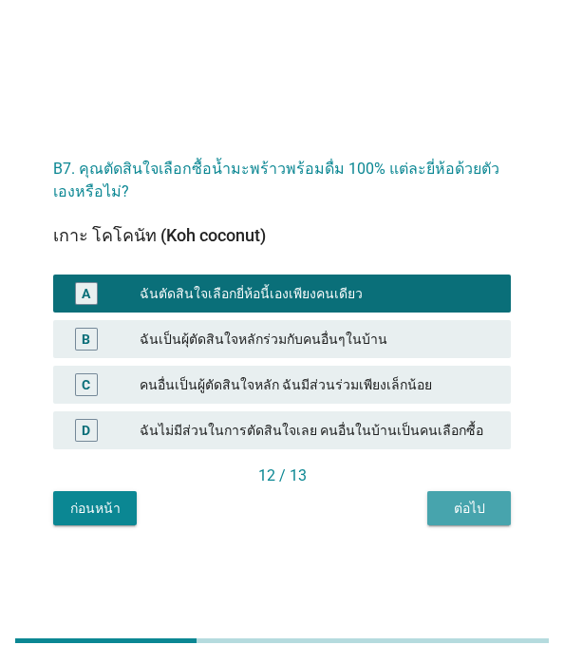
click at [443, 519] on div "ต่อไป" at bounding box center [469, 509] width 53 height 20
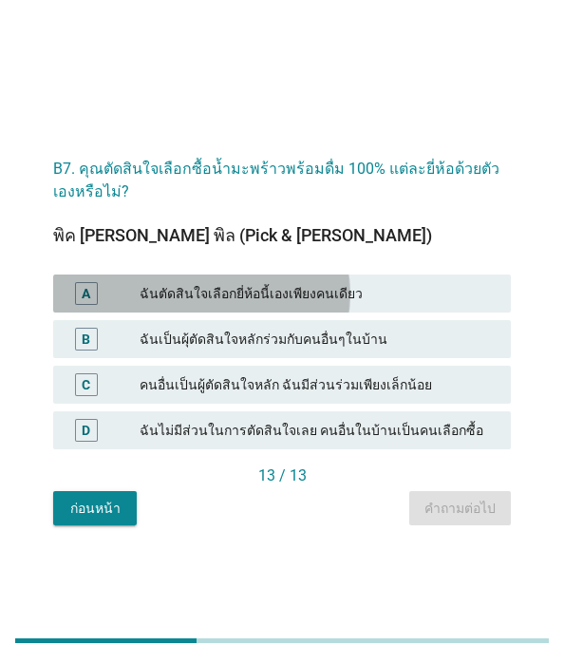
click at [98, 303] on div "A" at bounding box center [86, 293] width 23 height 23
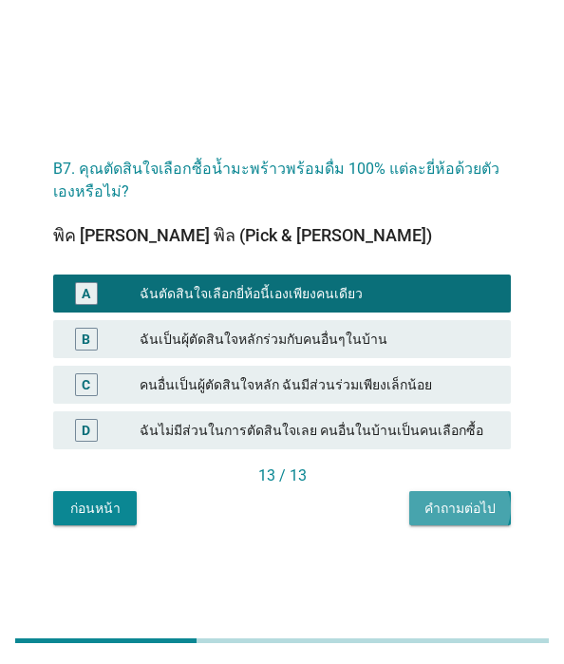
click at [425, 519] on div "คำถามต่อไป" at bounding box center [460, 509] width 71 height 20
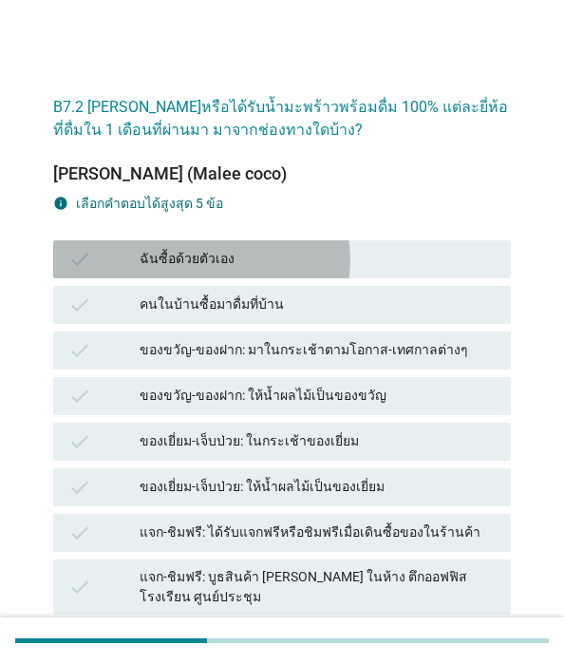
click at [91, 271] on icon "check" at bounding box center [79, 259] width 23 height 23
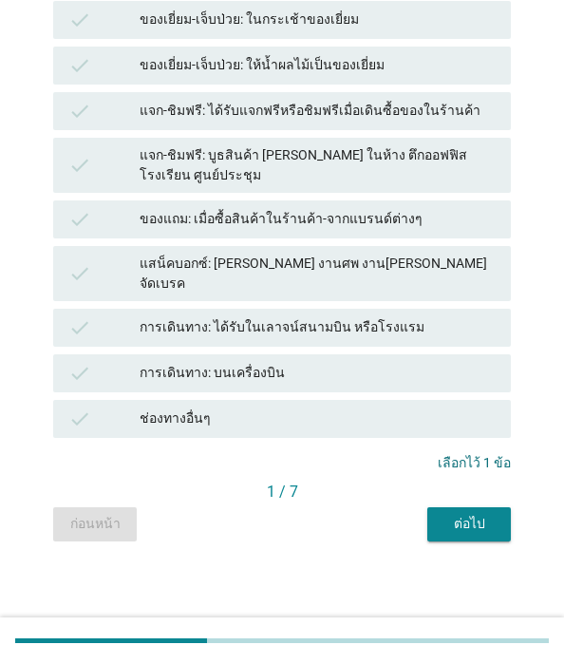
scroll to position [615, 0]
click at [443, 529] on div "ต่อไป" at bounding box center [469, 524] width 53 height 20
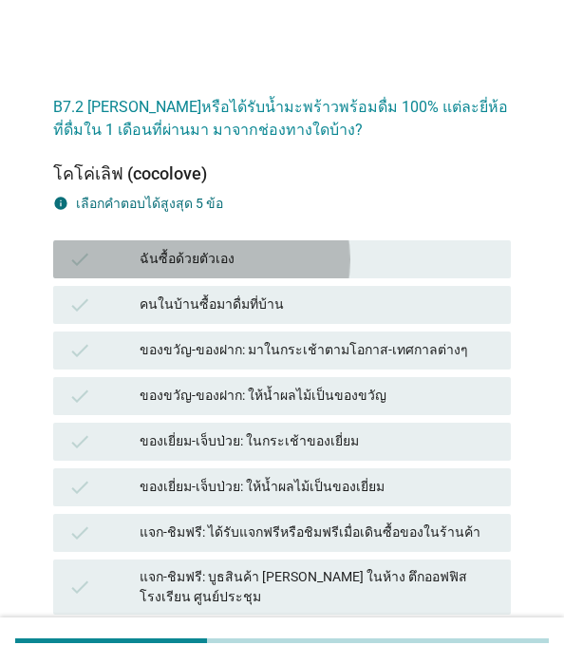
click at [91, 271] on icon "check" at bounding box center [79, 259] width 23 height 23
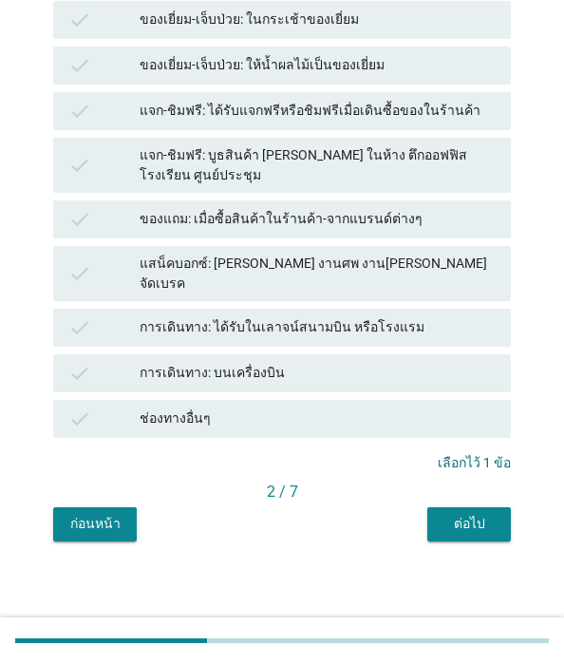
scroll to position [615, 0]
click at [443, 522] on div "ต่อไป" at bounding box center [469, 524] width 53 height 20
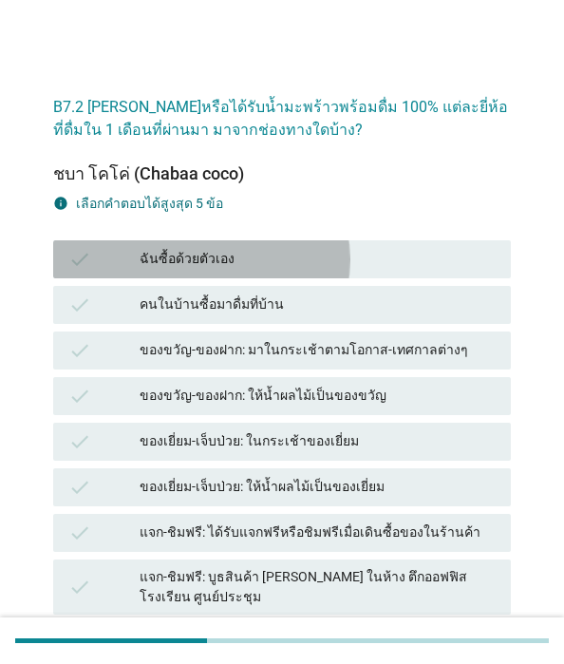
click at [91, 271] on icon "check" at bounding box center [79, 259] width 23 height 23
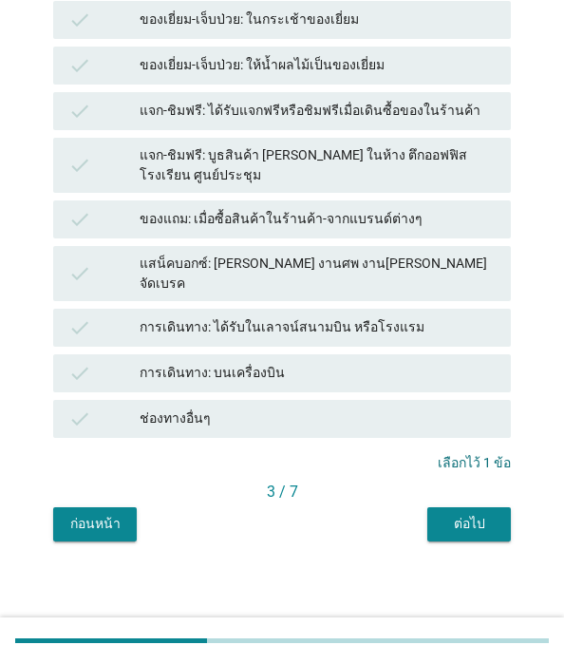
scroll to position [615, 0]
click at [443, 521] on div "ต่อไป" at bounding box center [469, 524] width 53 height 20
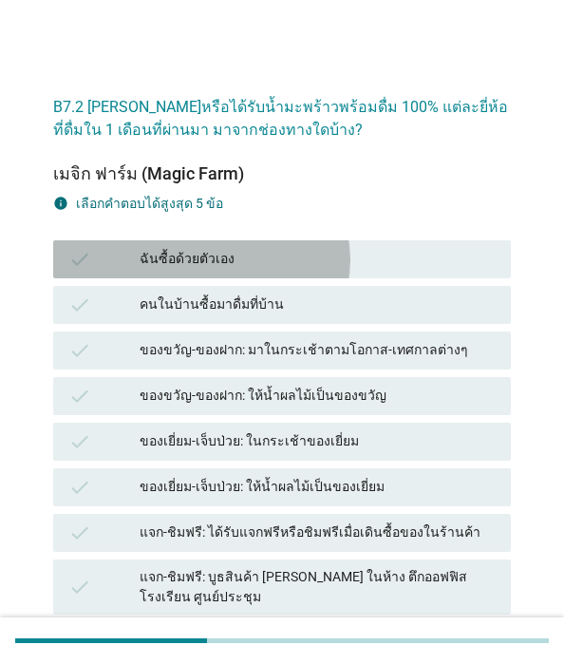
click at [91, 271] on icon "check" at bounding box center [79, 259] width 23 height 23
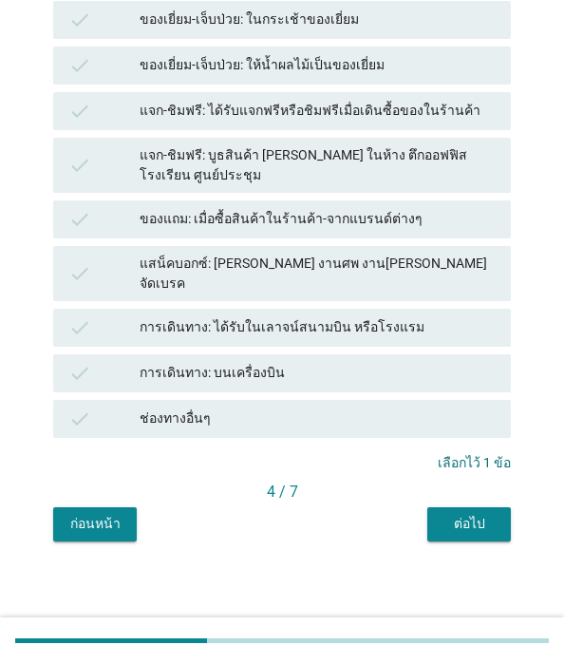
scroll to position [615, 0]
click at [443, 520] on div "ต่อไป" at bounding box center [469, 524] width 53 height 20
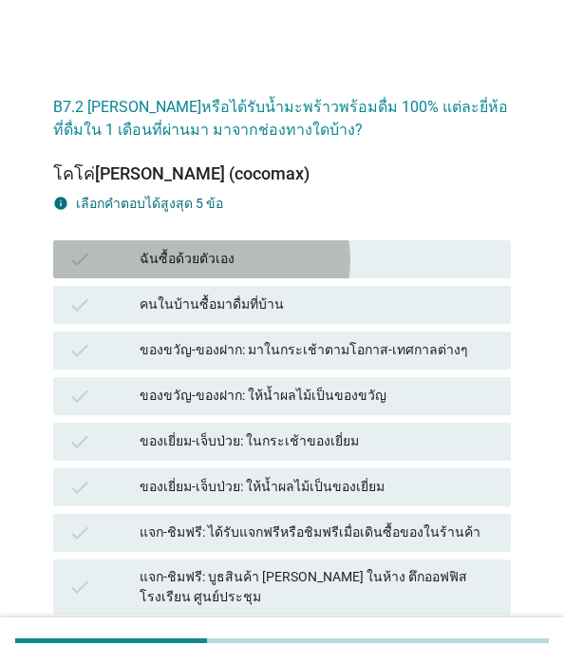
click at [91, 271] on icon "check" at bounding box center [79, 259] width 23 height 23
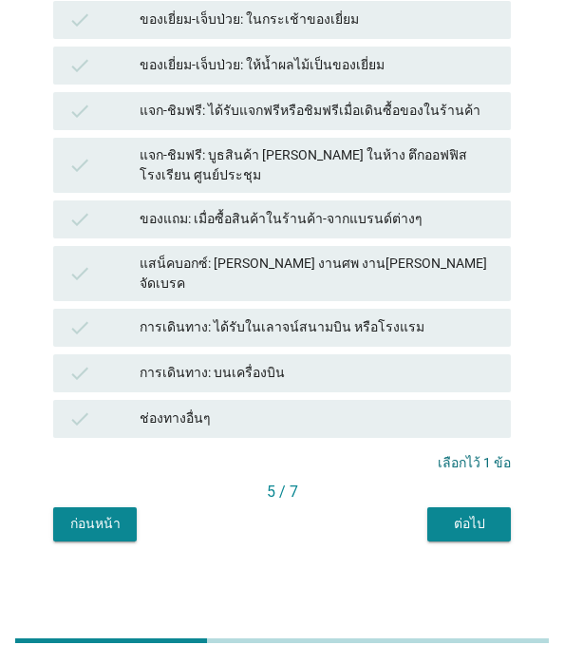
scroll to position [615, 0]
click at [427, 513] on button "ต่อไป" at bounding box center [469, 524] width 84 height 34
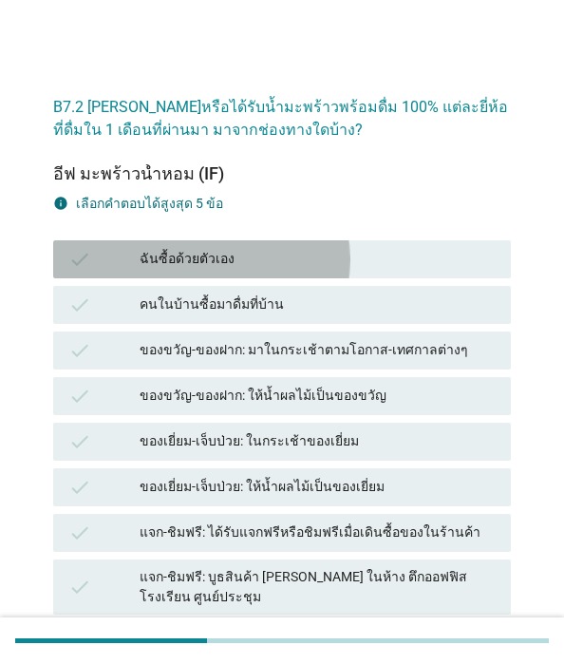
click at [91, 271] on icon "check" at bounding box center [79, 259] width 23 height 23
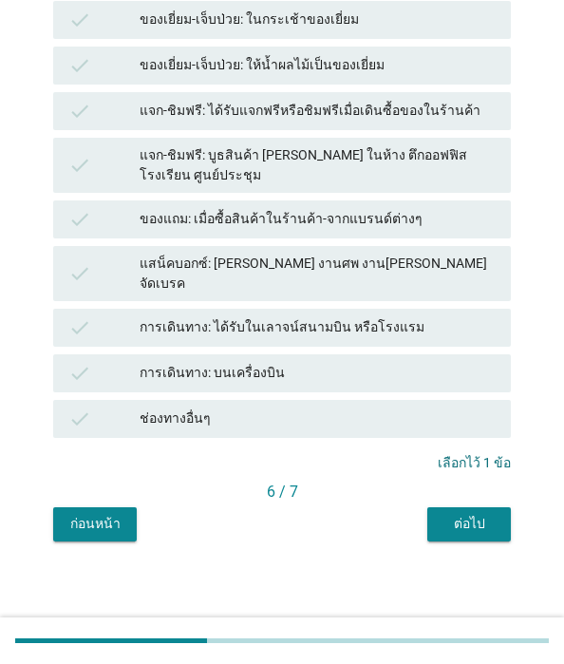
scroll to position [570, 0]
click at [443, 534] on div "ต่อไป" at bounding box center [469, 524] width 53 height 20
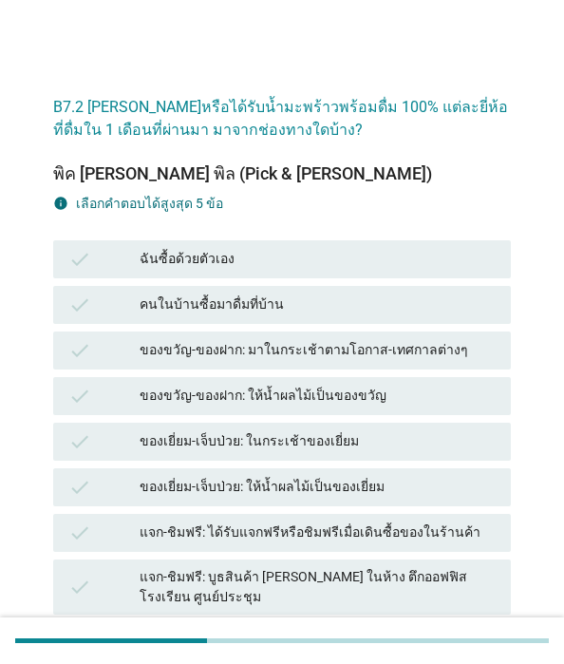
click at [91, 271] on icon "check" at bounding box center [79, 259] width 23 height 23
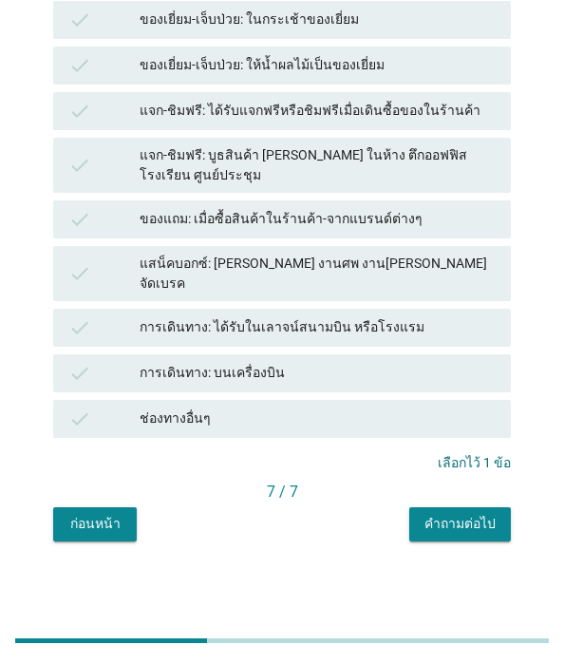
scroll to position [615, 0]
click at [425, 518] on div "คำถามต่อไป" at bounding box center [460, 524] width 71 height 20
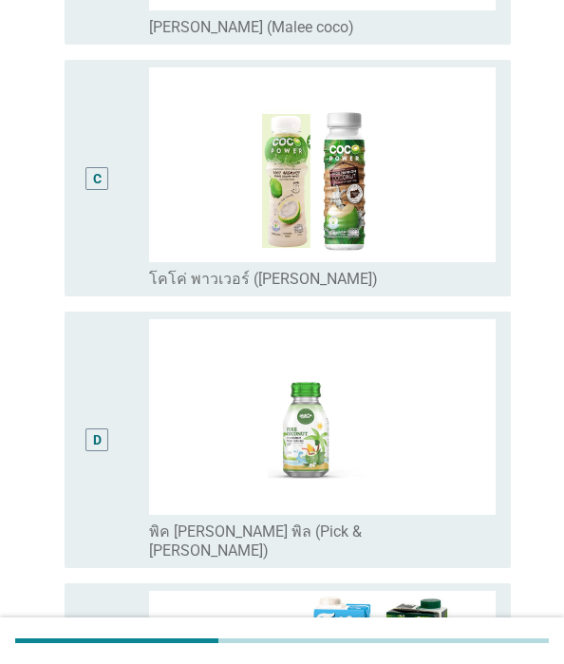
scroll to position [0, 0]
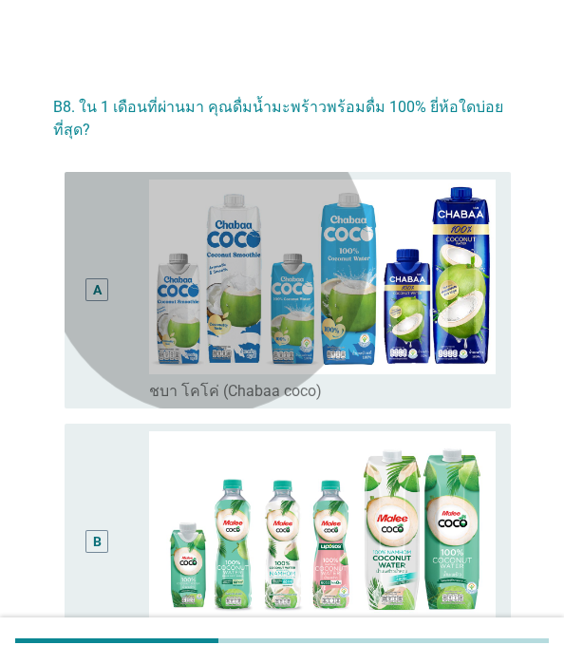
click at [115, 355] on div "A" at bounding box center [97, 290] width 35 height 221
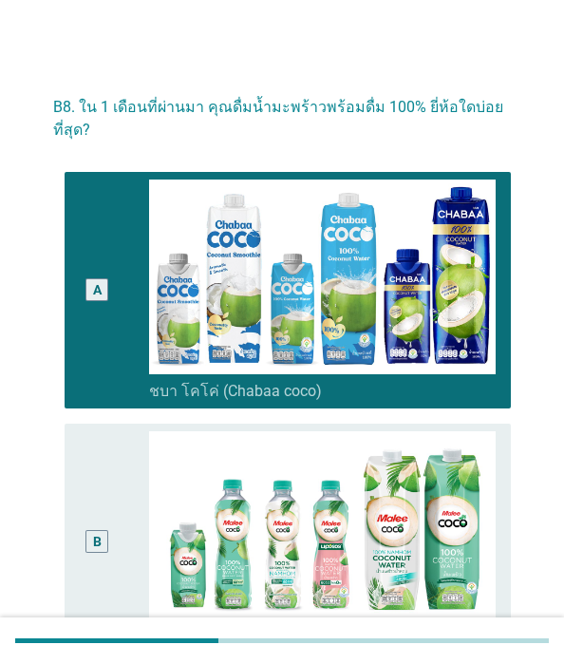
click at [115, 460] on div "B" at bounding box center [97, 541] width 35 height 221
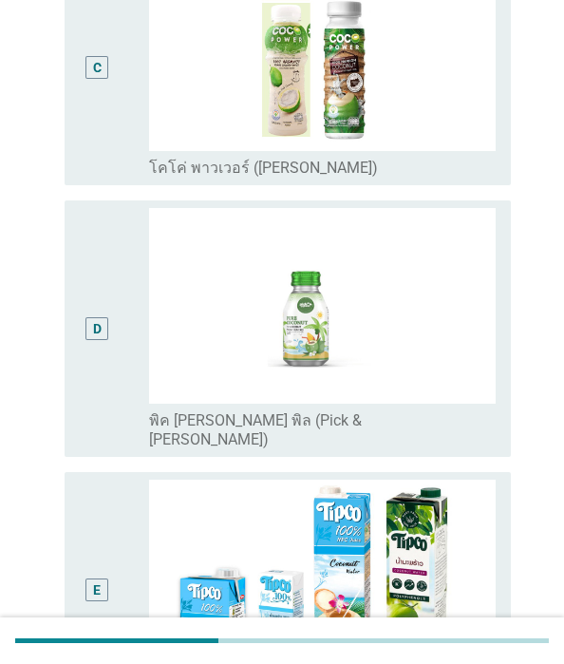
scroll to position [855, 0]
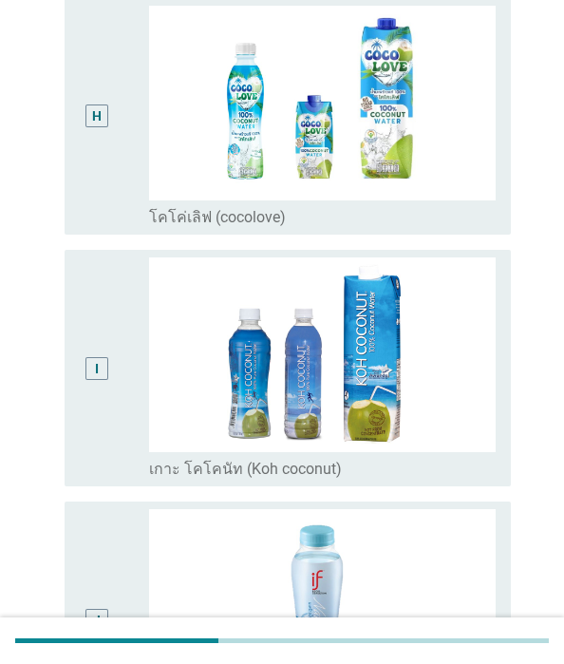
scroll to position [2124, 0]
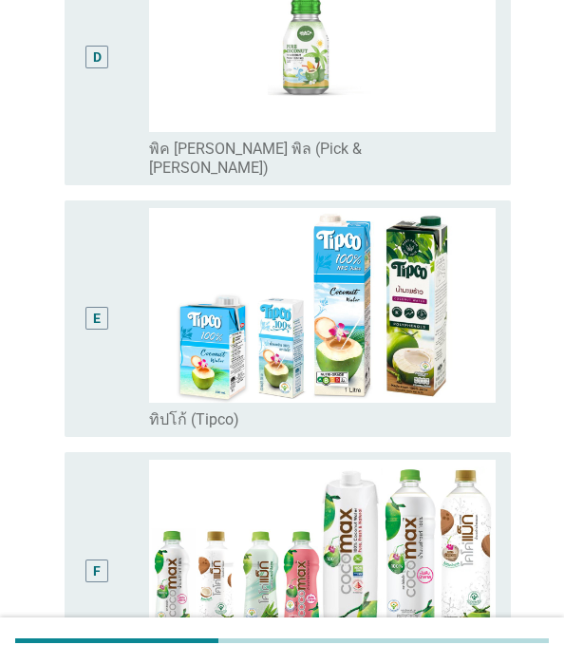
scroll to position [984, 0]
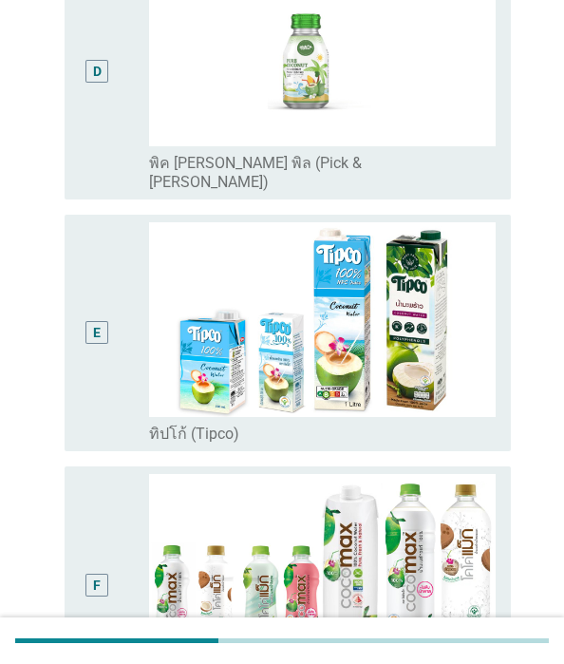
click at [115, 474] on div "F" at bounding box center [97, 584] width 35 height 221
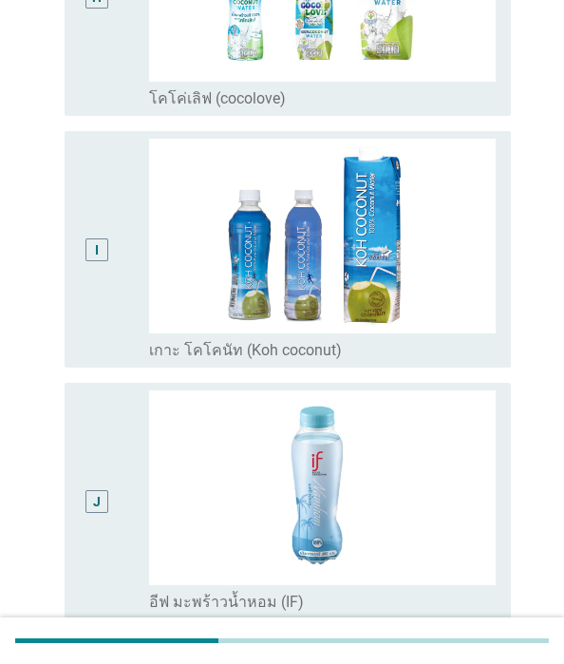
scroll to position [2124, 0]
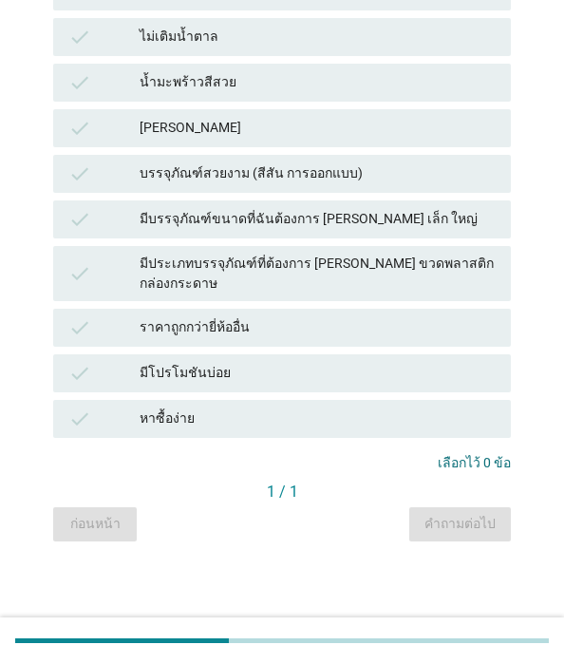
scroll to position [1045, 0]
click at [91, 422] on icon "check" at bounding box center [79, 418] width 23 height 23
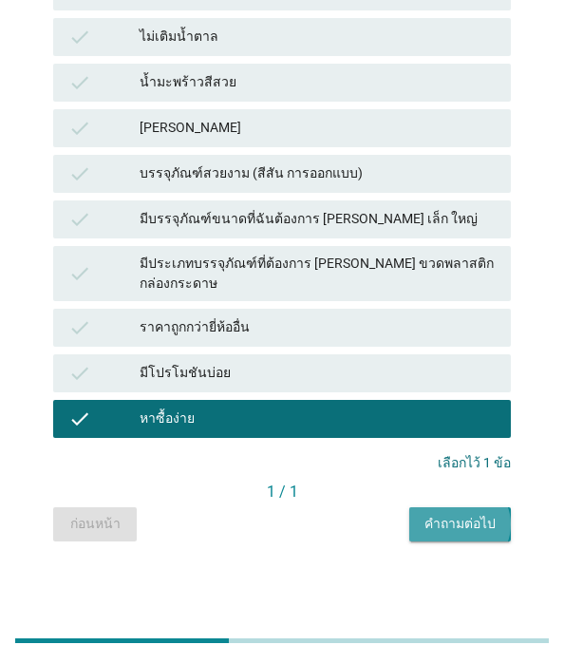
click at [425, 527] on div "คำถามต่อไป" at bounding box center [460, 524] width 71 height 20
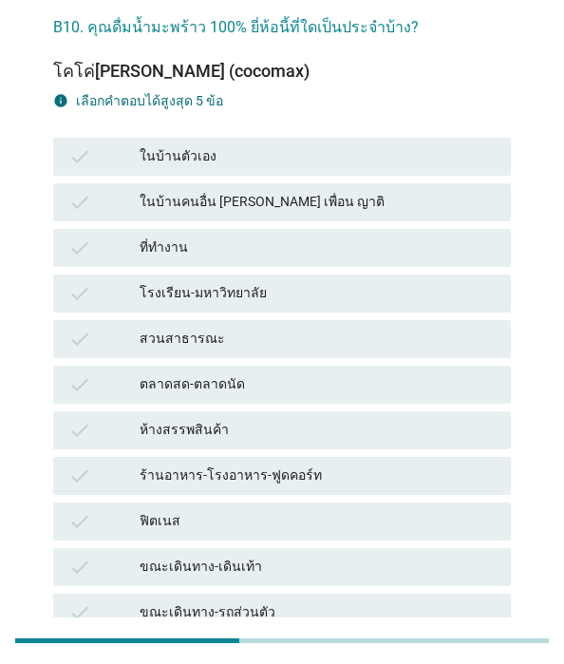
scroll to position [0, 0]
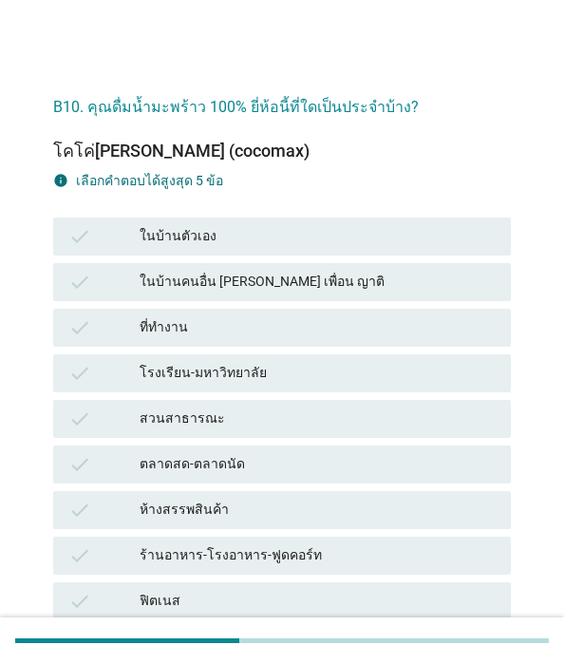
click at [91, 248] on icon "check" at bounding box center [79, 236] width 23 height 23
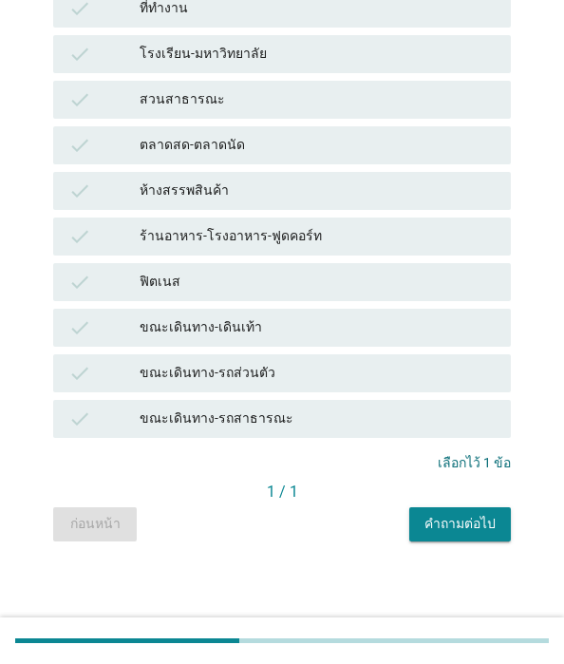
scroll to position [365, 0]
click at [425, 524] on div "คำถามต่อไป" at bounding box center [460, 524] width 71 height 20
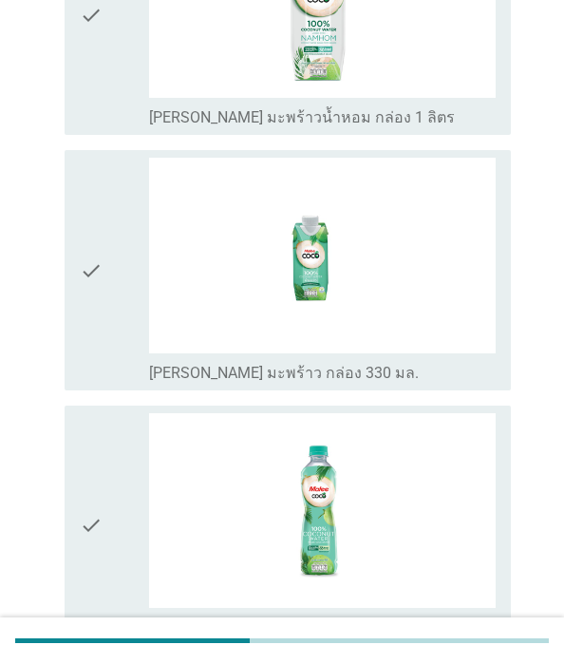
scroll to position [900, 0]
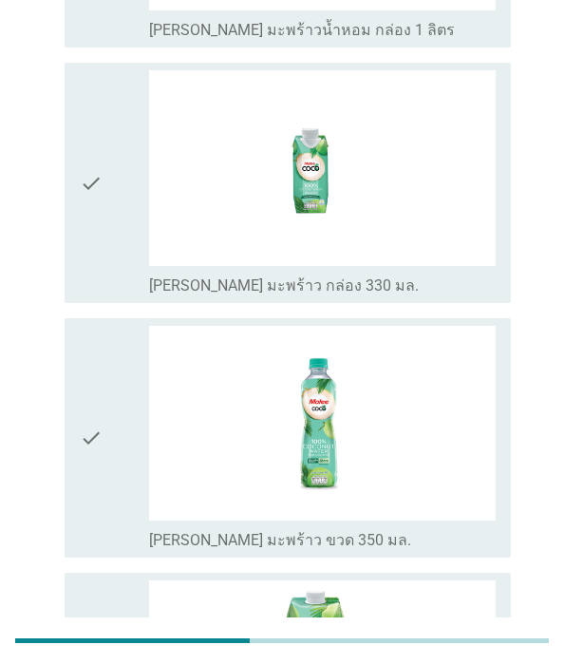
click at [149, 326] on div "check" at bounding box center [114, 438] width 69 height 224
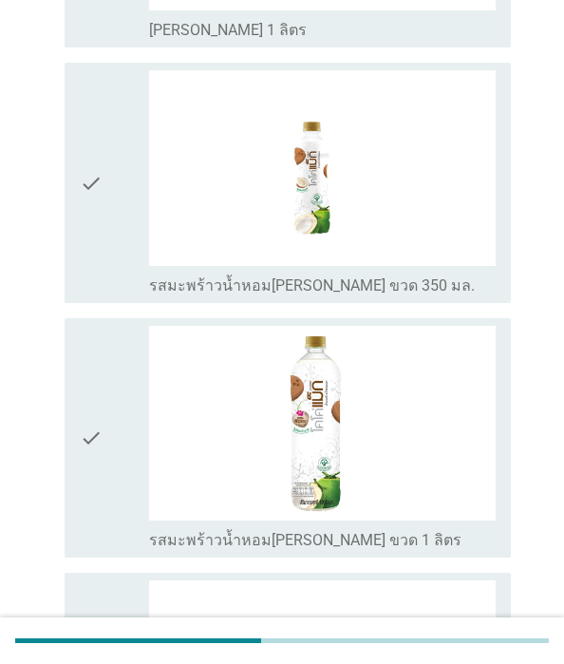
scroll to position [0, 0]
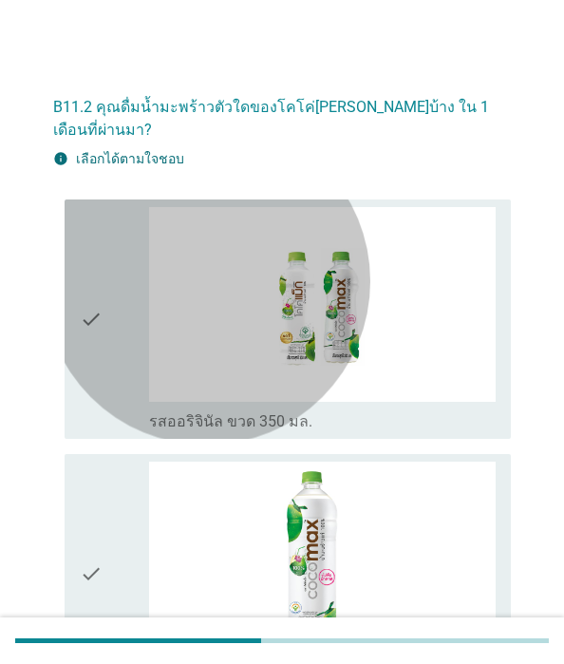
click at [149, 356] on div "check" at bounding box center [114, 319] width 69 height 224
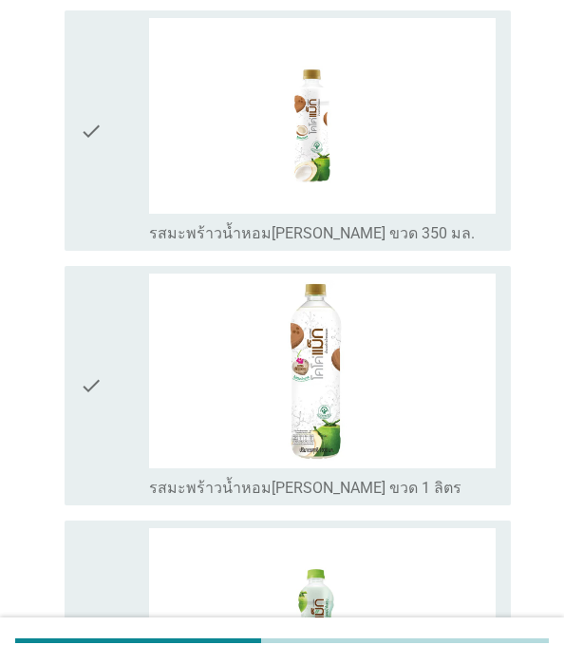
scroll to position [954, 0]
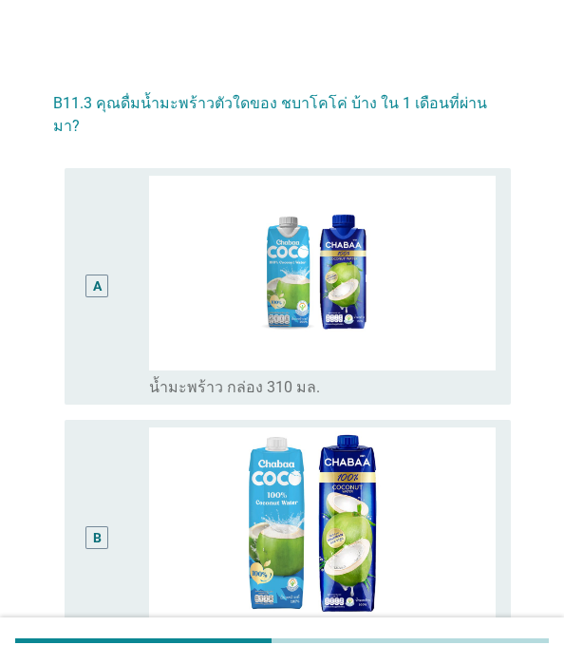
scroll to position [0, 0]
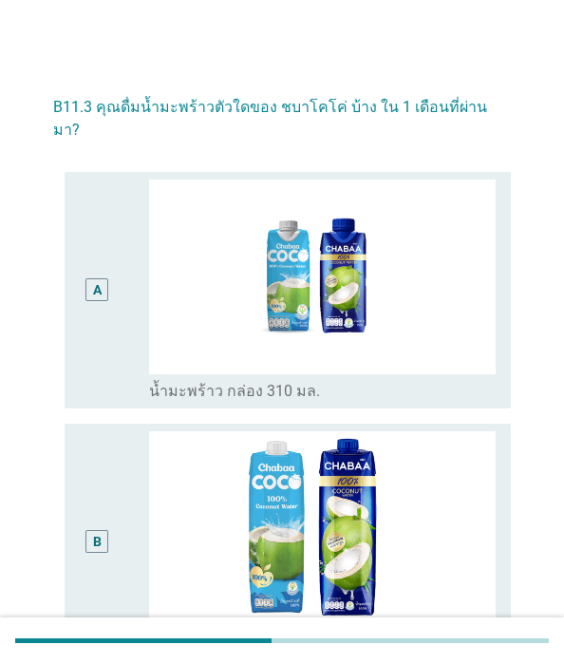
click at [149, 317] on div "A" at bounding box center [114, 290] width 69 height 221
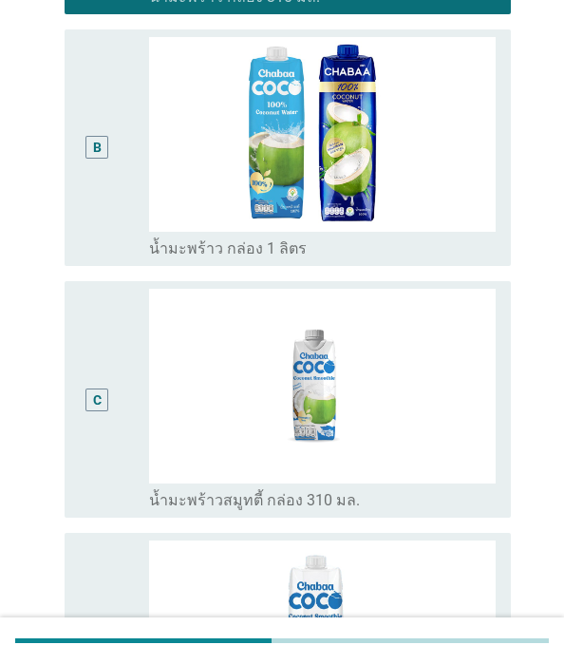
scroll to position [561, 0]
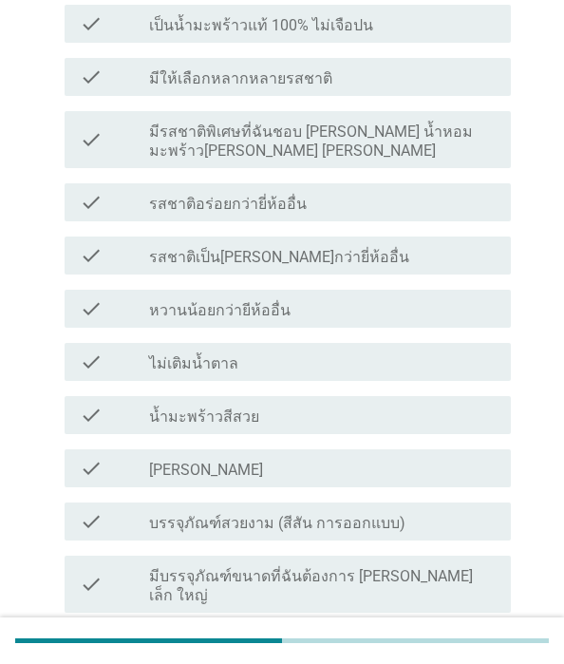
scroll to position [950, 0]
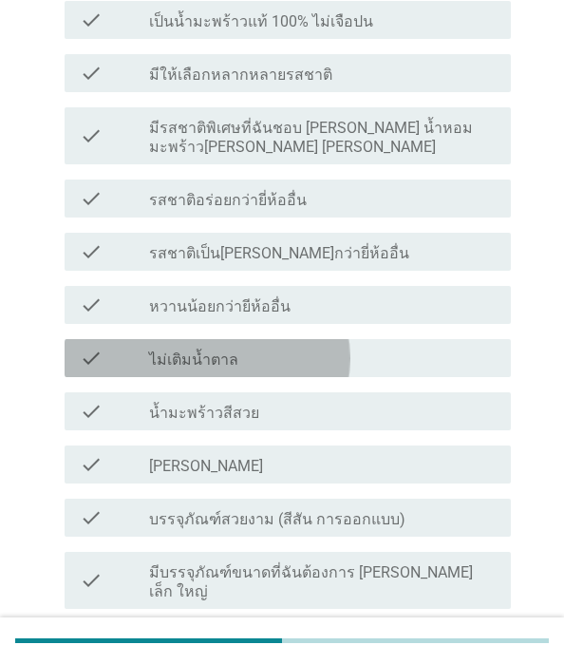
click at [318, 369] on div "check_box_outline_blank ไม่เติมน้ำตาล" at bounding box center [322, 358] width 347 height 23
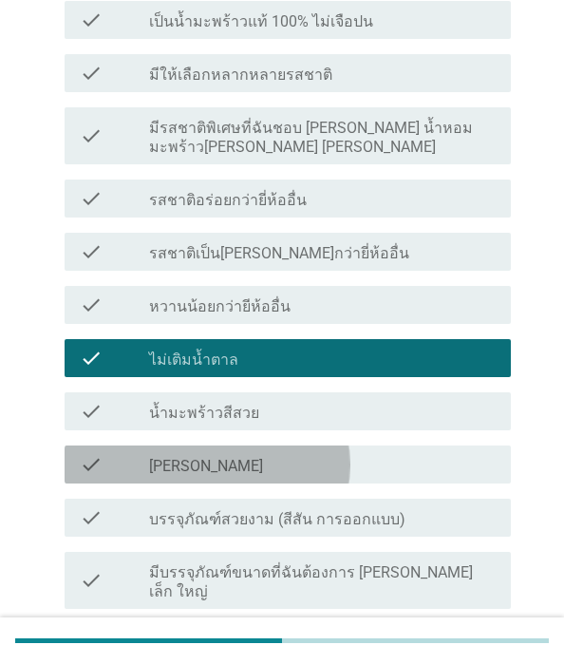
click at [395, 476] on div "check_box_outline_blank [PERSON_NAME]" at bounding box center [322, 464] width 347 height 23
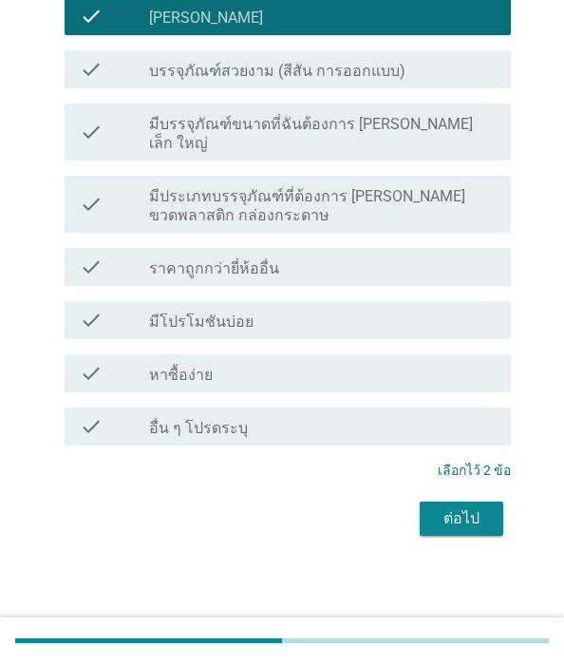
scroll to position [1459, 0]
click at [435, 515] on div "ต่อไป" at bounding box center [461, 518] width 53 height 23
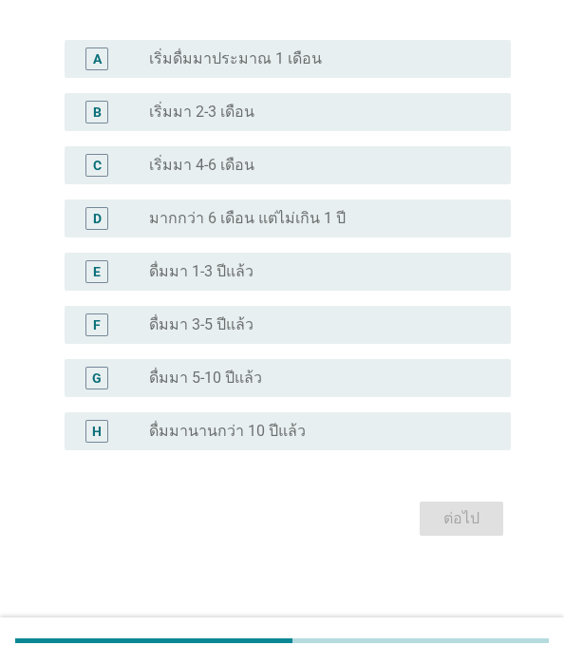
scroll to position [0, 0]
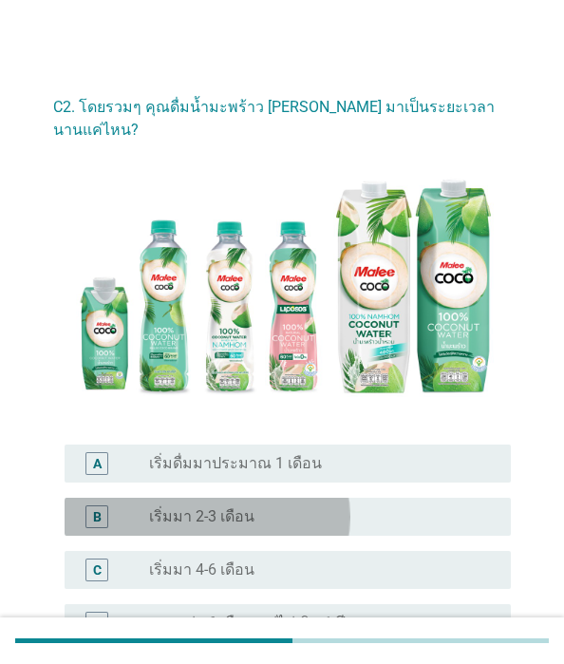
click at [327, 507] on div "radio_button_unchecked เริ่มมา 2-3 เดือน" at bounding box center [314, 516] width 331 height 19
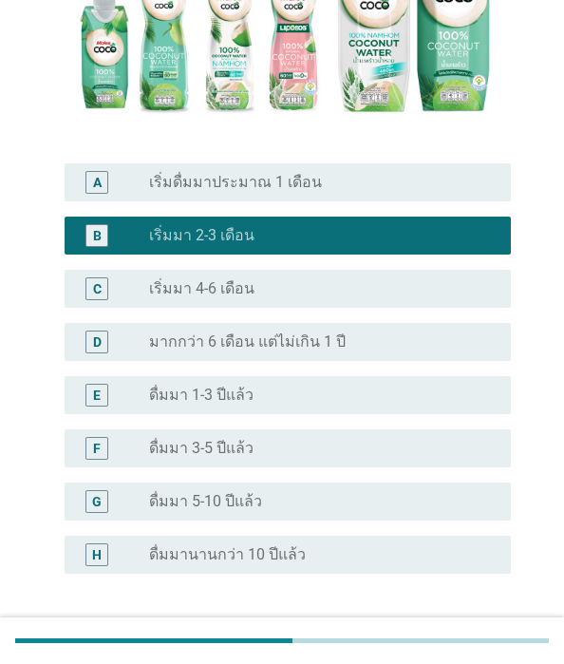
scroll to position [393, 0]
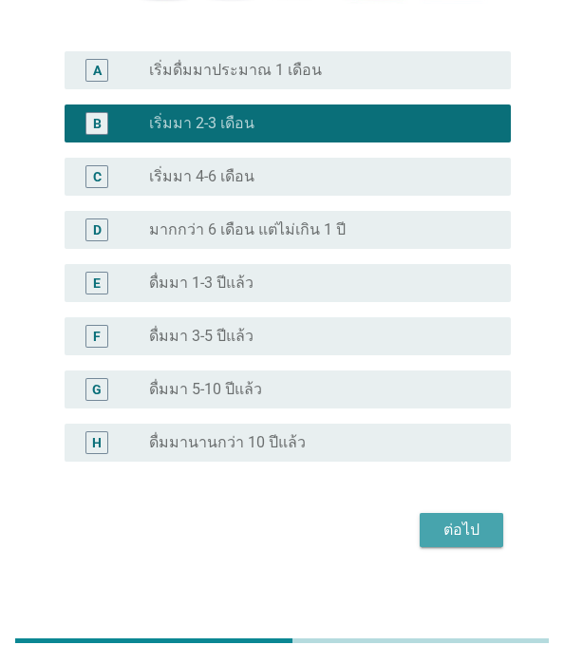
click at [435, 519] on div "ต่อไป" at bounding box center [461, 530] width 53 height 23
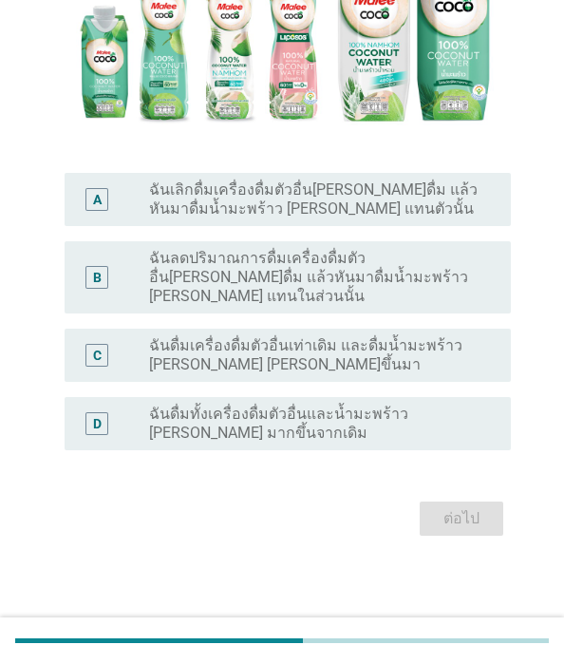
scroll to position [380, 0]
click at [298, 266] on label "ฉันลดปริมาณการดื่มเครื่องดื่มตัวอื่น[PERSON_NAME]ดื่ม แล้วหันมาดื่มน้ำมะพร้าว […" at bounding box center [314, 277] width 331 height 57
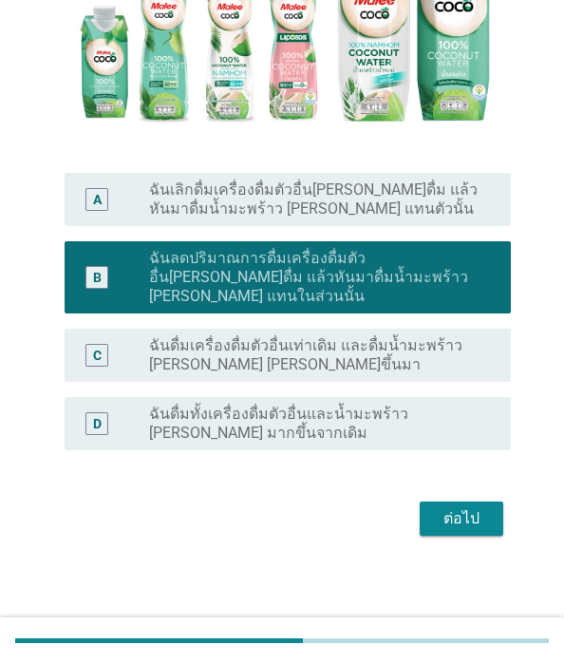
click at [435, 530] on div "ต่อไป" at bounding box center [461, 518] width 53 height 23
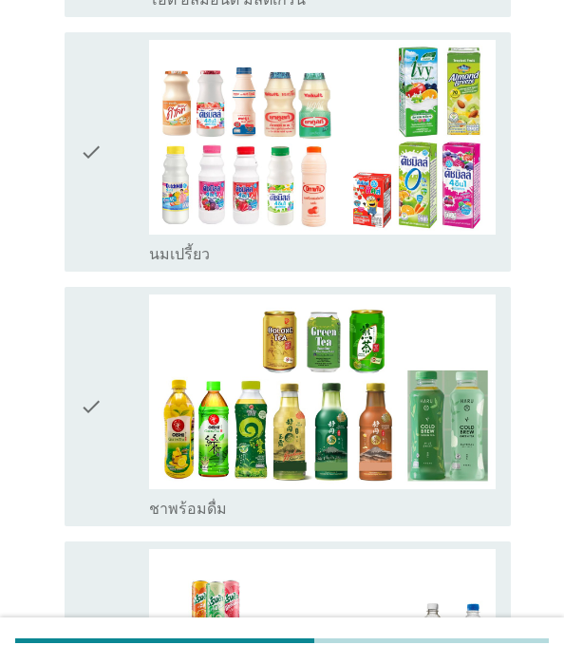
scroll to position [1235, 0]
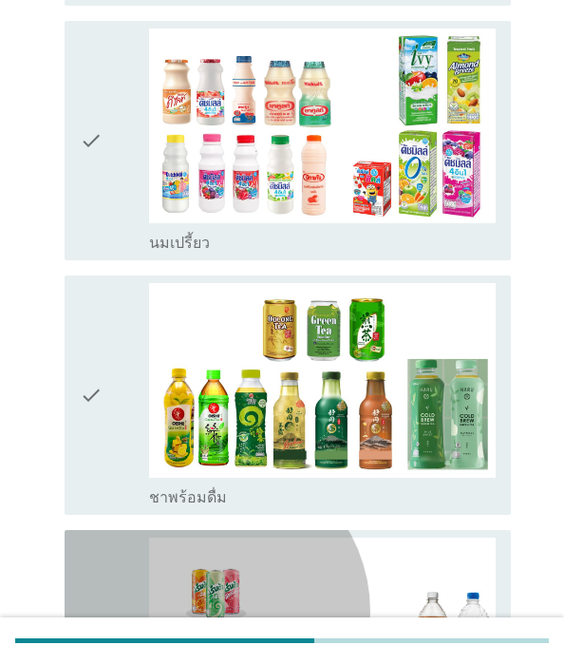
click at [103, 538] on icon "check" at bounding box center [91, 650] width 23 height 224
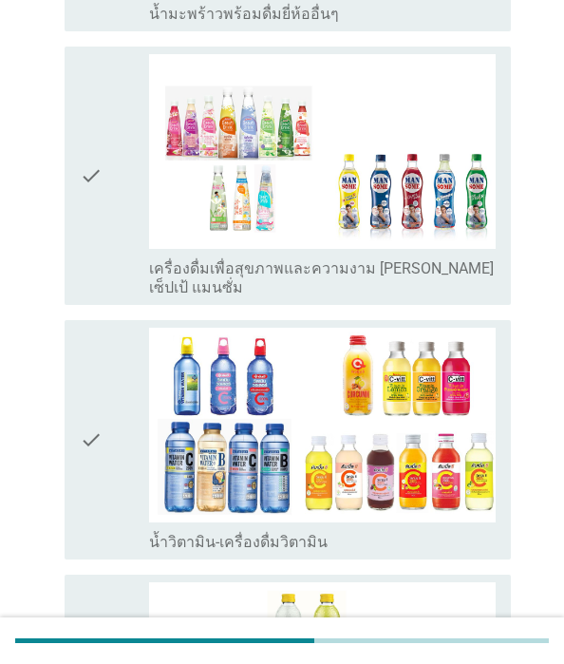
scroll to position [2241, 0]
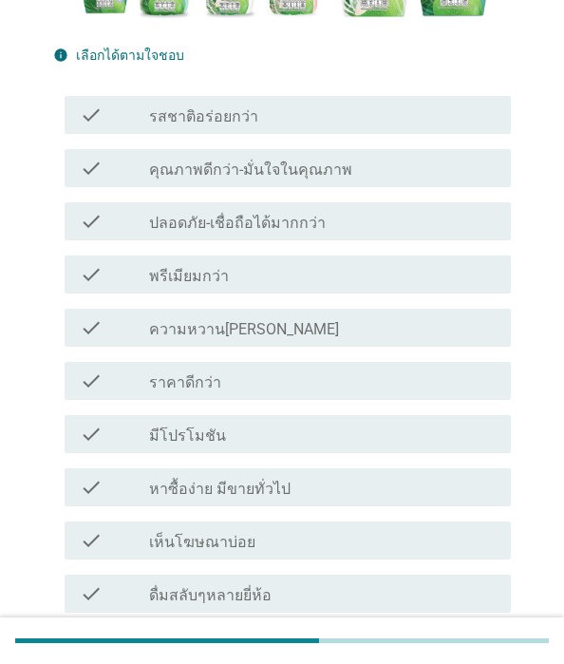
scroll to position [380, 0]
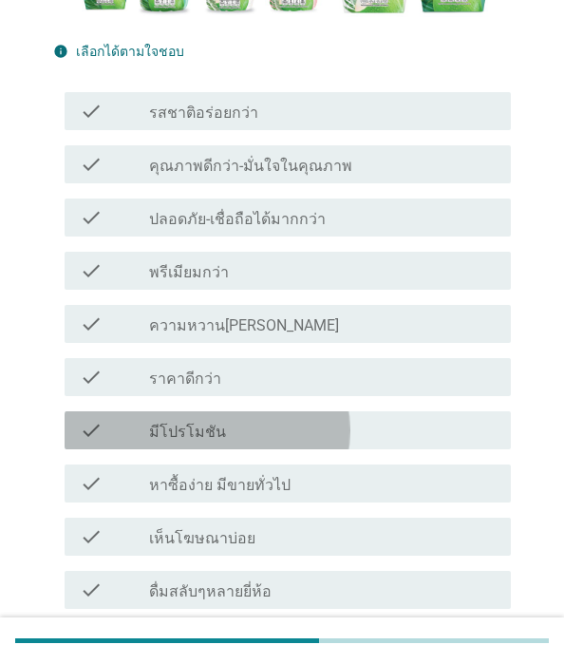
click at [306, 434] on div "check_box_outline_blank มีโปรโมชัน" at bounding box center [322, 430] width 347 height 23
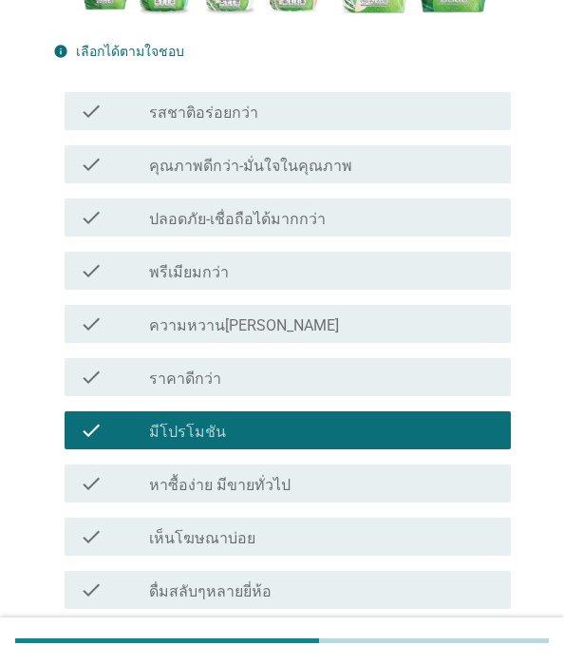
click at [298, 376] on div "check_box_outline_blank ราคาดีกว่า" at bounding box center [322, 377] width 347 height 23
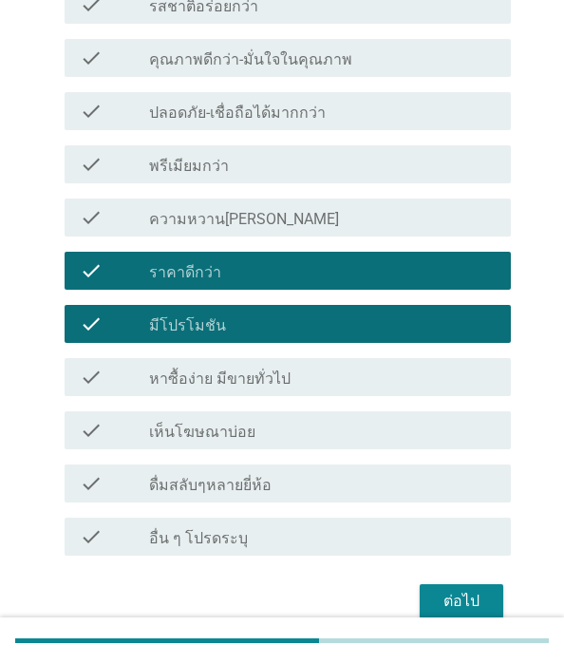
scroll to position [592, 0]
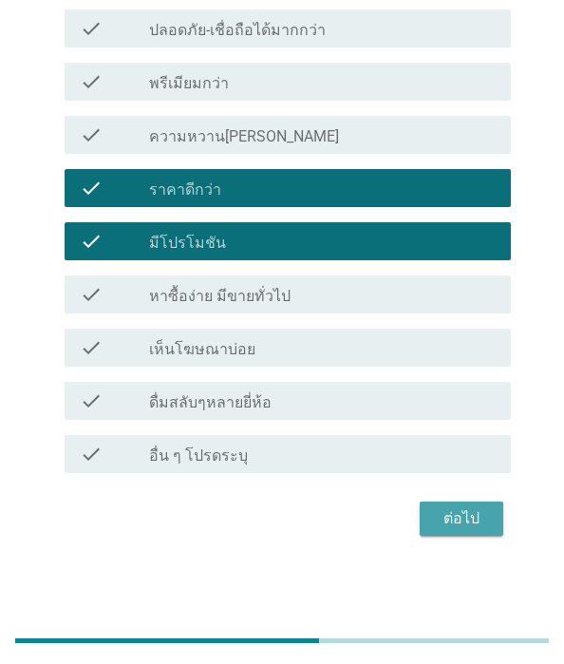
click at [420, 520] on button "ต่อไป" at bounding box center [462, 519] width 84 height 34
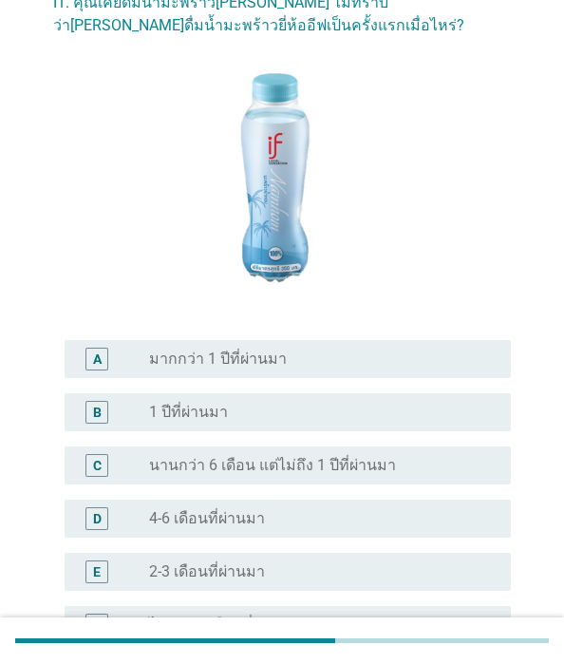
scroll to position [285, 0]
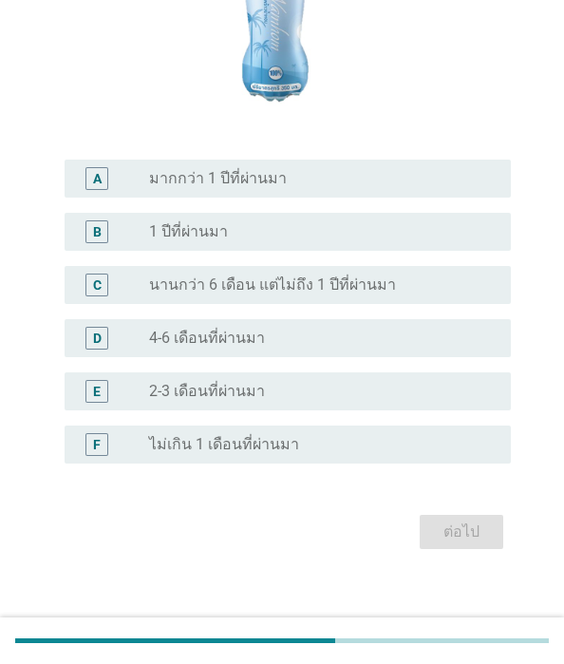
click at [326, 284] on label "นานกว่า 6 เดือน แต่ไม่ถึง 1 ปีที่ผ่านมา" at bounding box center [272, 284] width 247 height 19
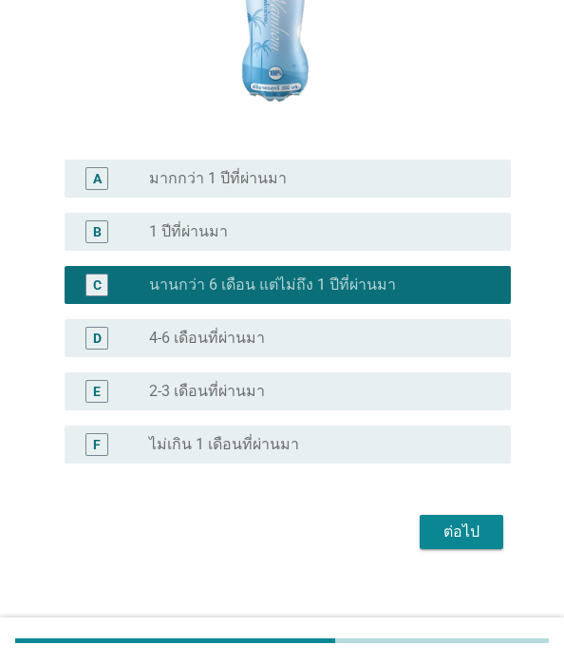
click at [435, 543] on div "ต่อไป" at bounding box center [461, 531] width 53 height 23
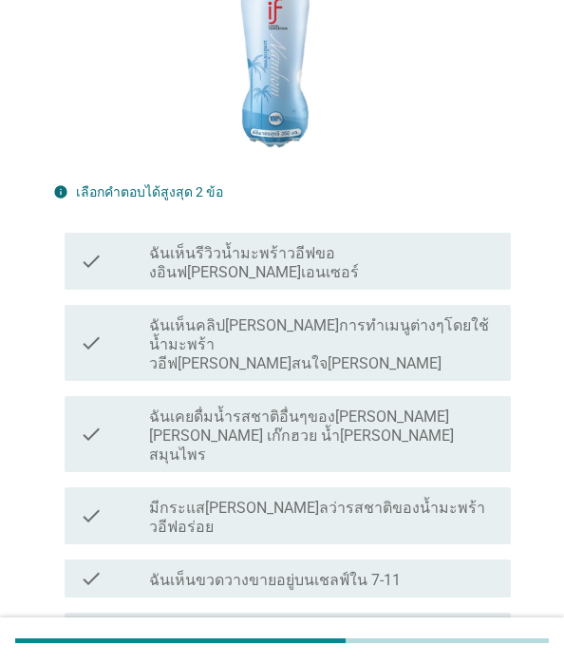
click at [320, 282] on label "ฉันเห็นรีวิวน้ำมะพร้าวอีฟของอินฟ[PERSON_NAME]เอนเซอร์" at bounding box center [322, 263] width 347 height 38
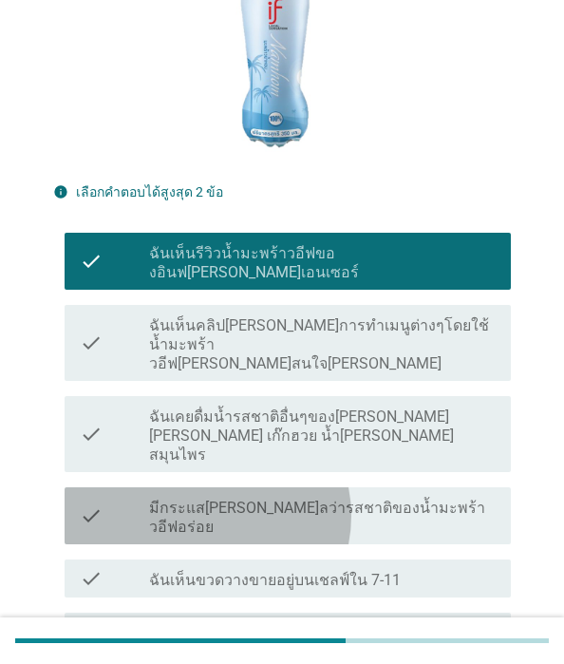
click at [347, 537] on label "มีกระแส[PERSON_NAME]ลว่ารสชาติของน้ำมะพร้าวอีฟอร่อย" at bounding box center [322, 518] width 347 height 38
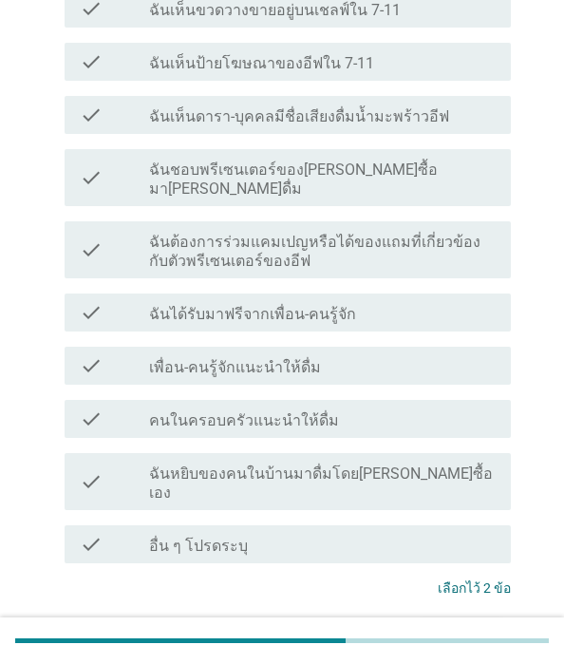
scroll to position [1045, 0]
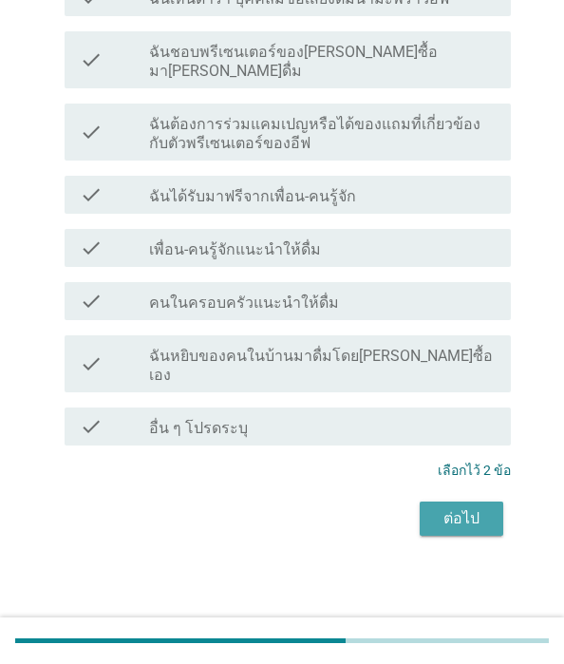
click at [435, 530] on div "ต่อไป" at bounding box center [461, 518] width 53 height 23
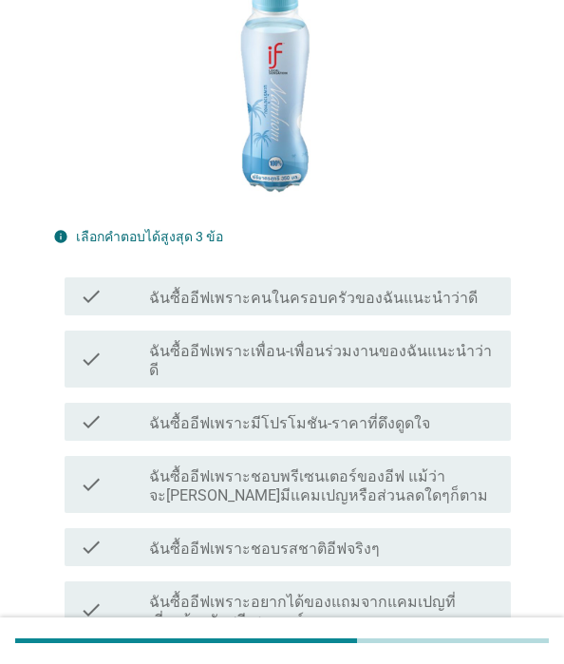
scroll to position [380, 0]
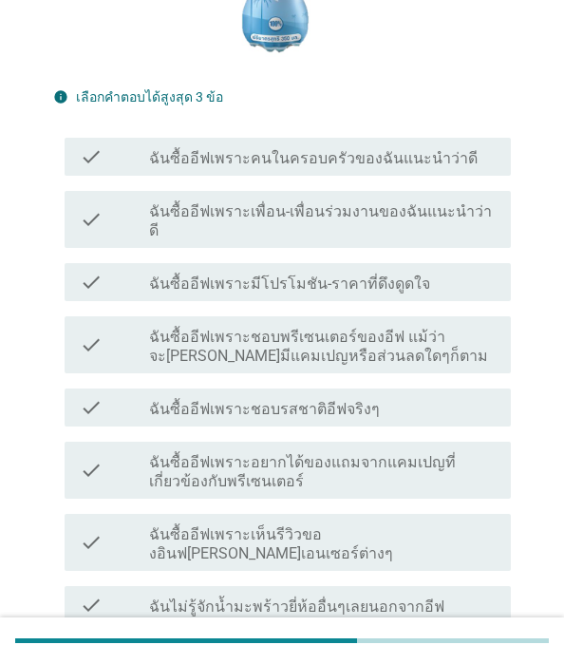
click at [364, 293] on label "ฉันซื้ออีฟเพราะมีโปรโมชัน-ราคาที่ดึงดูดใจ" at bounding box center [289, 283] width 281 height 19
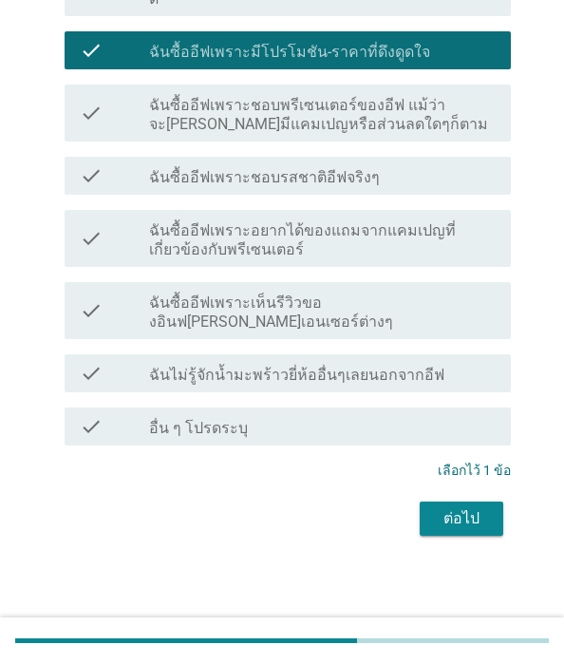
scroll to position [771, 0]
click at [435, 508] on div "ต่อไป" at bounding box center [461, 518] width 53 height 23
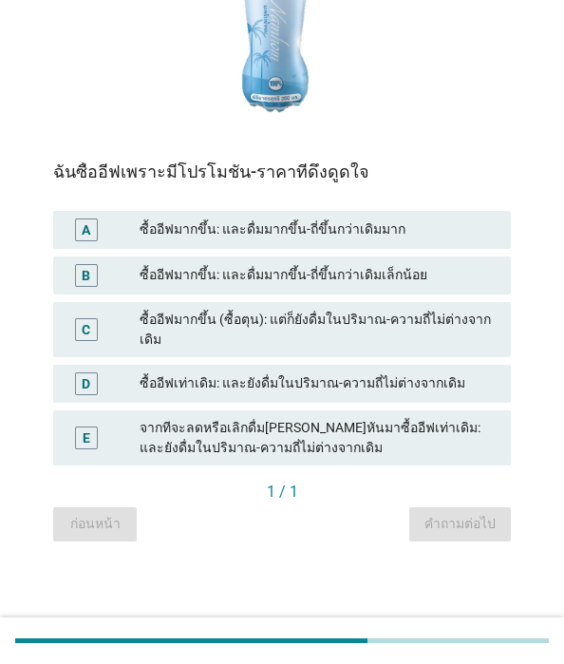
scroll to position [285, 0]
click at [340, 395] on div "ซื้ออีฟเท่าเดิม: และยังดื่มในปริมาณ-ความถี่ไม่ต่างจากเดิม" at bounding box center [318, 383] width 356 height 23
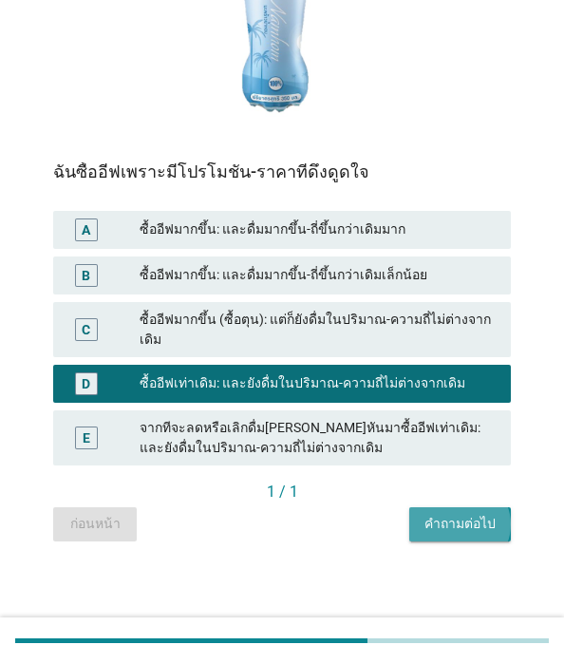
click at [425, 534] on div "คำถามต่อไป" at bounding box center [460, 524] width 71 height 20
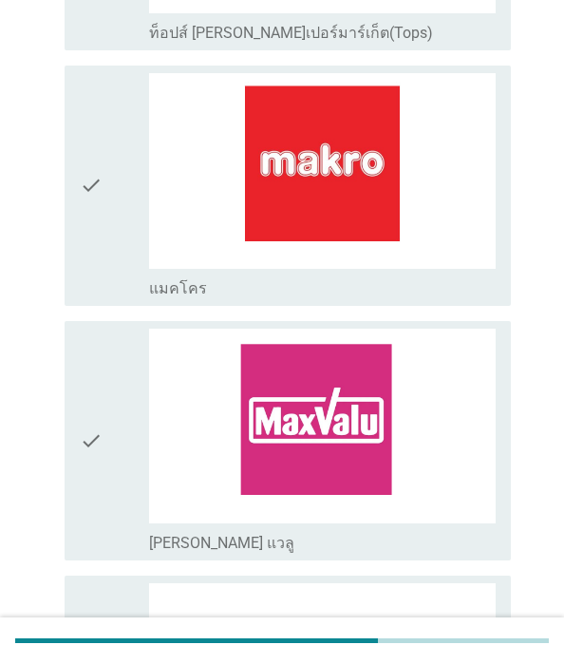
scroll to position [950, 0]
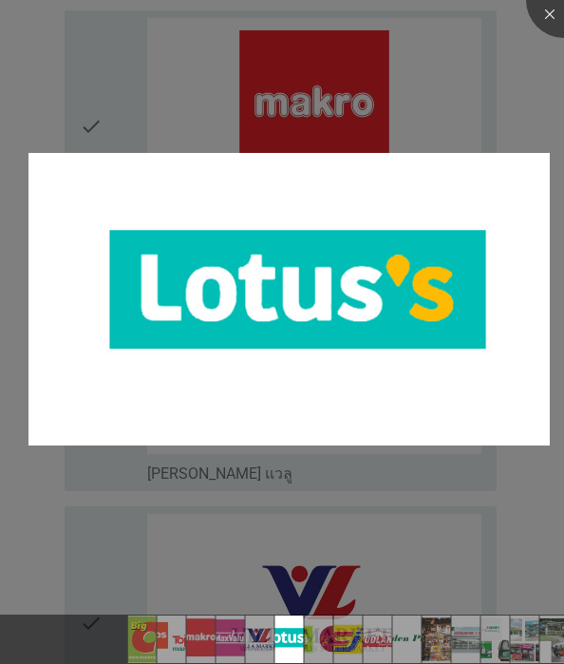
click at [177, 473] on div at bounding box center [282, 332] width 564 height 664
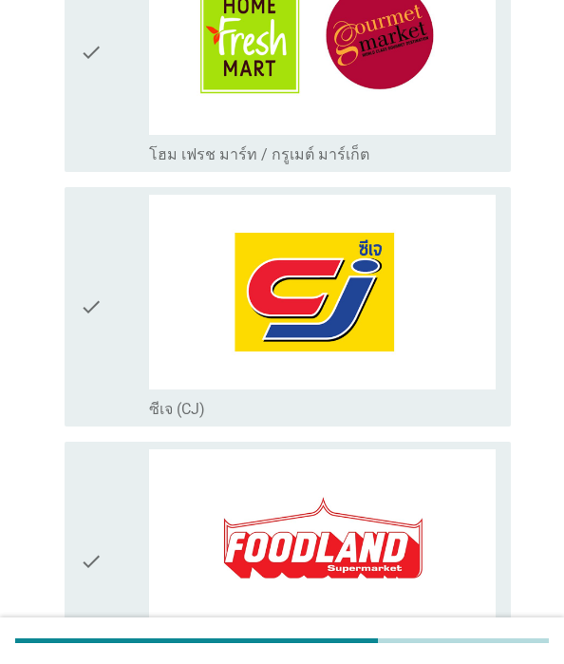
scroll to position [2185, 0]
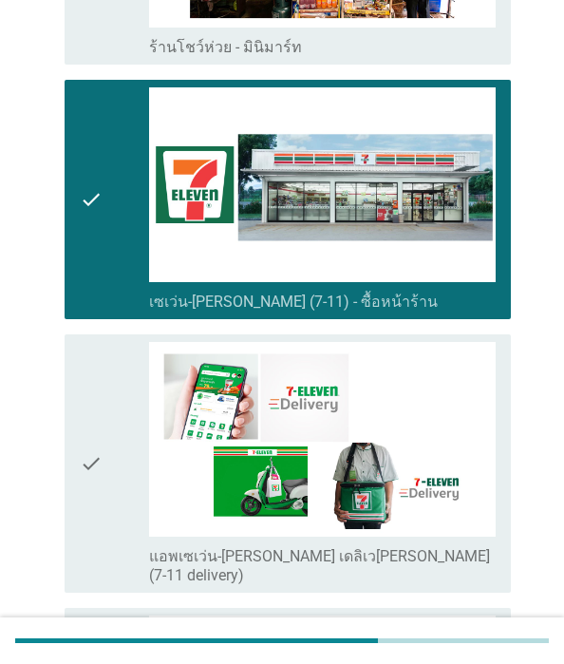
scroll to position [3437, 0]
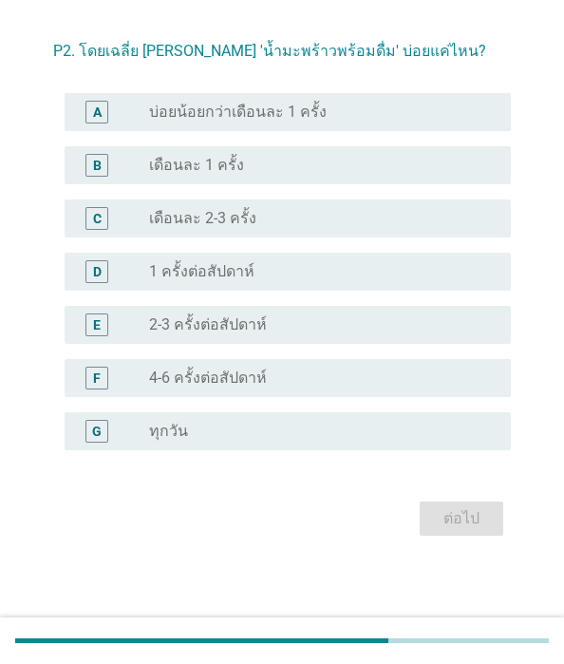
scroll to position [0, 0]
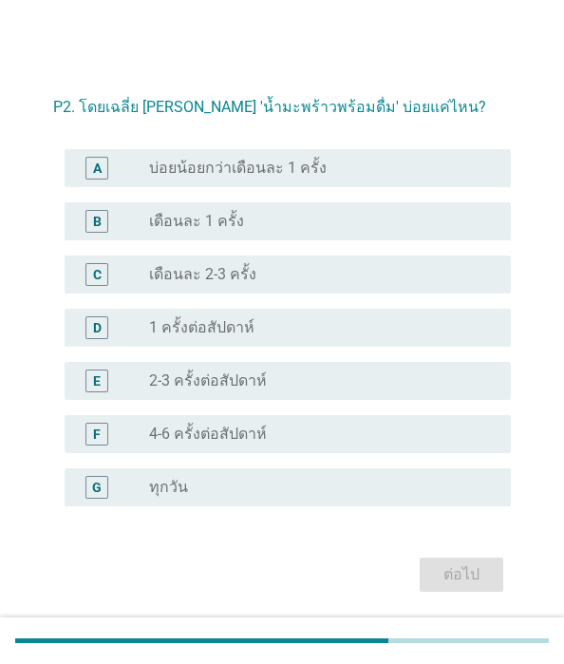
click at [108, 286] on div "C" at bounding box center [96, 274] width 23 height 23
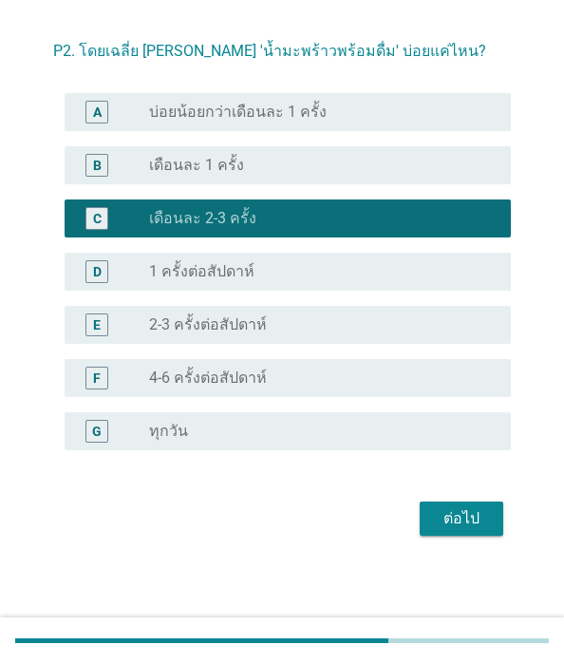
scroll to position [95, 0]
click at [435, 530] on div "ต่อไป" at bounding box center [461, 518] width 53 height 23
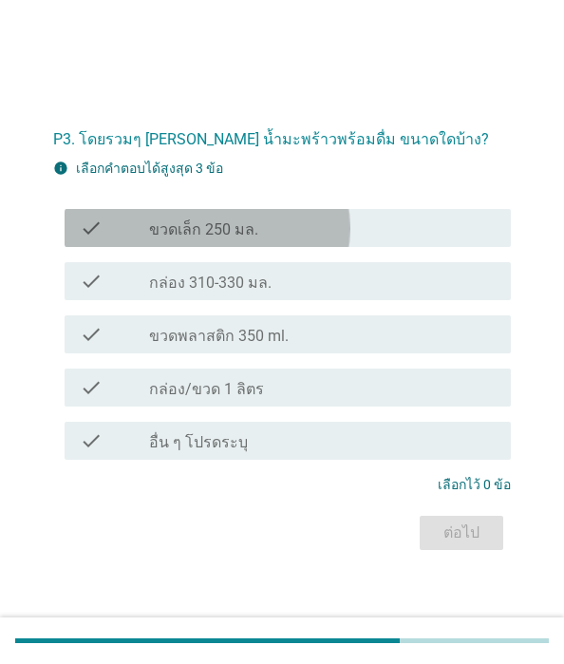
click at [103, 239] on icon "check" at bounding box center [91, 228] width 23 height 23
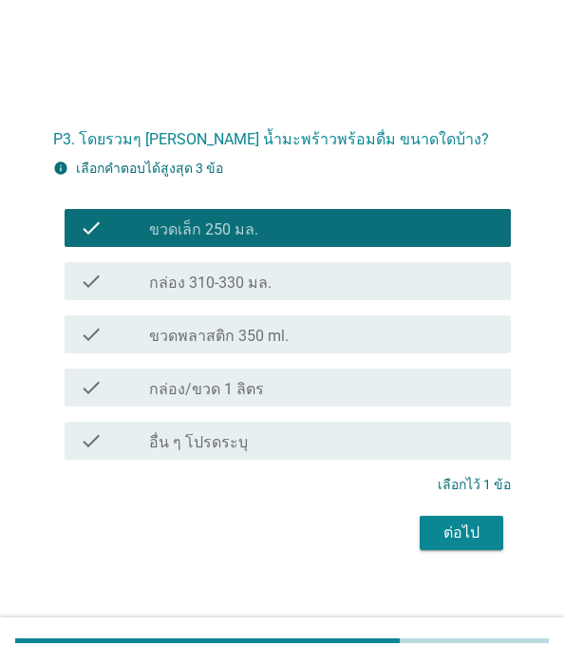
click at [435, 544] on div "ต่อไป" at bounding box center [461, 532] width 53 height 23
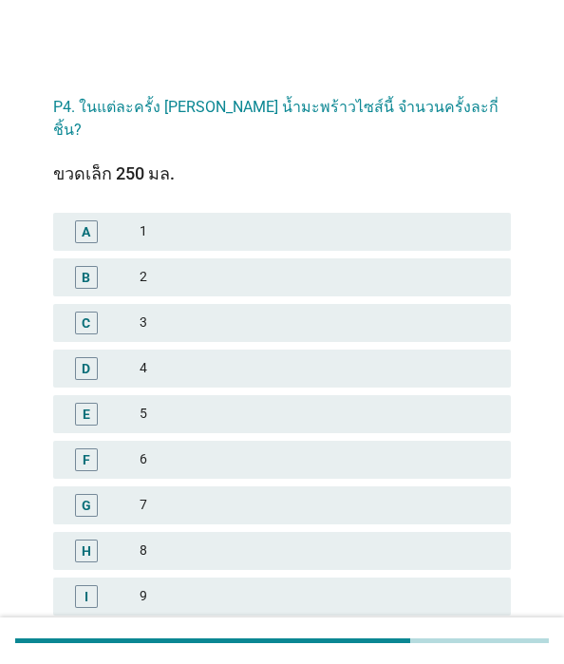
click at [90, 332] on div "C" at bounding box center [86, 322] width 9 height 20
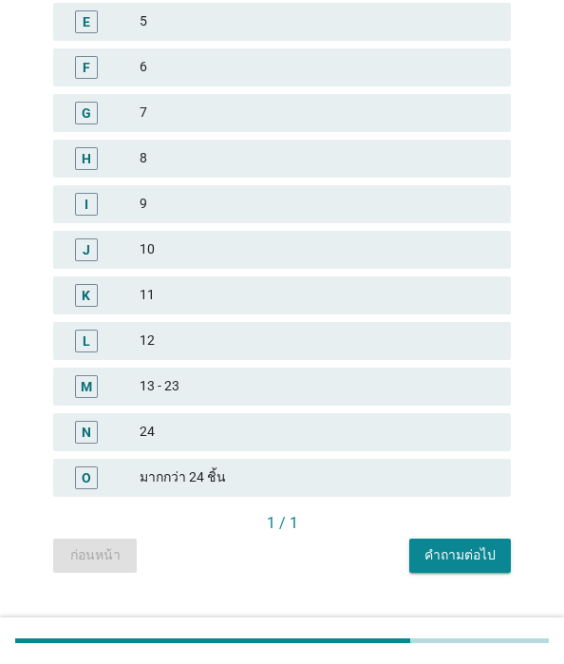
scroll to position [481, 0]
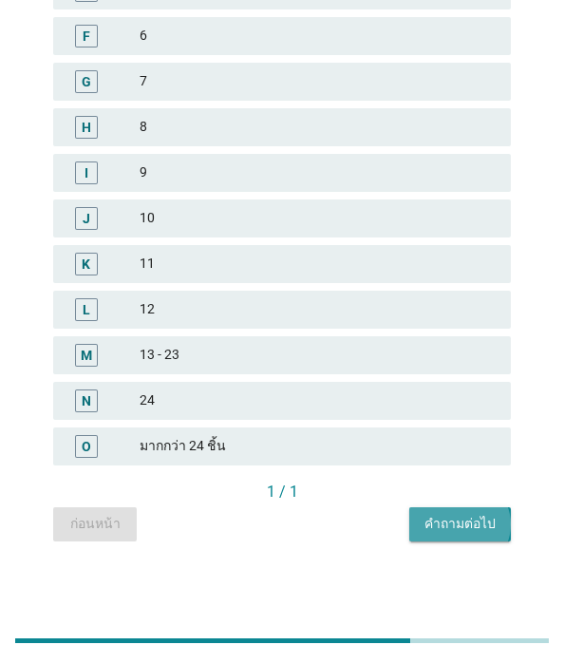
click at [425, 520] on div "คำถามต่อไป" at bounding box center [460, 524] width 71 height 20
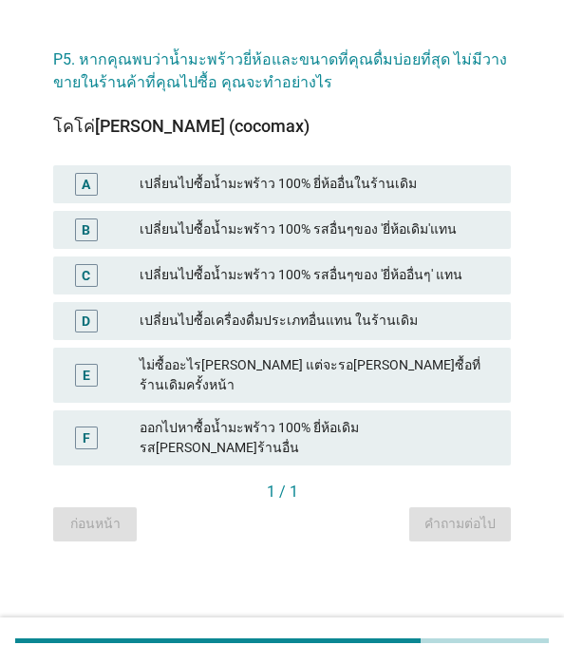
scroll to position [0, 0]
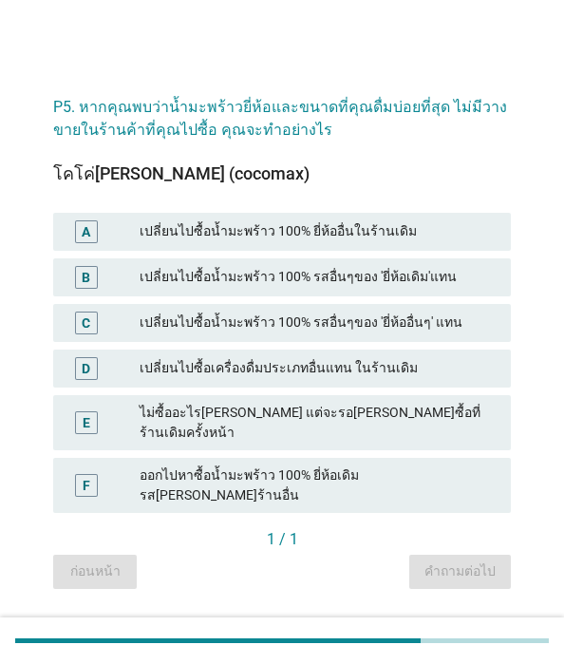
click at [98, 243] on div "A" at bounding box center [86, 231] width 23 height 23
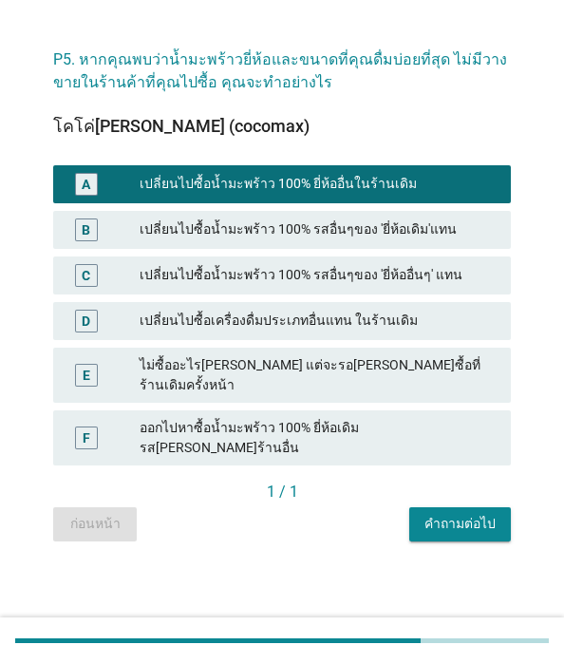
scroll to position [207, 0]
click at [425, 526] on div "คำถามต่อไป" at bounding box center [460, 524] width 71 height 20
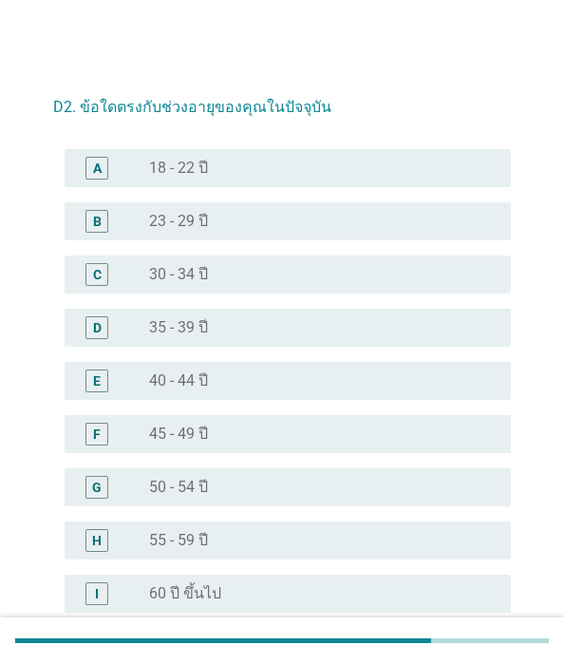
click at [101, 444] on div "F" at bounding box center [97, 434] width 8 height 20
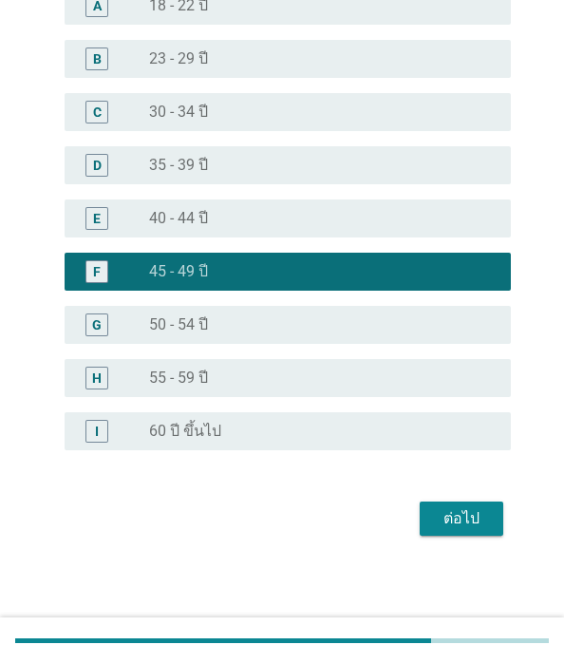
scroll to position [231, 0]
click at [435, 521] on div "ต่อไป" at bounding box center [461, 518] width 53 height 23
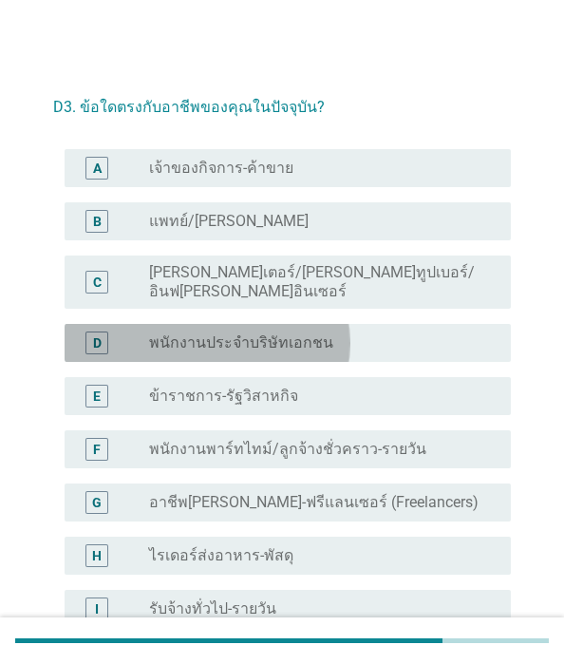
drag, startPoint x: 169, startPoint y: 382, endPoint x: 305, endPoint y: 449, distance: 151.6
click at [102, 352] on div "D" at bounding box center [97, 342] width 9 height 20
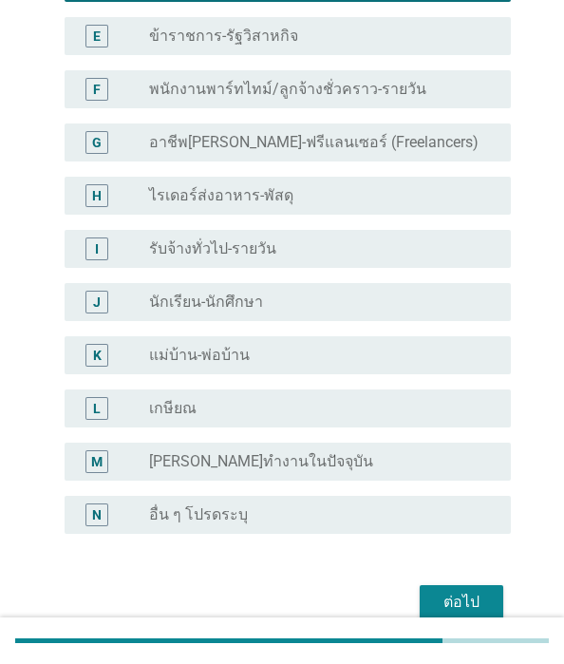
scroll to position [542, 0]
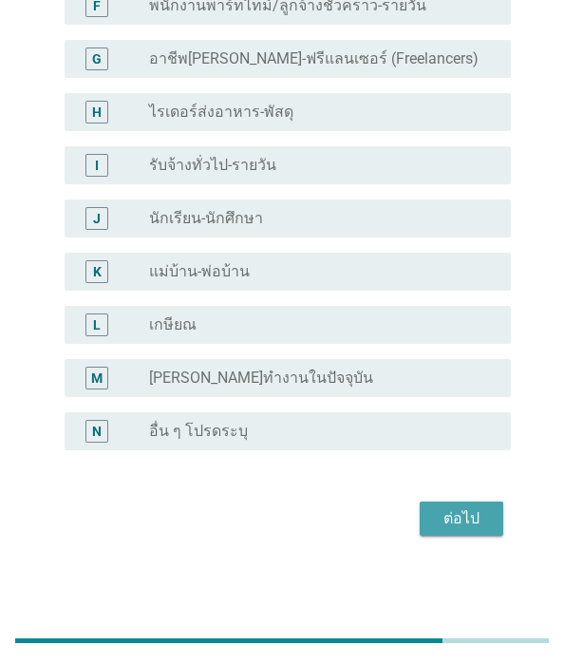
click at [435, 517] on div "ต่อไป" at bounding box center [461, 518] width 53 height 23
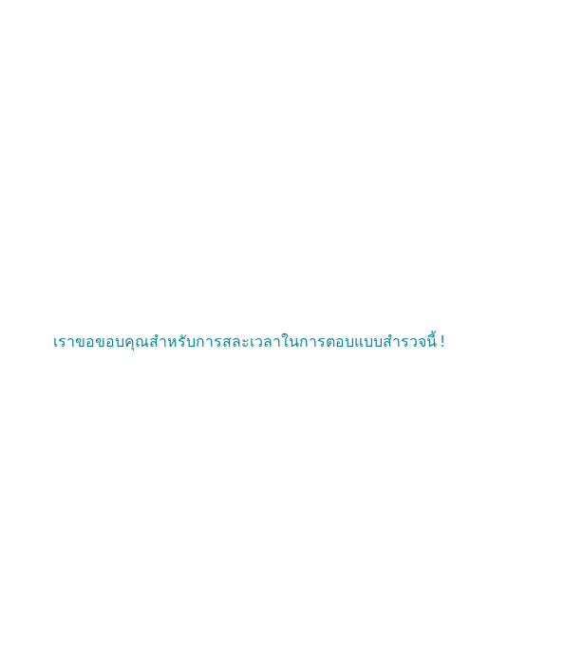
scroll to position [0, 0]
